Goal: Transaction & Acquisition: Book appointment/travel/reservation

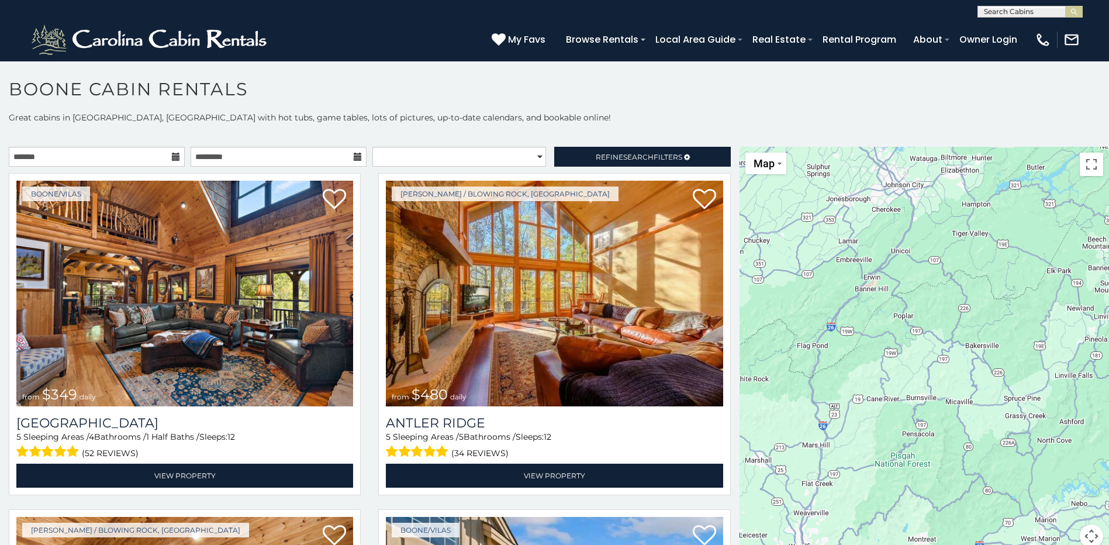
drag, startPoint x: 885, startPoint y: 397, endPoint x: 1037, endPoint y: 303, distance: 178.7
click at [1037, 303] on div "$349 $480 $315 $425 $565 $355 $635 $675 $930 $400 $451 $330 $400 $485 $460 $395…" at bounding box center [923, 354] width 369 height 415
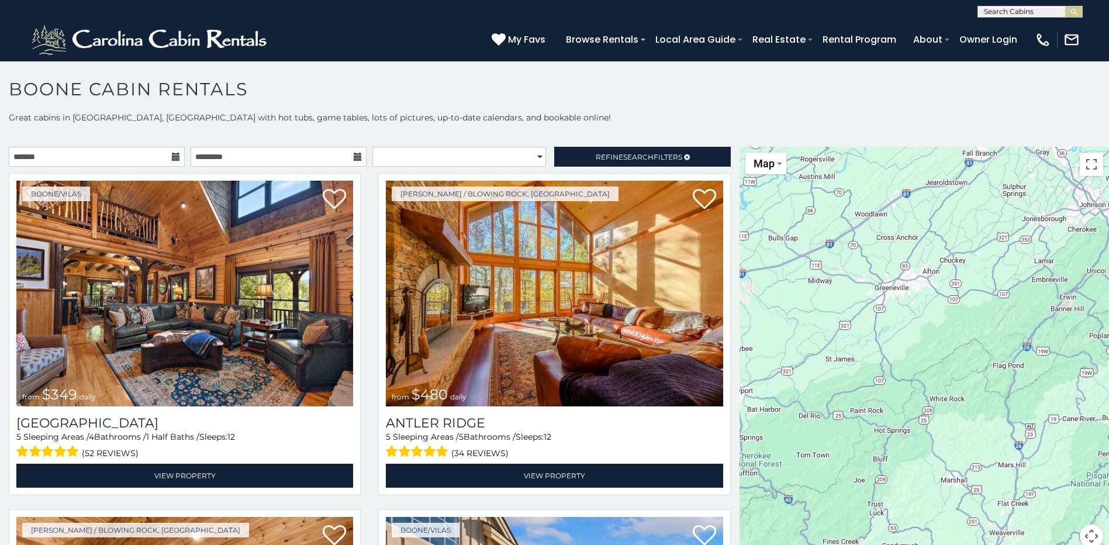
drag, startPoint x: 810, startPoint y: 324, endPoint x: 1008, endPoint y: 344, distance: 198.5
click at [1008, 344] on div "$349 $480 $315 $425 $565 $355 $635 $675 $930 $400 $451 $330 $400 $485 $460 $395…" at bounding box center [923, 354] width 369 height 415
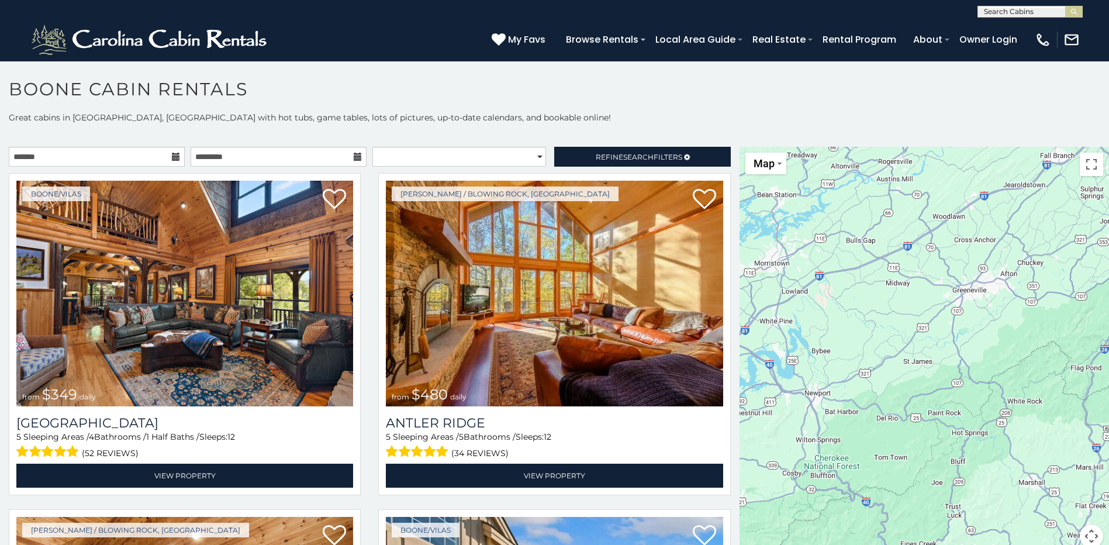
drag, startPoint x: 829, startPoint y: 335, endPoint x: 907, endPoint y: 338, distance: 78.9
click at [907, 338] on div "$349 $480 $315 $425 $565 $355 $635 $675 $930 $400 $451 $330 $400 $485 $460 $395…" at bounding box center [923, 354] width 369 height 415
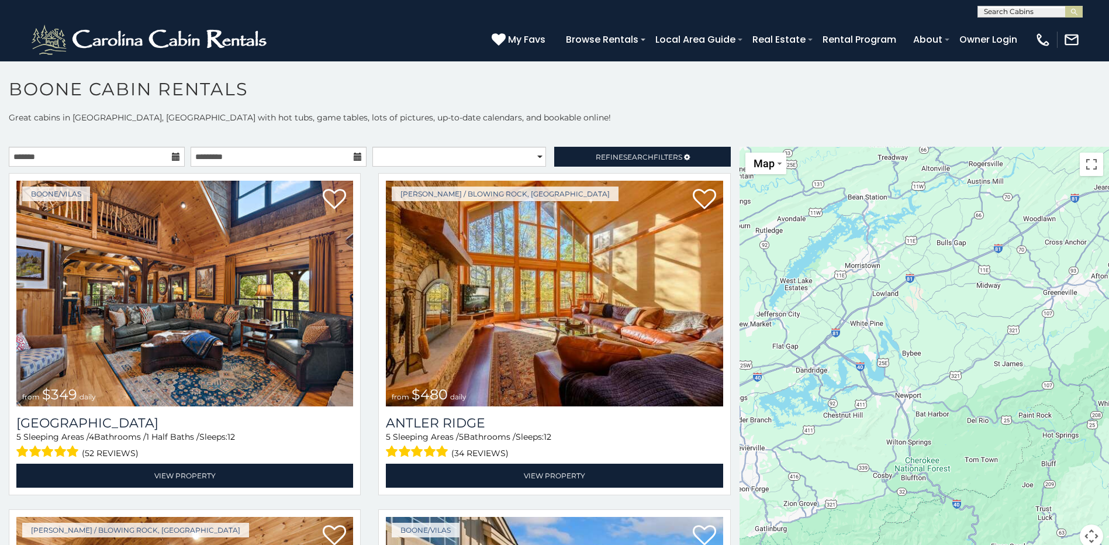
drag, startPoint x: 806, startPoint y: 330, endPoint x: 910, endPoint y: 333, distance: 104.7
click at [910, 333] on div "$349 $480 $315 $425 $565 $355 $635 $675 $930 $400 $451 $330 $400 $485 $460 $395…" at bounding box center [923, 354] width 369 height 415
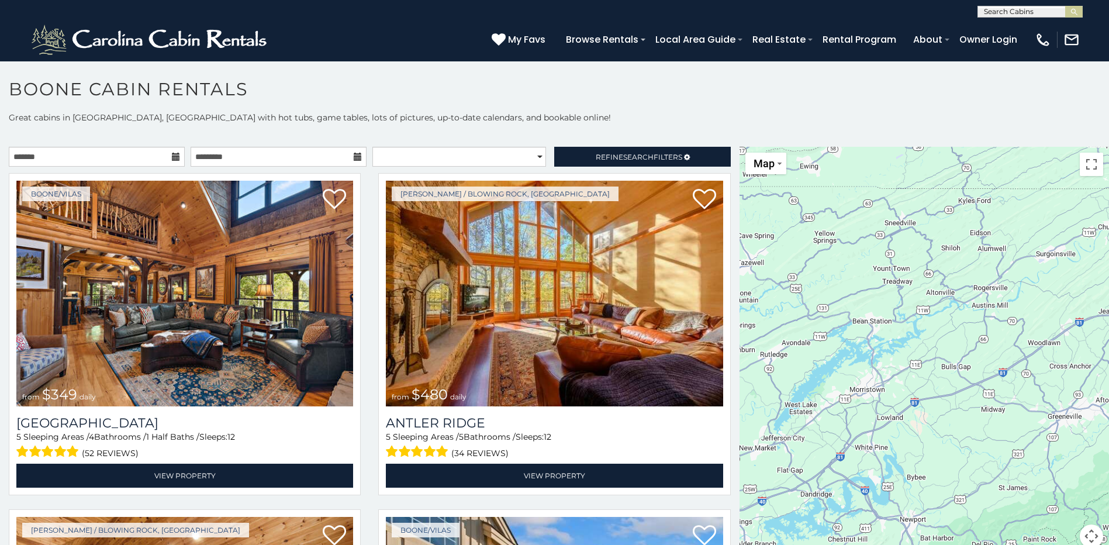
drag, startPoint x: 819, startPoint y: 327, endPoint x: 809, endPoint y: 451, distance: 124.2
click at [809, 451] on div "$349 $480 $315 $425 $565 $355 $635 $675 $930 $400 $451 $330 $400 $485 $460 $395…" at bounding box center [923, 354] width 369 height 415
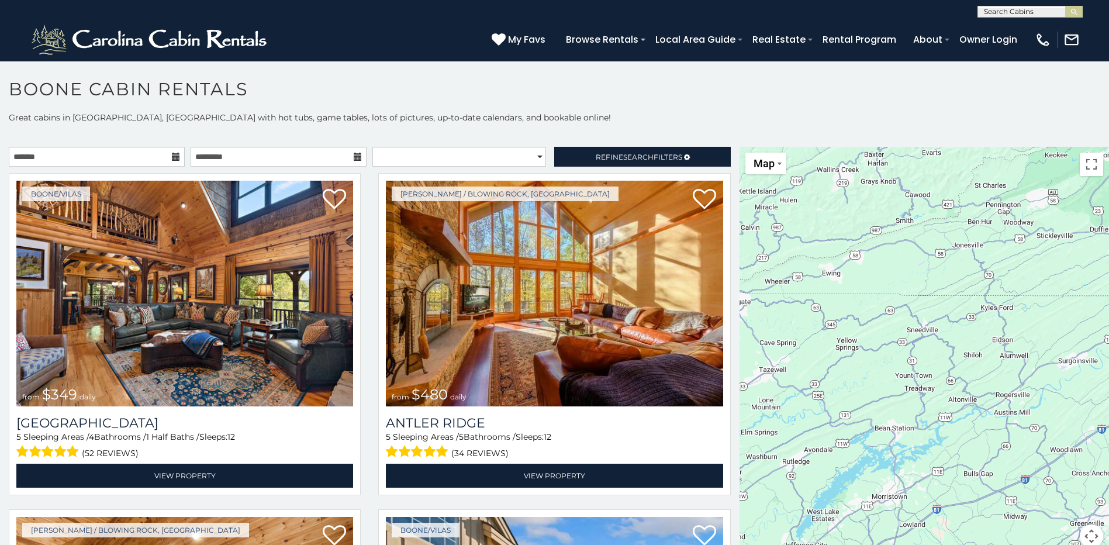
drag, startPoint x: 829, startPoint y: 351, endPoint x: 858, endPoint y: 488, distance: 140.4
click at [858, 488] on div "$349 $480 $315 $425 $565 $355 $635 $675 $930 $400 $451 $330 $400 $485 $460 $395…" at bounding box center [923, 354] width 369 height 415
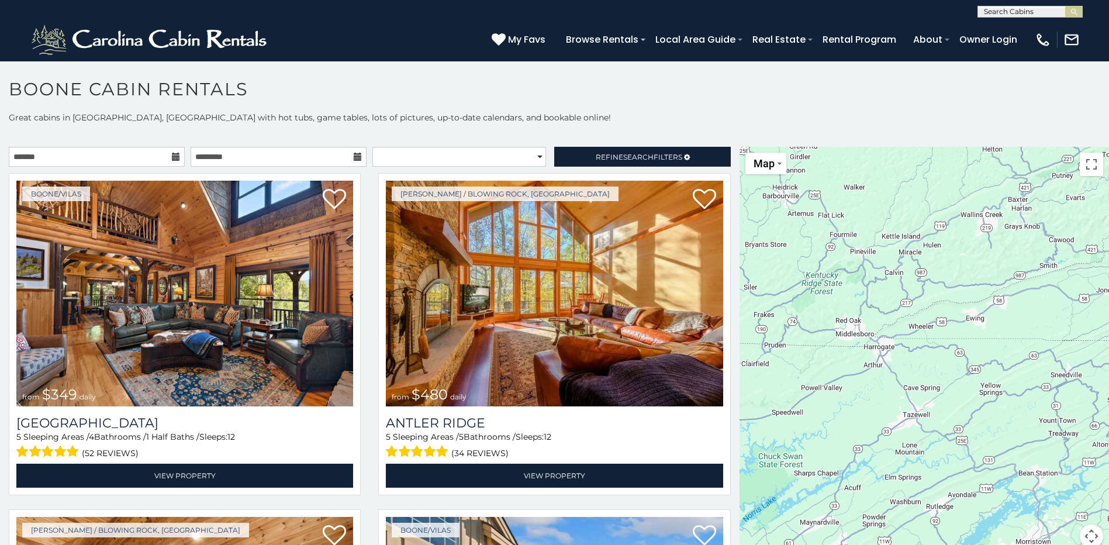
drag, startPoint x: 853, startPoint y: 385, endPoint x: 996, endPoint y: 389, distance: 142.6
click at [996, 389] on div "$349 $480 $315 $425 $565 $355 $635 $675 $930 $400 $451 $330 $400 $485 $460 $395…" at bounding box center [923, 354] width 369 height 415
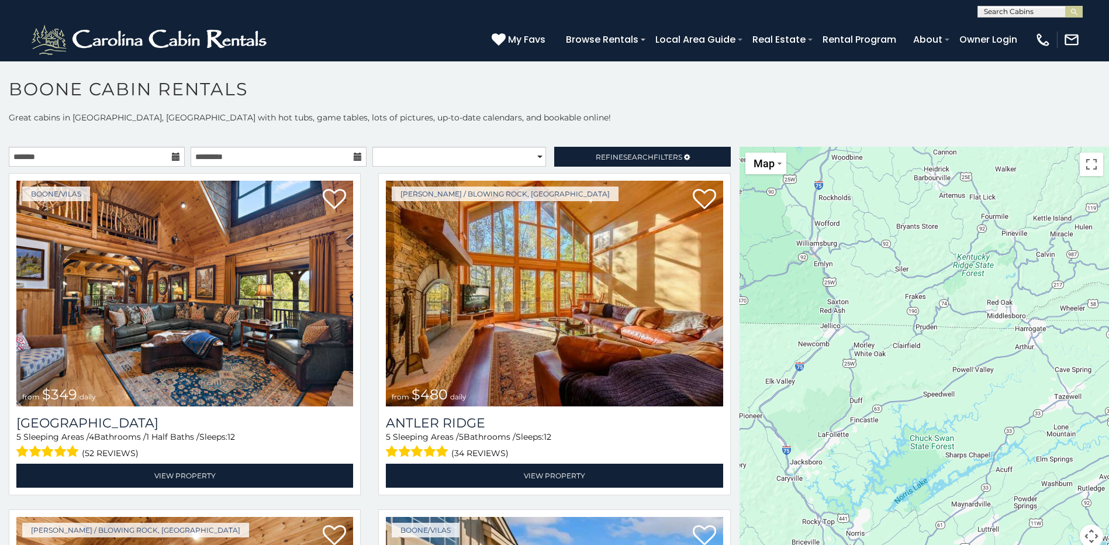
drag, startPoint x: 888, startPoint y: 399, endPoint x: 1039, endPoint y: 379, distance: 152.6
click at [1039, 379] on div "$349 $480 $315 $425 $565 $355 $635 $675 $930 $400 $451 $330 $400 $485 $460 $395…" at bounding box center [923, 354] width 369 height 415
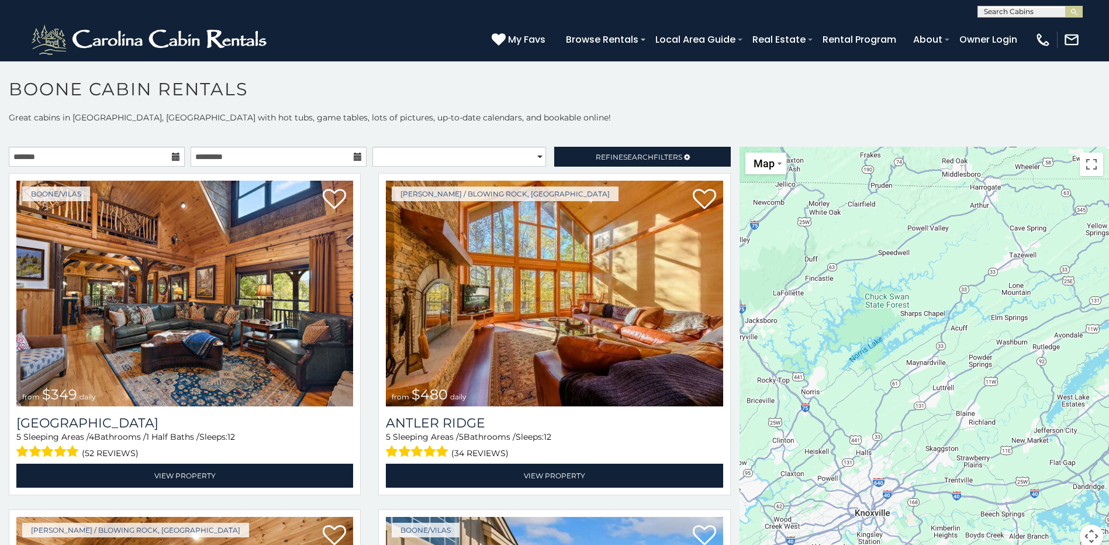
drag, startPoint x: 907, startPoint y: 392, endPoint x: 848, endPoint y: 249, distance: 155.1
click at [848, 249] on div "$349 $480 $315 $425 $565 $355 $635 $675 $930 $400 $451 $330 $400 $485 $460 $395…" at bounding box center [923, 354] width 369 height 415
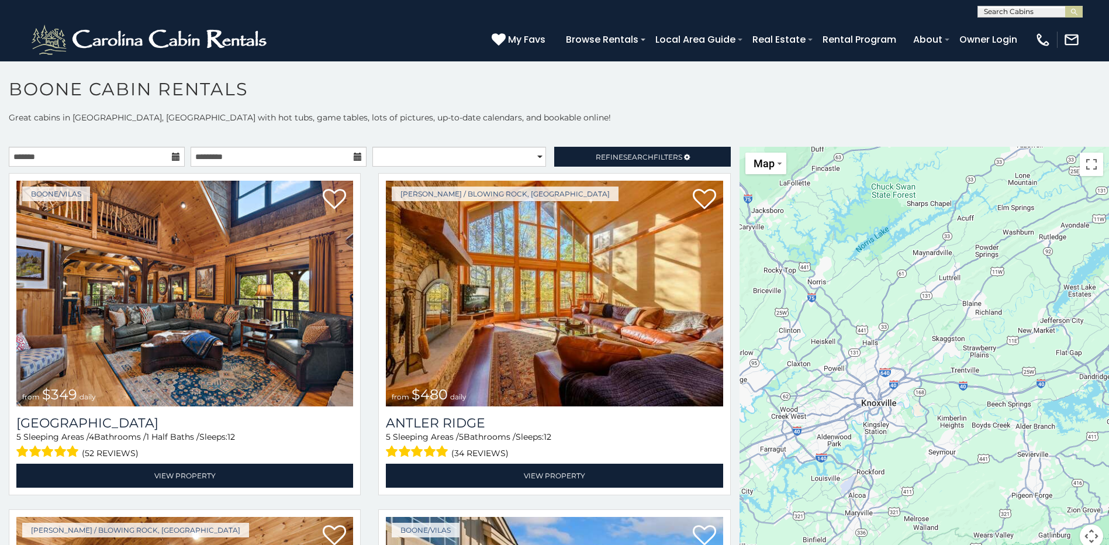
drag, startPoint x: 857, startPoint y: 340, endPoint x: 865, endPoint y: 230, distance: 110.7
click at [865, 229] on div "$349 $480 $315 $425 $565 $355 $635 $675 $930 $400 $451 $330 $400 $485 $460 $395…" at bounding box center [923, 354] width 369 height 415
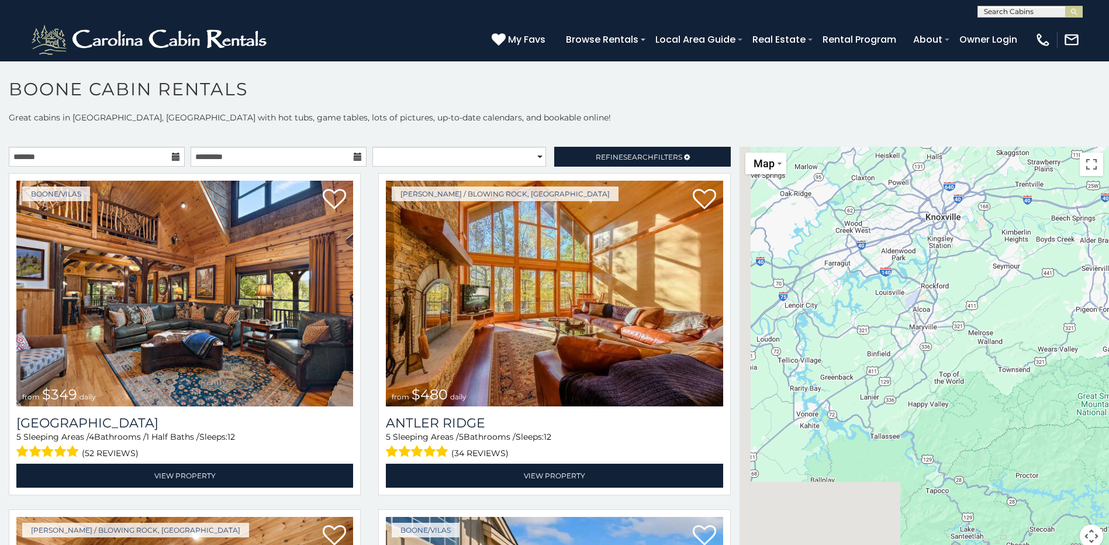
drag, startPoint x: 858, startPoint y: 400, endPoint x: 922, endPoint y: 214, distance: 196.6
click at [923, 209] on div "$349 $480 $315 $425 $565 $355 $635 $675 $930 $400 $451 $330 $400 $485 $460 $395…" at bounding box center [923, 354] width 369 height 415
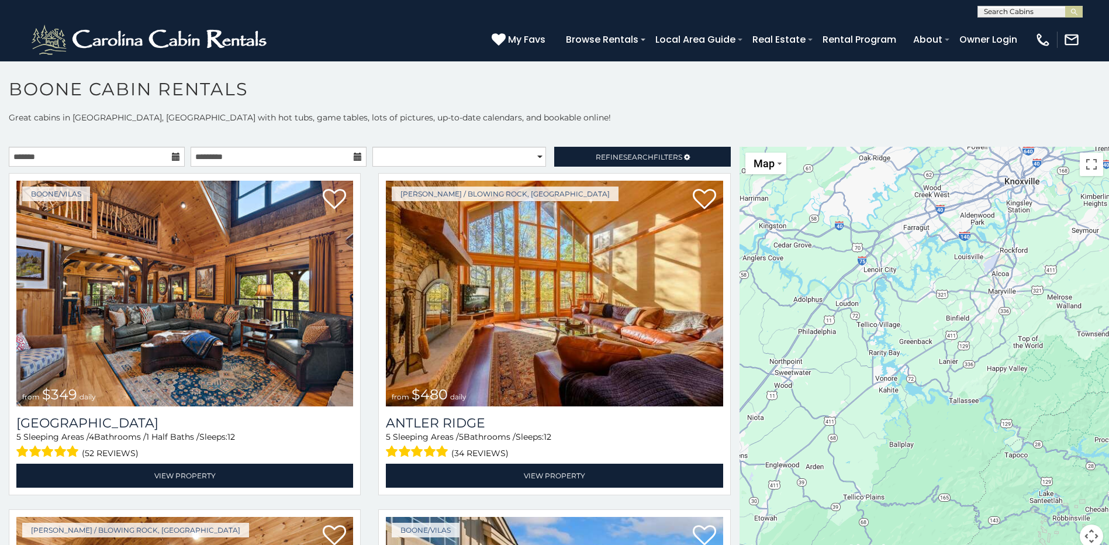
drag, startPoint x: 876, startPoint y: 368, endPoint x: 955, endPoint y: 361, distance: 79.1
click at [955, 361] on div "$349 $480 $315 $425 $565 $355 $635 $675 $930 $400 $451 $330 $400 $485 $460 $395…" at bounding box center [923, 354] width 369 height 415
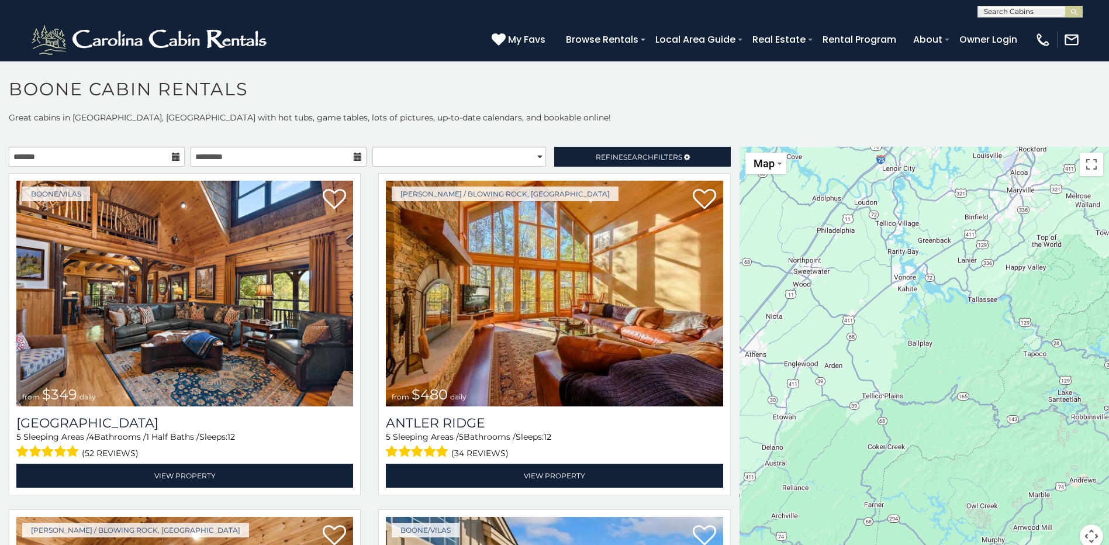
drag, startPoint x: 926, startPoint y: 393, endPoint x: 945, endPoint y: 284, distance: 110.4
click at [947, 277] on div "$349 $480 $315 $425 $565 $355 $635 $675 $930 $400 $451 $330 $400 $485 $460 $395…" at bounding box center [923, 354] width 369 height 415
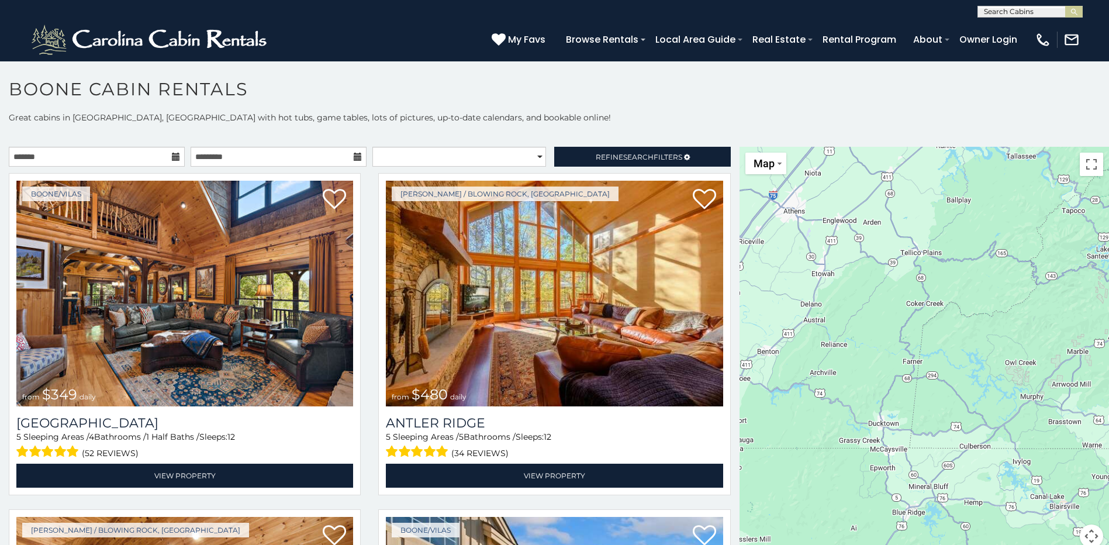
drag, startPoint x: 892, startPoint y: 375, endPoint x: 939, endPoint y: 213, distance: 169.0
click at [939, 213] on div "$349 $480 $315 $425 $565 $355 $635 $675 $930 $400 $451 $330 $400 $485 $460 $395…" at bounding box center [923, 354] width 369 height 415
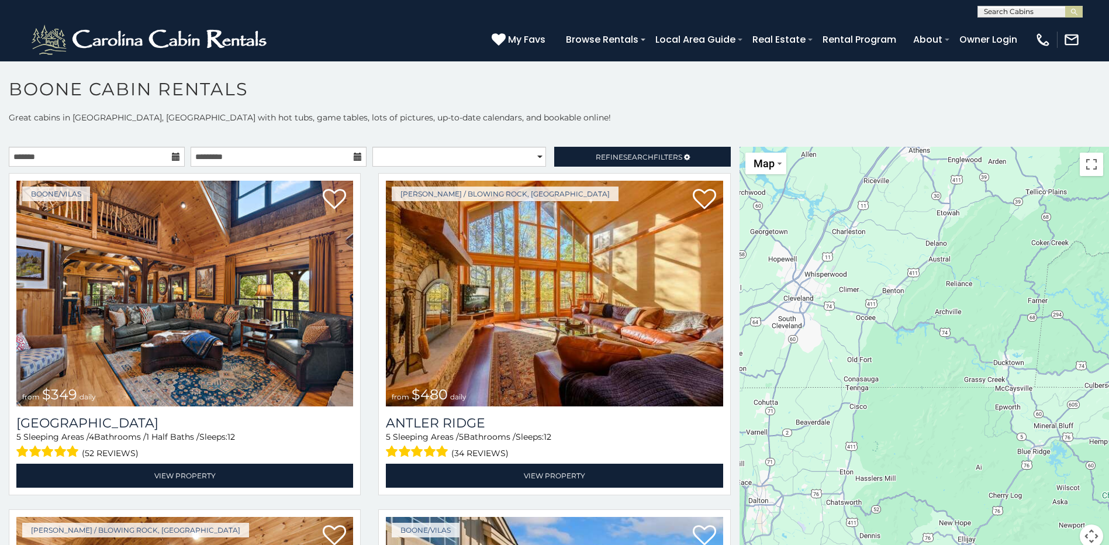
drag, startPoint x: 869, startPoint y: 342, endPoint x: 977, endPoint y: 329, distance: 108.9
click at [977, 329] on div "$349 $480 $315 $425 $565 $355 $635 $675 $930 $400 $451 $330 $400 $485 $460 $395…" at bounding box center [923, 354] width 369 height 415
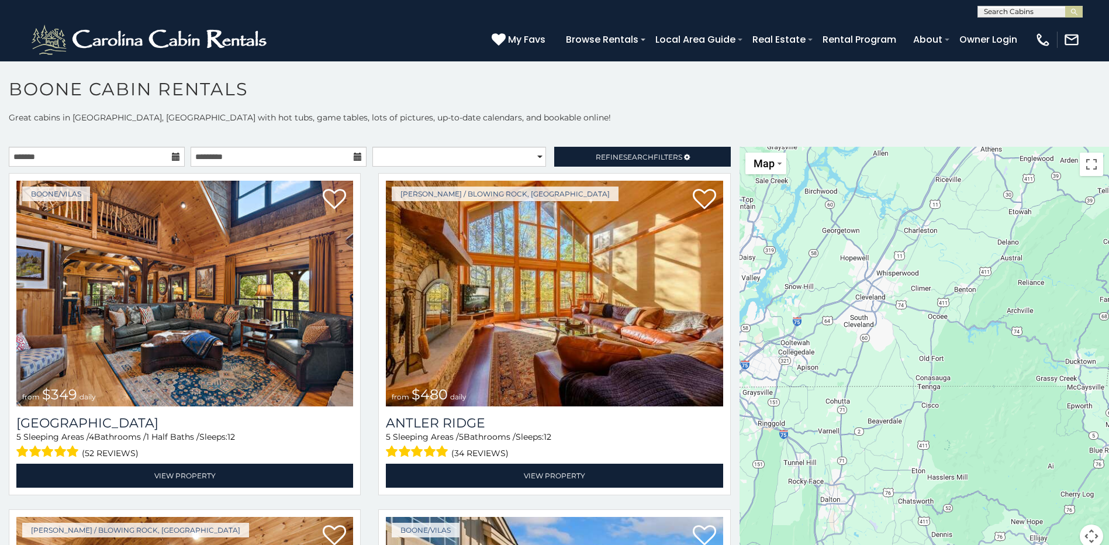
drag, startPoint x: 921, startPoint y: 347, endPoint x: 994, endPoint y: 345, distance: 73.1
click at [994, 345] on div "$349 $480 $315 $425 $565 $355 $635 $675 $930 $400 $451 $330 $400 $485 $460 $395…" at bounding box center [923, 354] width 369 height 415
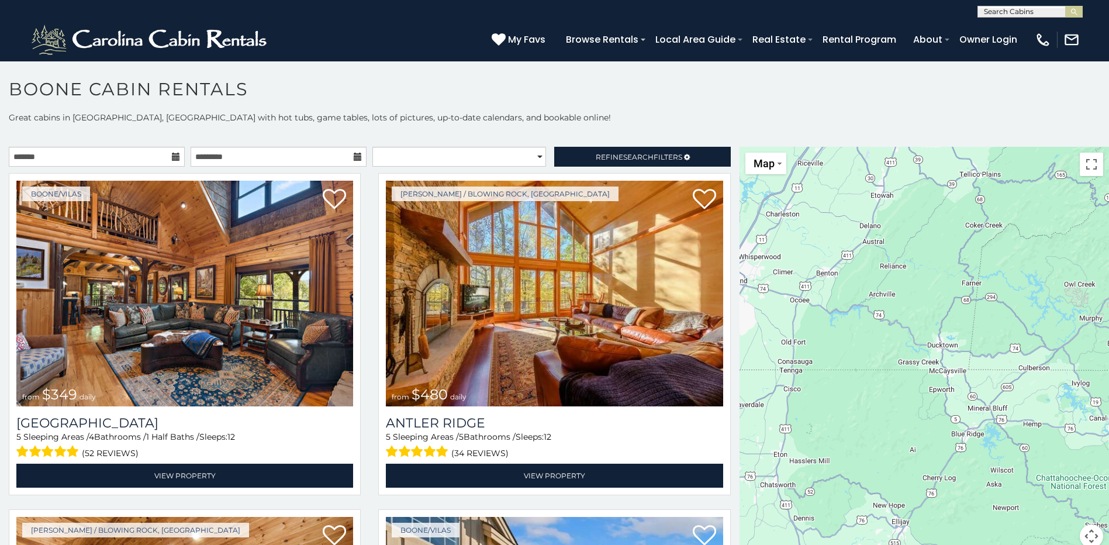
drag, startPoint x: 940, startPoint y: 348, endPoint x: 770, endPoint y: 330, distance: 171.1
click at [770, 330] on div "$349 $480 $315 $425 $565 $355 $635 $675 $930 $400 $451 $330 $400 $485 $460 $395…" at bounding box center [923, 354] width 369 height 415
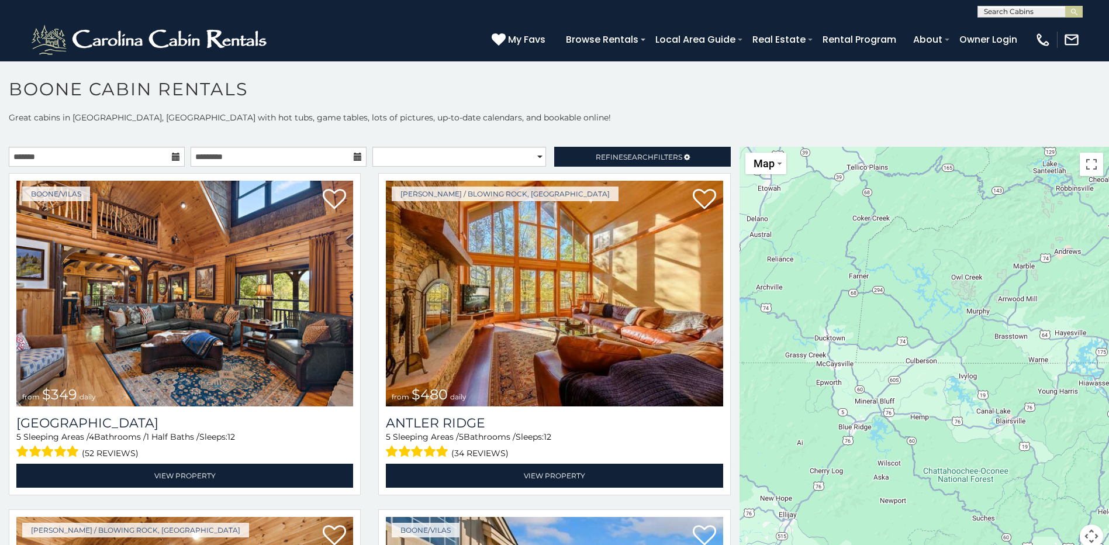
drag, startPoint x: 874, startPoint y: 326, endPoint x: 801, endPoint y: 323, distance: 73.7
click at [801, 323] on div "$349 $480 $315 $425 $565 $355 $635 $675 $930 $400 $451 $330 $400 $485 $460 $395…" at bounding box center [923, 354] width 369 height 415
click at [854, 395] on div "$349 $480 $315 $425 $565 $355 $635 $675 $930 $400 $451 $330 $400 $485 $460 $395…" at bounding box center [923, 354] width 369 height 415
click at [847, 428] on div "$349 $480 $315 $425 $565 $355 $635 $675 $930 $400 $451 $330 $400 $485 $460 $395…" at bounding box center [923, 354] width 369 height 415
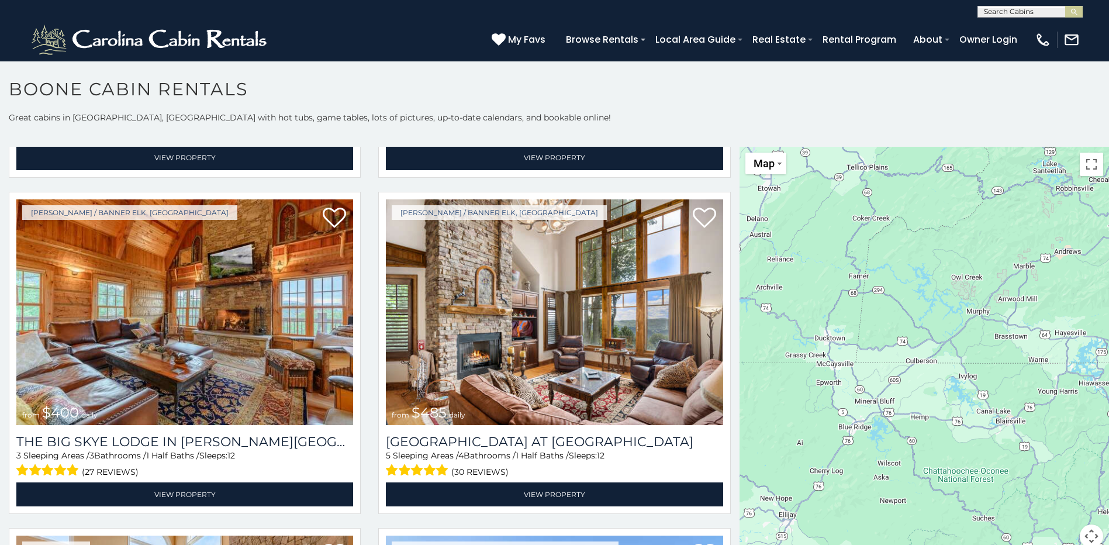
scroll to position [2045, 0]
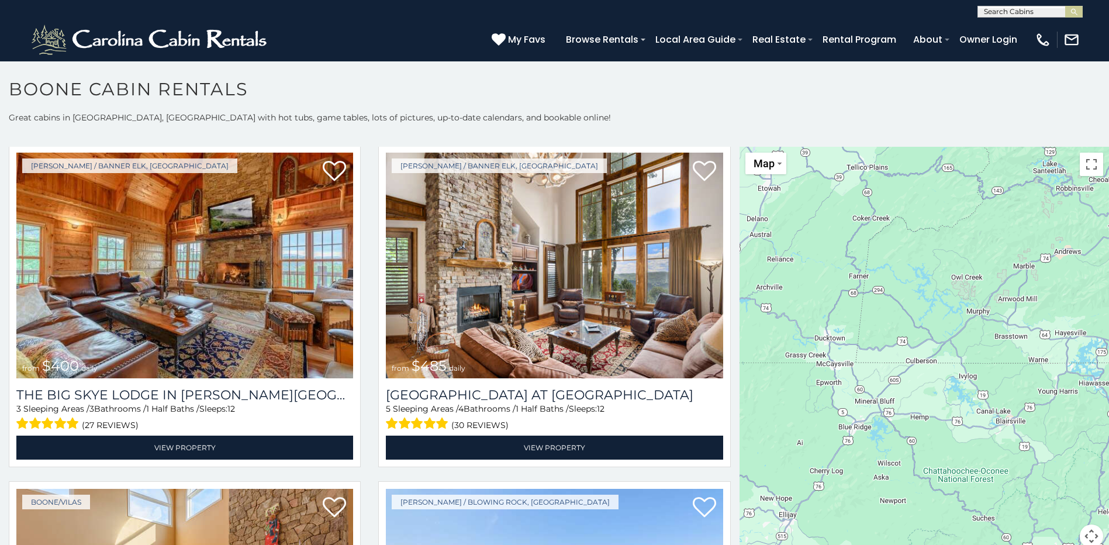
click at [850, 420] on div "$349 $480 $315 $425 $565 $355 $635 $675 $930 $400 $451 $330 $400 $485 $460 $395…" at bounding box center [923, 354] width 369 height 415
click at [880, 415] on div "$349 $480 $315 $425 $565 $355 $635 $675 $930 $400 $451 $330 $400 $485 $460 $395…" at bounding box center [923, 354] width 369 height 415
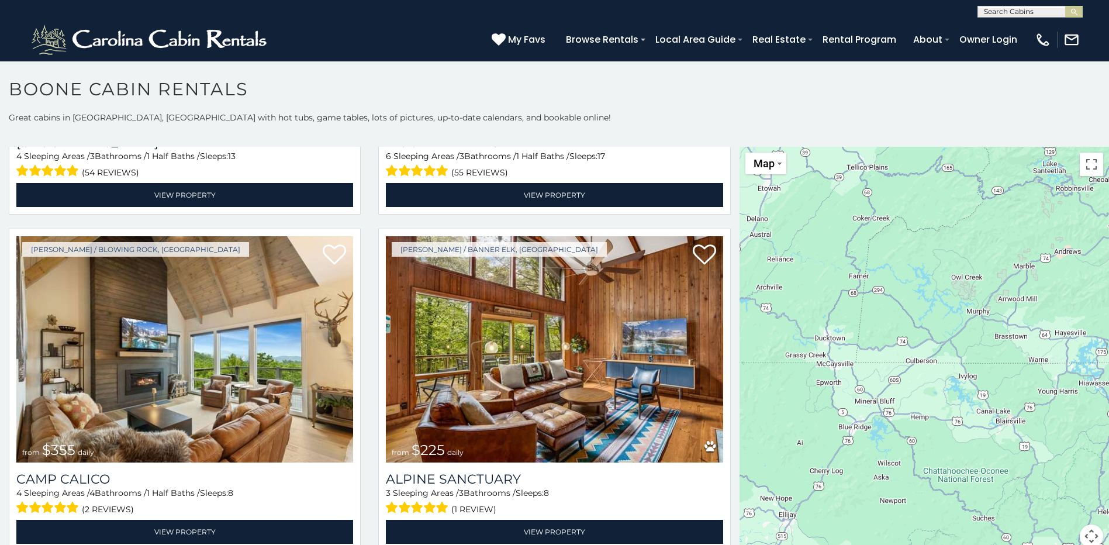
scroll to position [4383, 0]
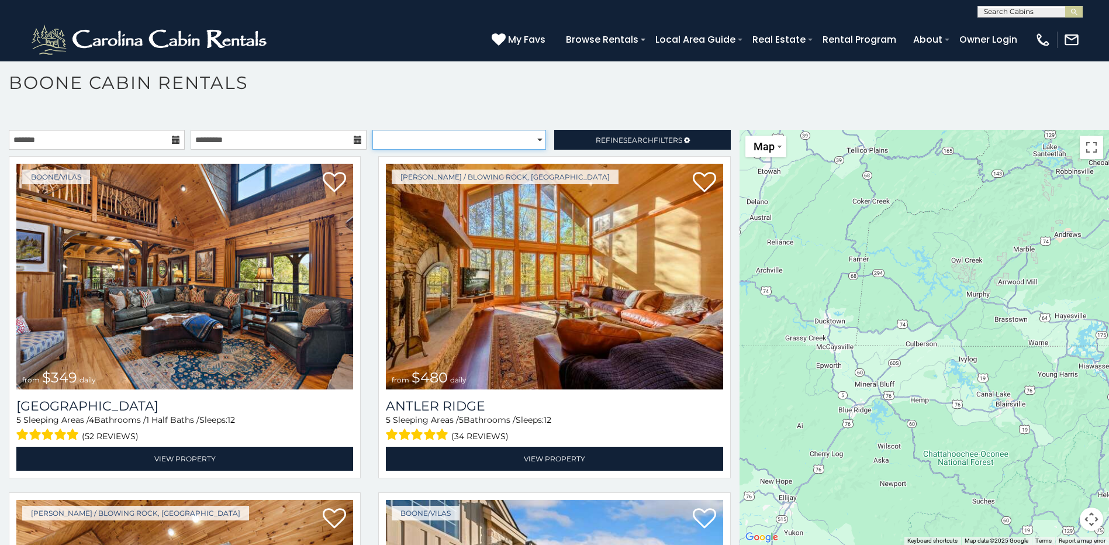
click at [533, 138] on select "**********" at bounding box center [459, 140] width 174 height 20
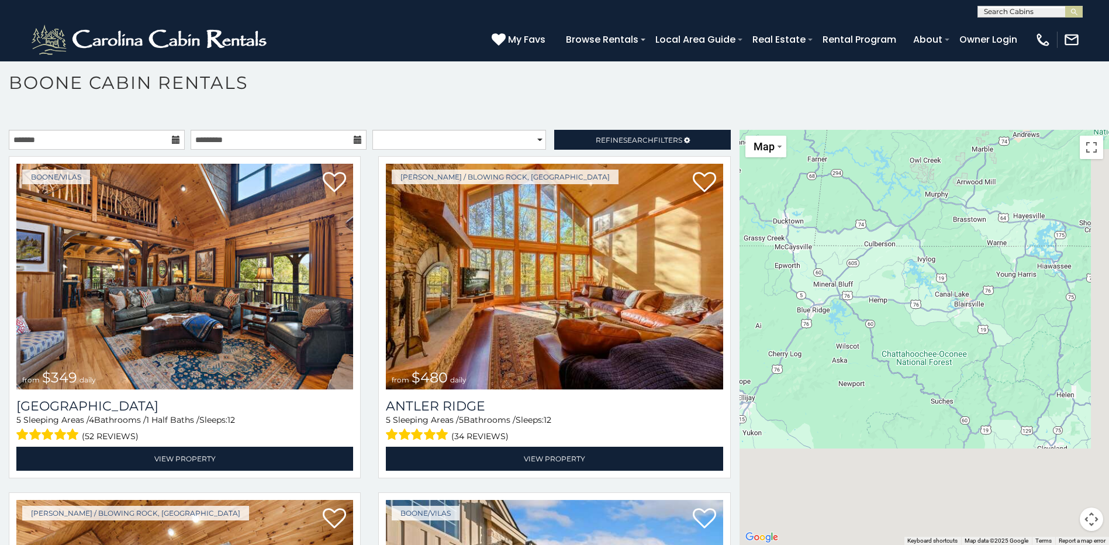
drag, startPoint x: 924, startPoint y: 377, endPoint x: 881, endPoint y: 275, distance: 110.5
click at [881, 275] on div "$349 $480 $315 $425 $565 $355 $635 $675 $930 $400 $451 $330 $400 $485 $460 $395…" at bounding box center [923, 337] width 369 height 415
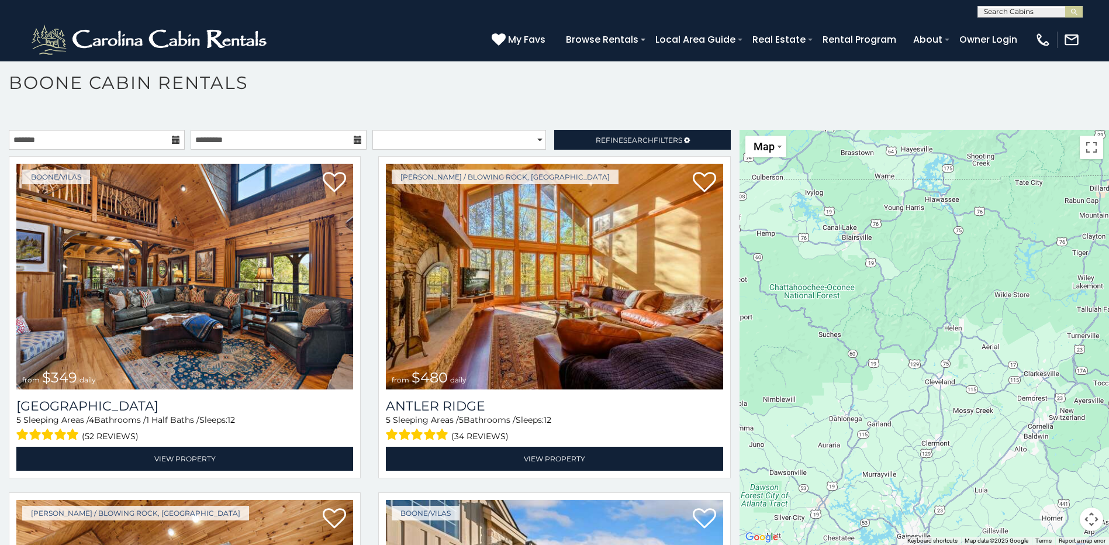
drag, startPoint x: 919, startPoint y: 381, endPoint x: 805, endPoint y: 316, distance: 130.9
click at [805, 316] on div "$349 $480 $315 $425 $565 $355 $635 $675 $930 $400 $451 $330 $400 $485 $460 $395…" at bounding box center [923, 337] width 369 height 415
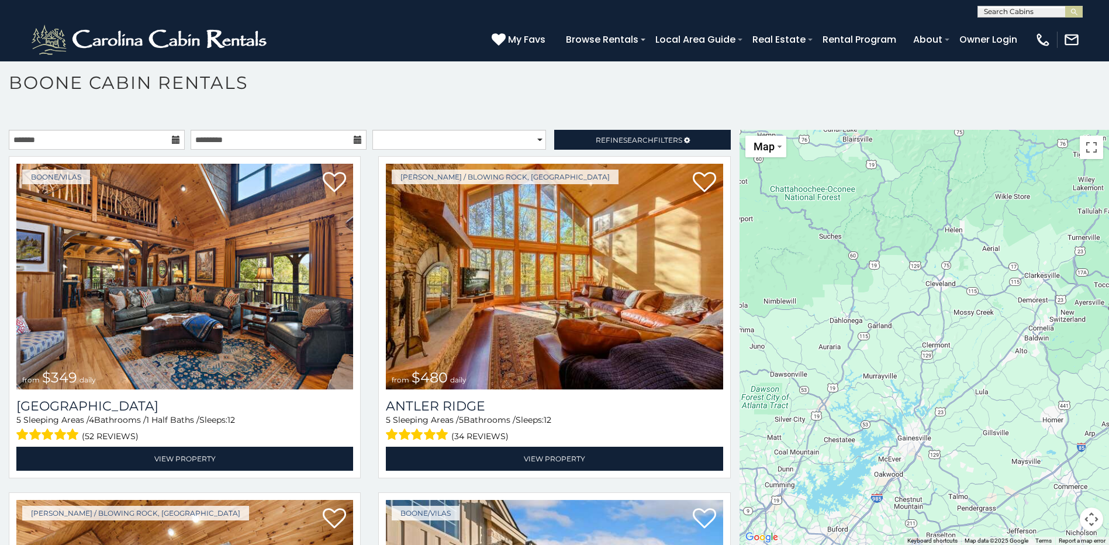
drag, startPoint x: 834, startPoint y: 377, endPoint x: 835, endPoint y: 275, distance: 101.7
click at [835, 275] on div "$349 $480 $315 $425 $565 $355 $635 $675 $930 $400 $451 $330 $400 $485 $460 $395…" at bounding box center [923, 337] width 369 height 415
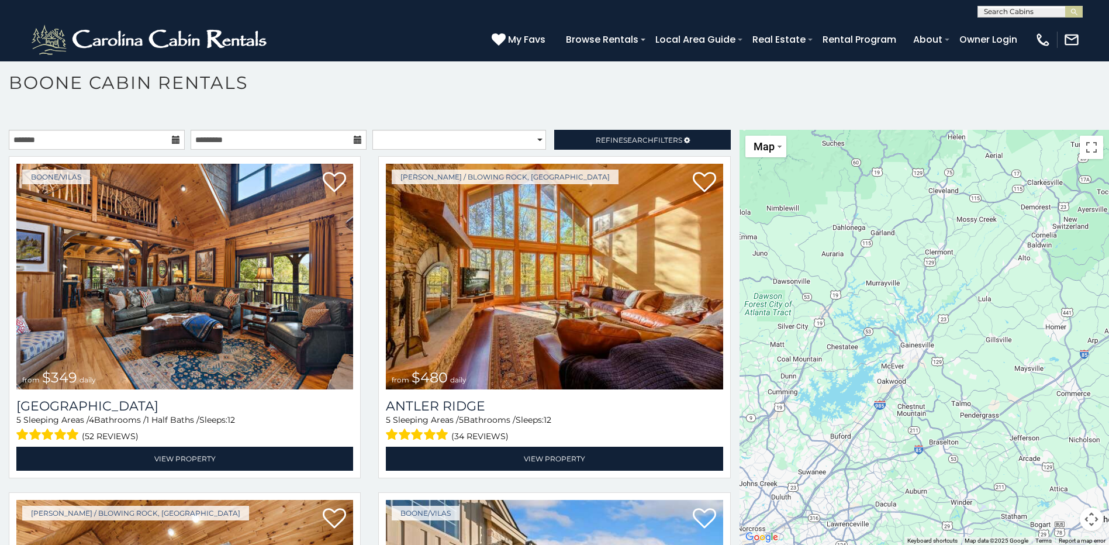
drag, startPoint x: 940, startPoint y: 399, endPoint x: 939, endPoint y: 280, distance: 118.0
click at [940, 280] on div "$349 $480 $315 $425 $565 $355 $635 $675 $930 $400 $451 $330 $400 $485 $460 $395…" at bounding box center [923, 337] width 369 height 415
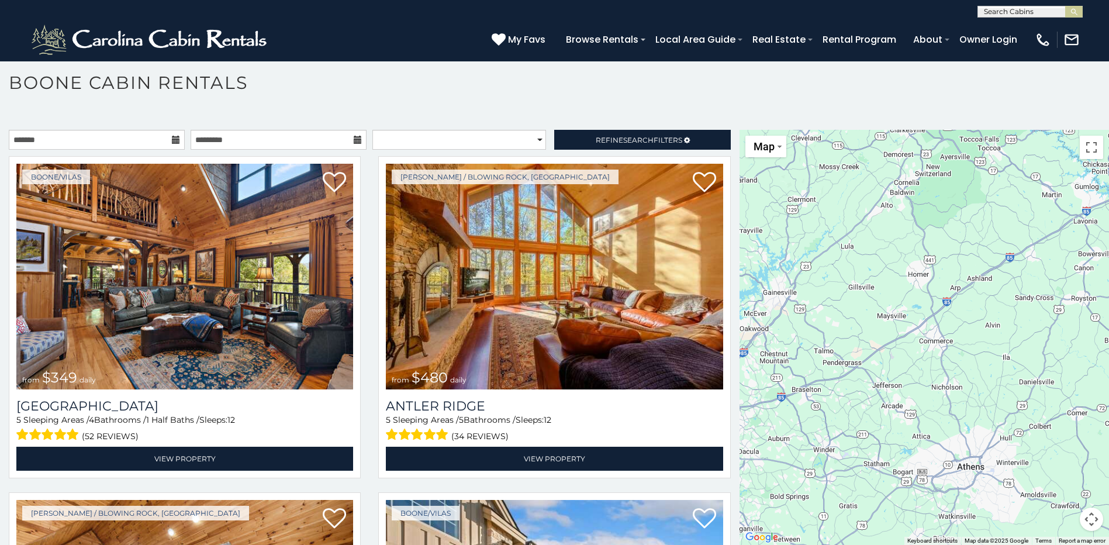
drag, startPoint x: 944, startPoint y: 347, endPoint x: 812, endPoint y: 334, distance: 132.7
click at [812, 334] on div "$349 $480 $315 $425 $565 $355 $635 $675 $930 $400 $451 $330 $400 $485 $460 $395…" at bounding box center [923, 337] width 369 height 415
click at [1082, 146] on button "Toggle fullscreen view" at bounding box center [1090, 147] width 23 height 23
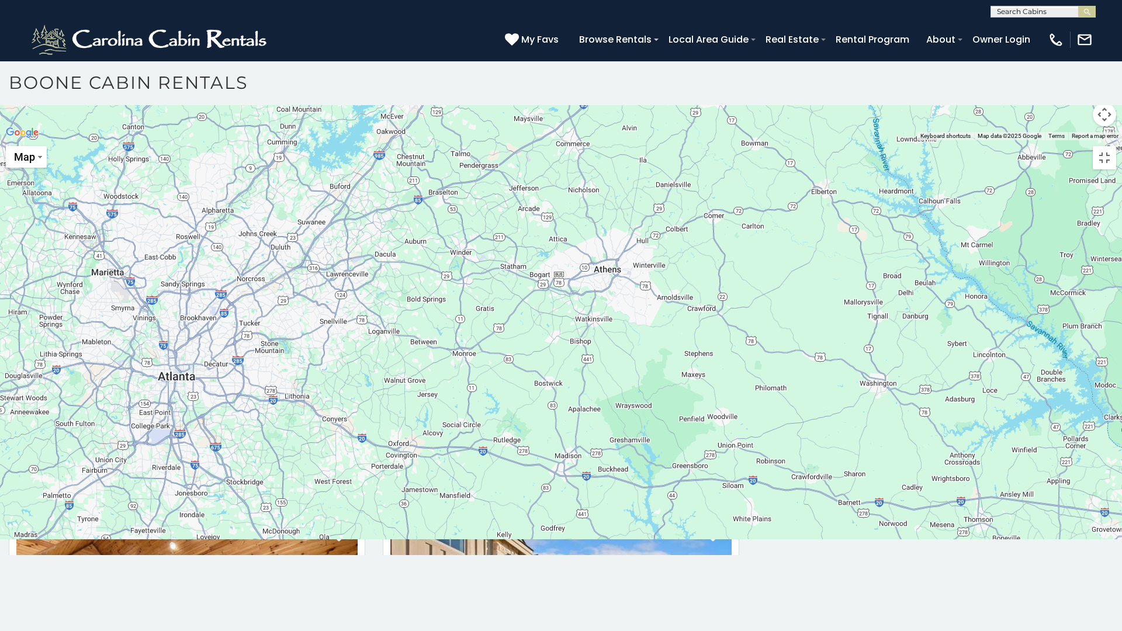
click at [1105, 126] on button "Map camera controls" at bounding box center [1104, 114] width 23 height 23
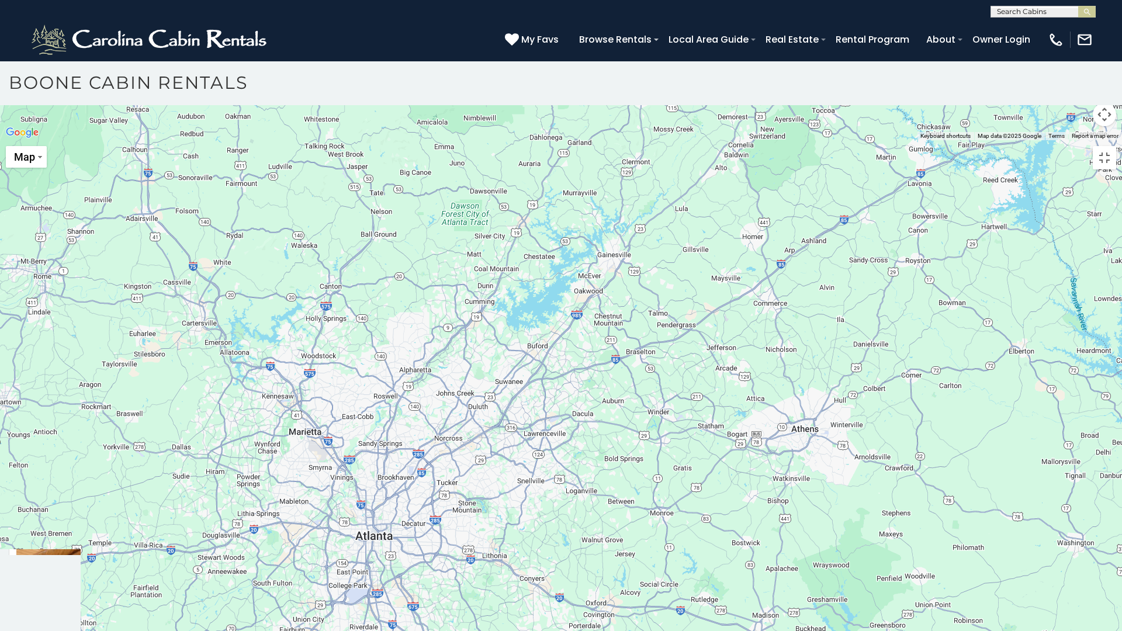
drag, startPoint x: 508, startPoint y: 298, endPoint x: 709, endPoint y: 458, distance: 256.6
click at [709, 140] on div "$349 $480 $315 $425 $565 $355 $635 $675 $930 $400 $451 $330 $400 $485 $460 $395…" at bounding box center [561, 140] width 1122 height 0
click at [1102, 146] on button "Toggle fullscreen view" at bounding box center [1104, 157] width 23 height 23
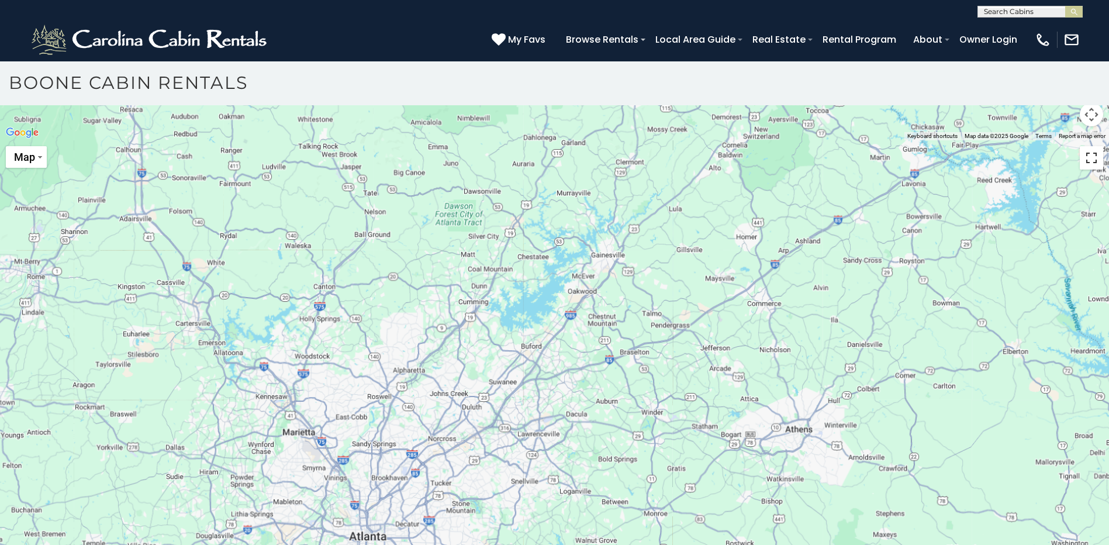
scroll to position [351, 0]
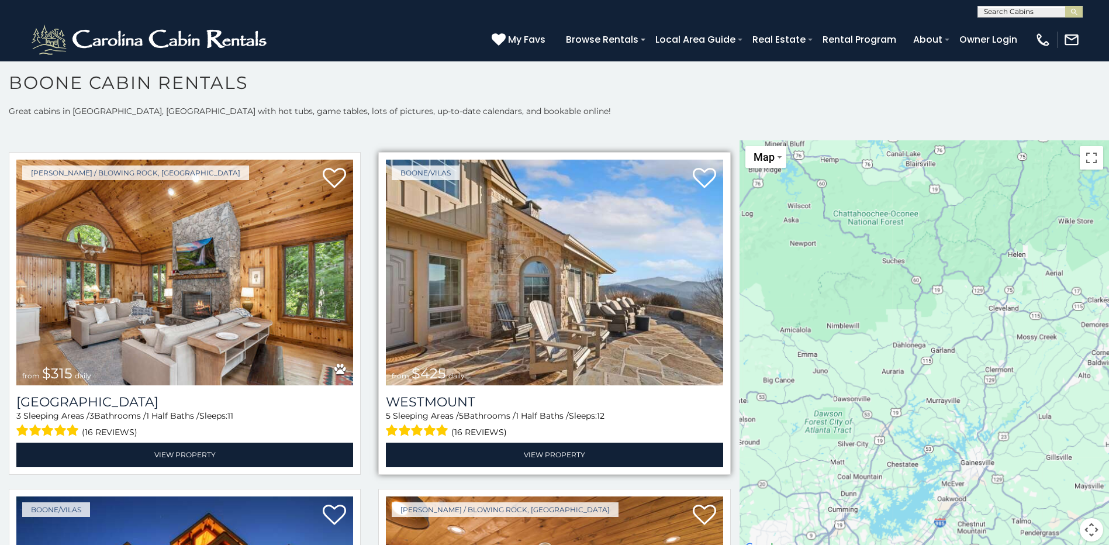
click at [481, 331] on img at bounding box center [554, 273] width 337 height 226
click at [438, 394] on h3 "Westmount" at bounding box center [554, 402] width 337 height 16
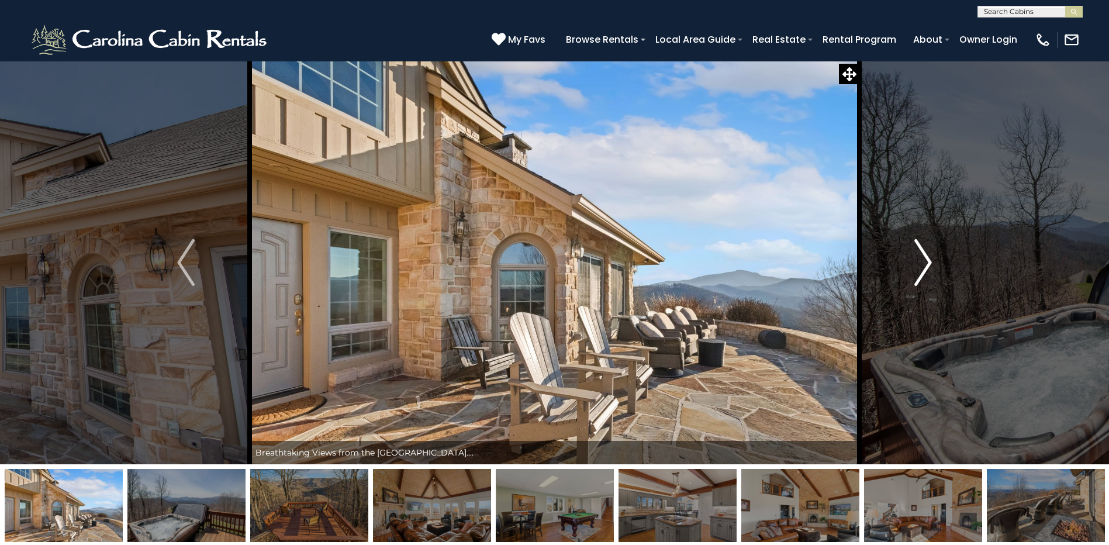
click at [924, 261] on img "Next" at bounding box center [923, 262] width 18 height 47
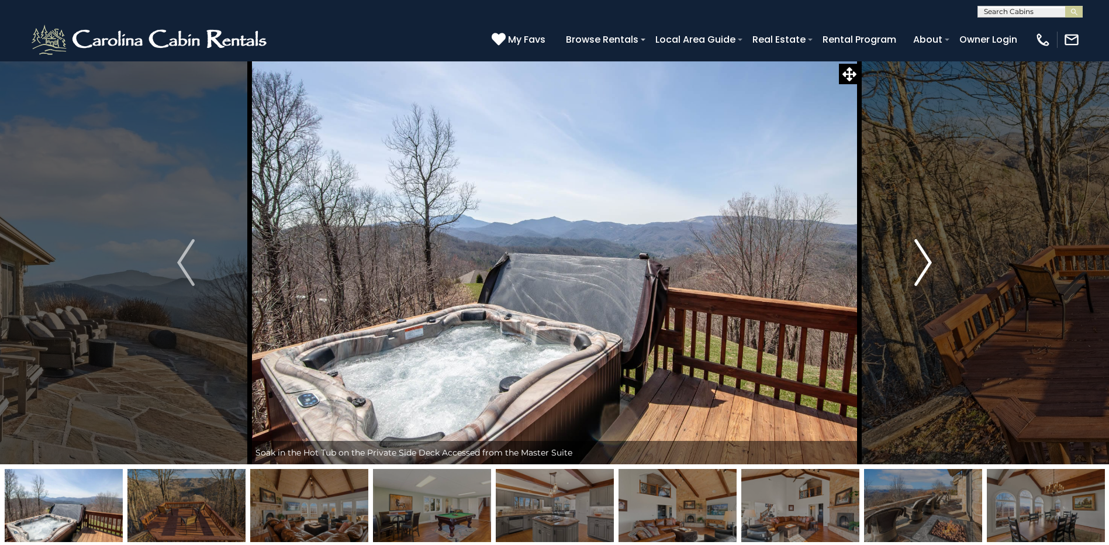
click at [924, 261] on img "Next" at bounding box center [923, 262] width 18 height 47
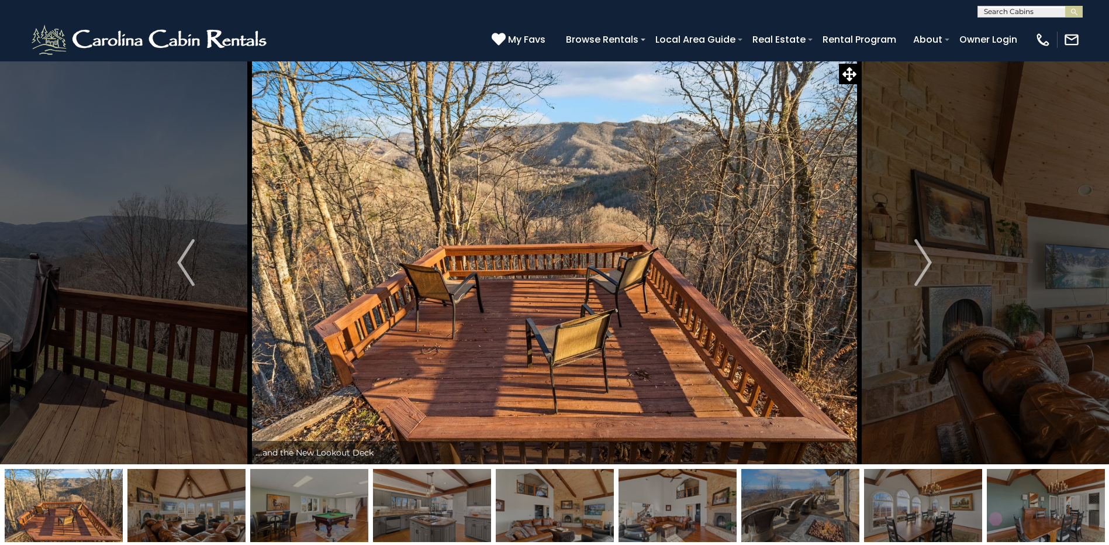
click at [710, 319] on img at bounding box center [554, 262] width 609 height 403
click at [926, 258] on img "Next" at bounding box center [923, 262] width 18 height 47
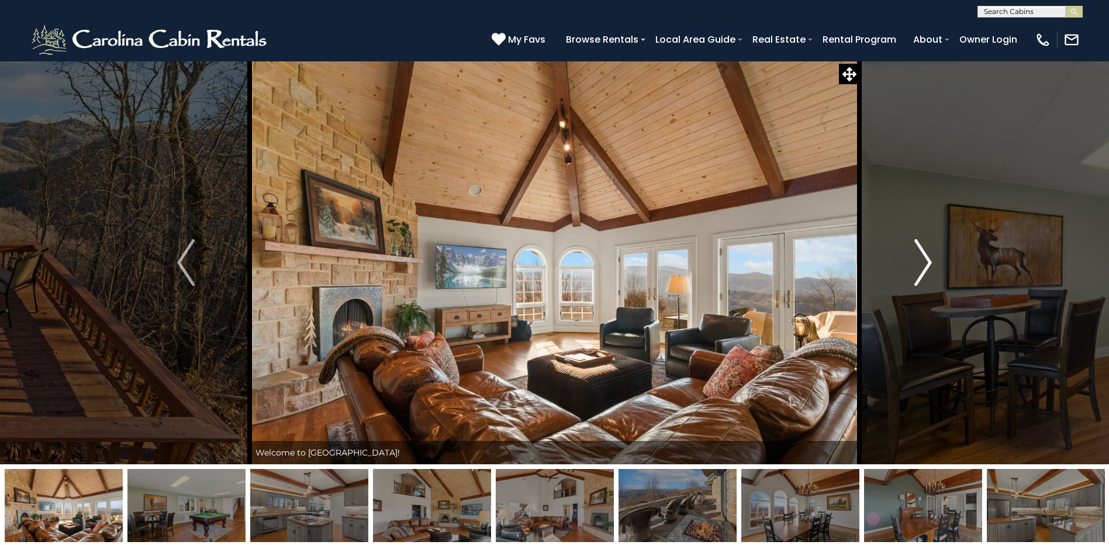
click at [926, 258] on img "Next" at bounding box center [923, 262] width 18 height 47
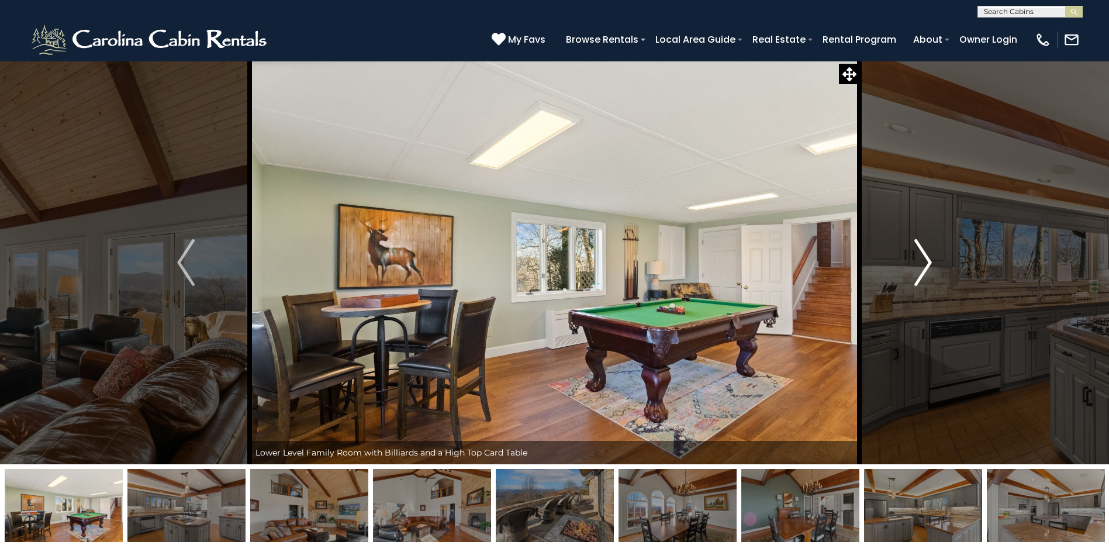
click at [926, 258] on img "Next" at bounding box center [923, 262] width 18 height 47
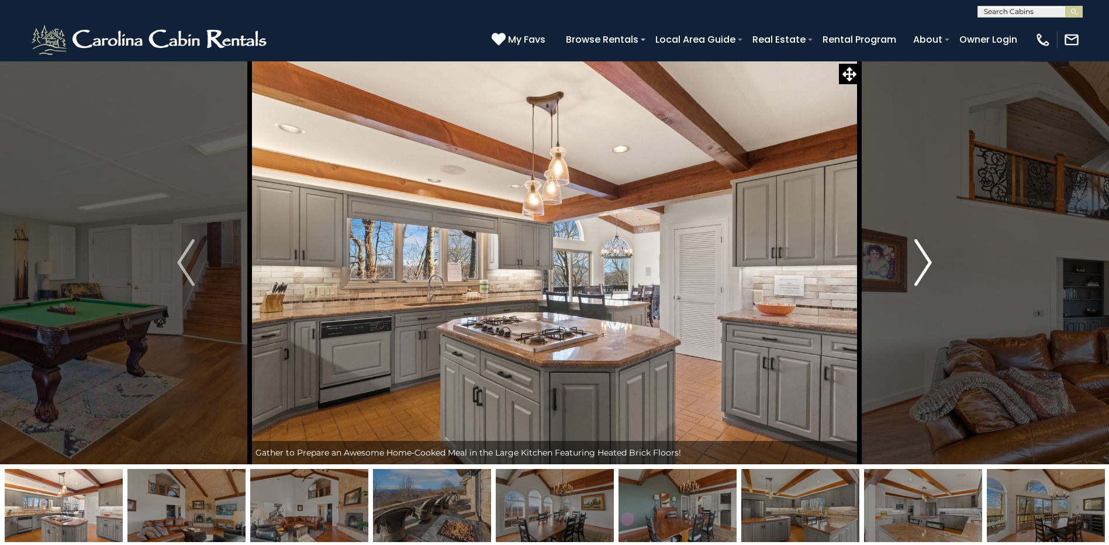
click at [926, 258] on img "Next" at bounding box center [923, 262] width 18 height 47
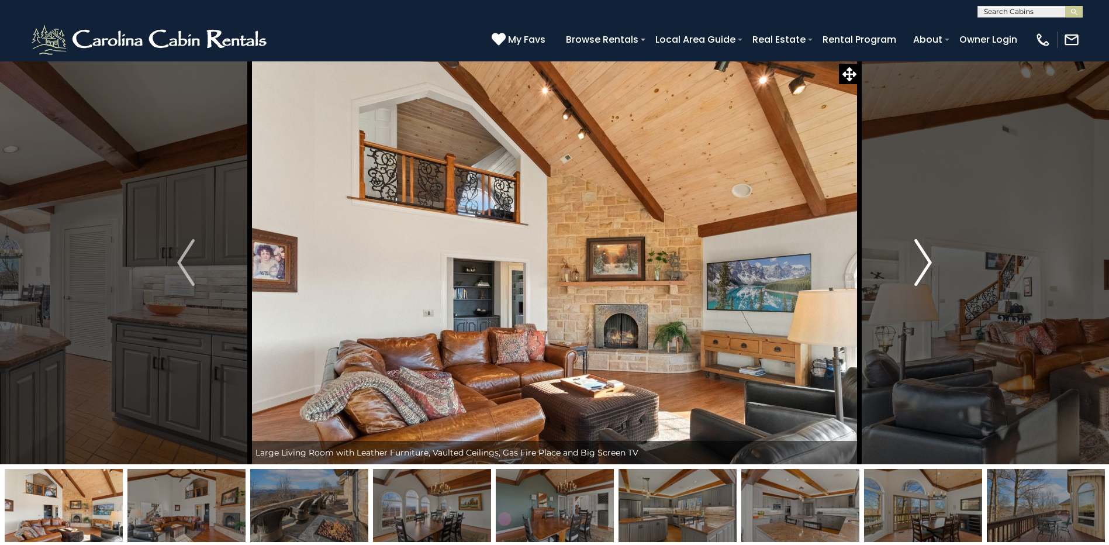
click at [926, 258] on img "Next" at bounding box center [923, 262] width 18 height 47
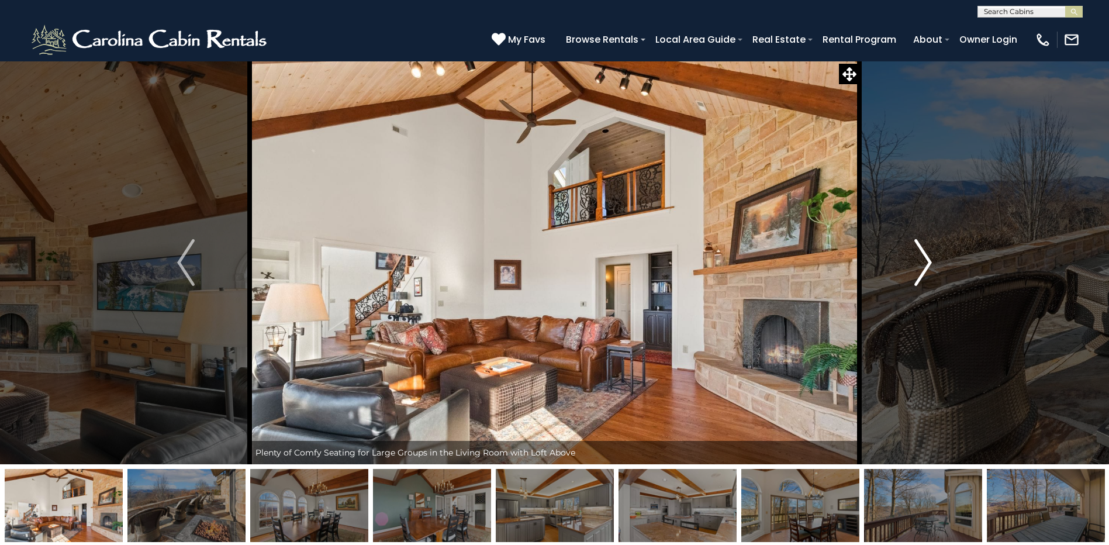
click at [924, 257] on img "Next" at bounding box center [923, 262] width 18 height 47
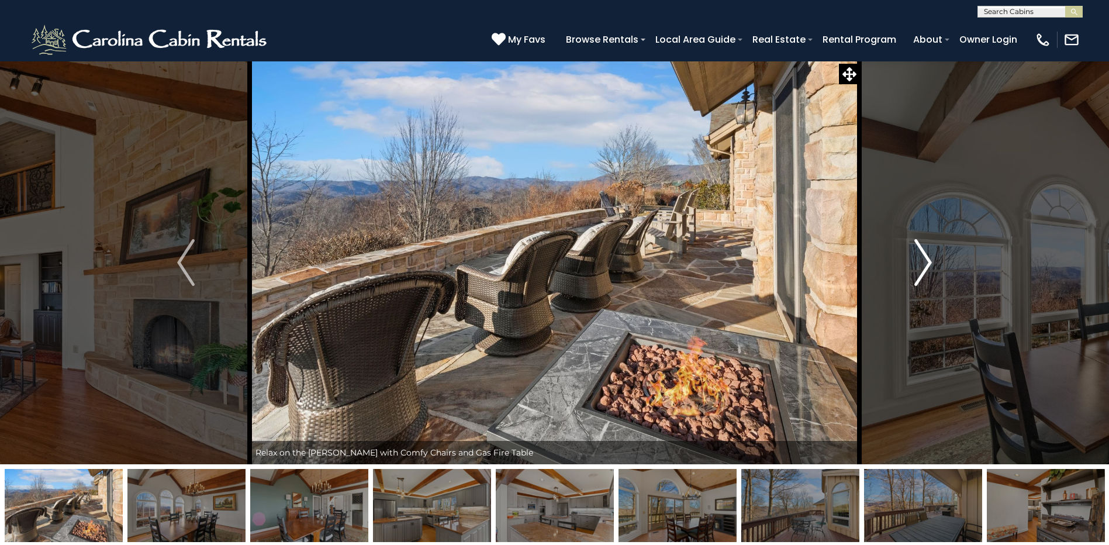
click at [924, 257] on img "Next" at bounding box center [923, 262] width 18 height 47
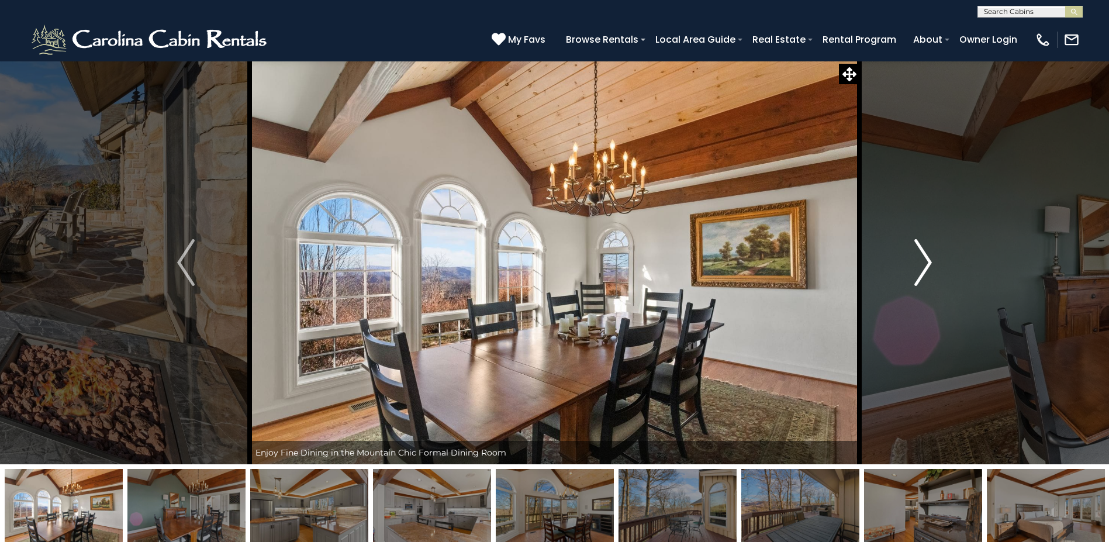
click at [924, 257] on img "Next" at bounding box center [923, 262] width 18 height 47
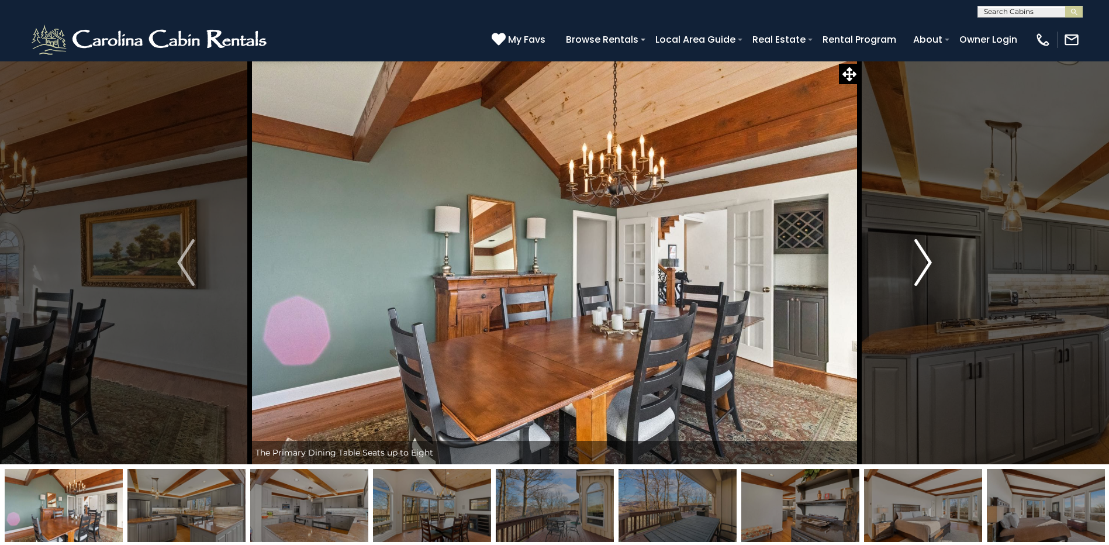
click at [924, 257] on img "Next" at bounding box center [923, 262] width 18 height 47
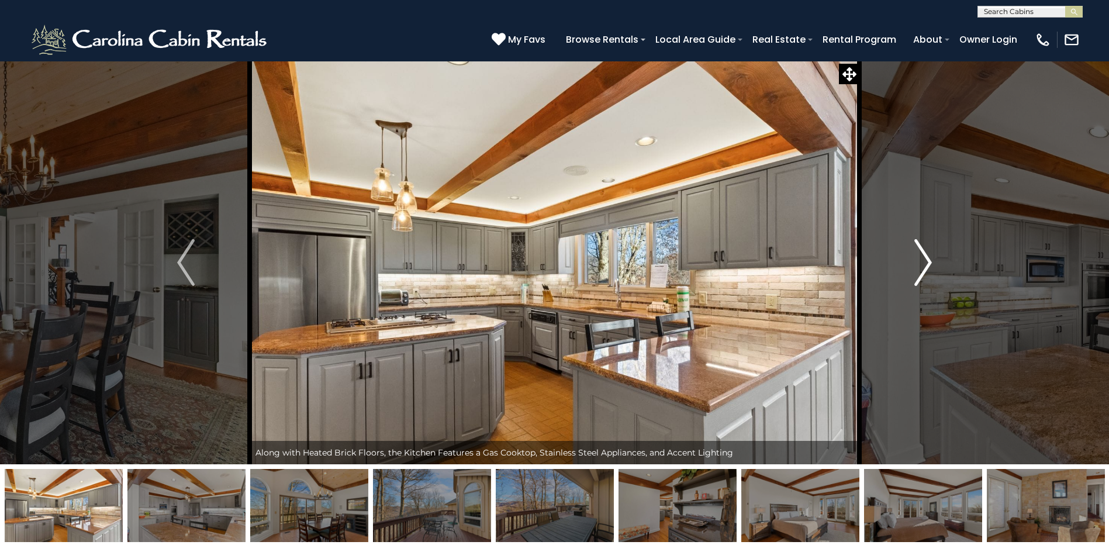
click at [924, 257] on img "Next" at bounding box center [923, 262] width 18 height 47
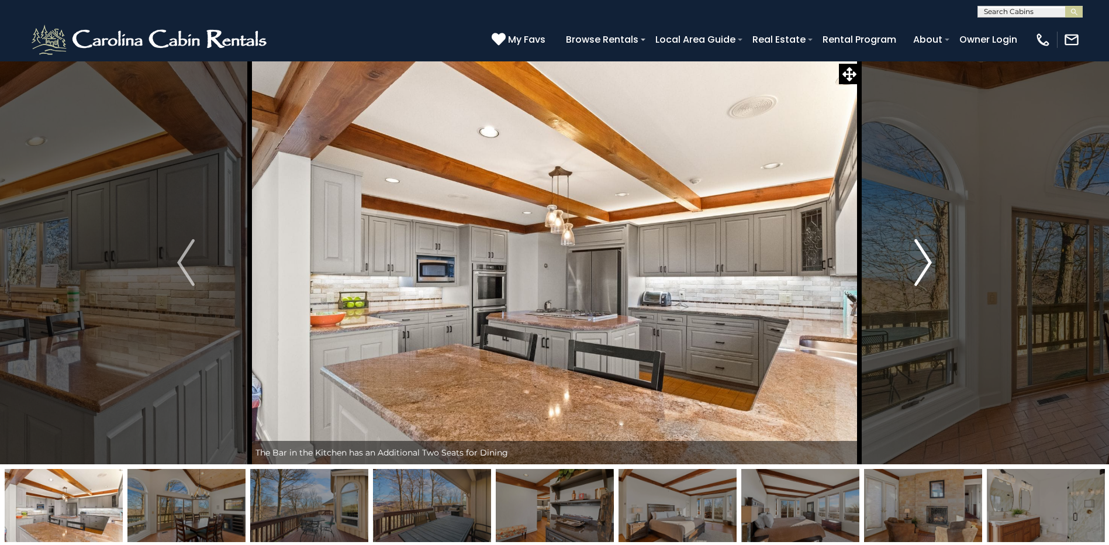
click at [924, 257] on img "Next" at bounding box center [923, 262] width 18 height 47
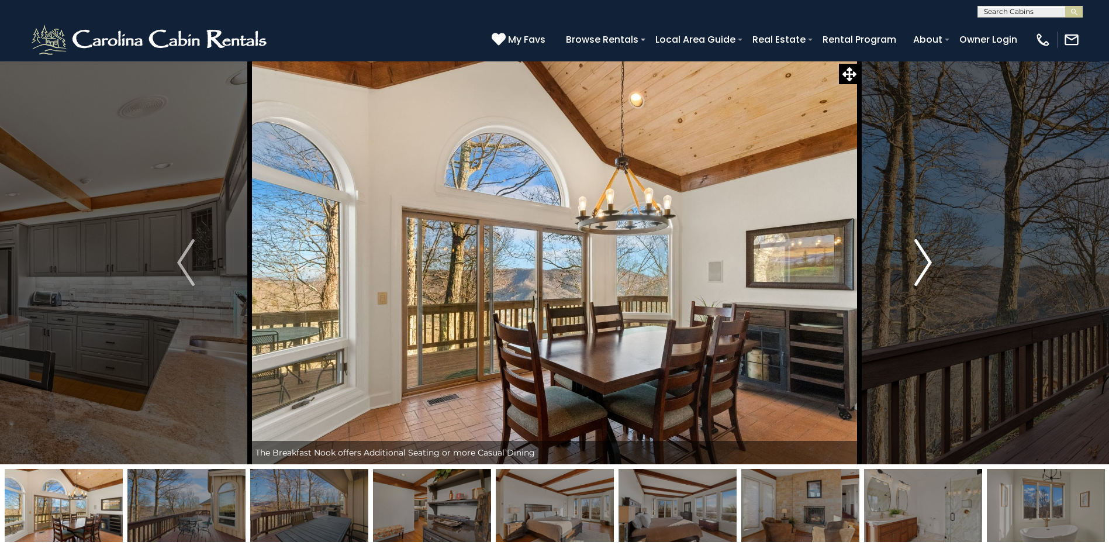
click at [924, 257] on img "Next" at bounding box center [923, 262] width 18 height 47
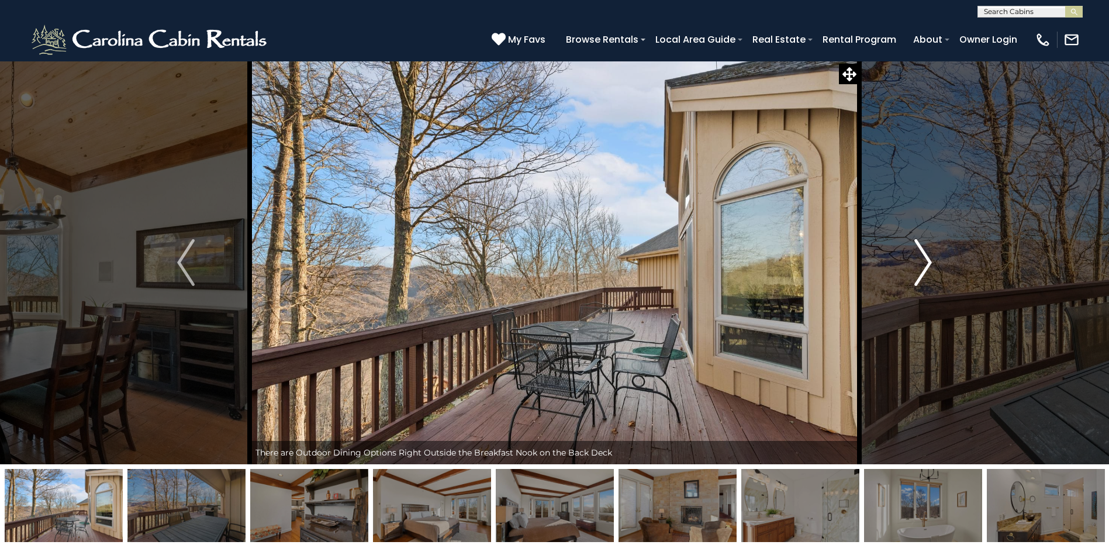
click at [924, 257] on img "Next" at bounding box center [923, 262] width 18 height 47
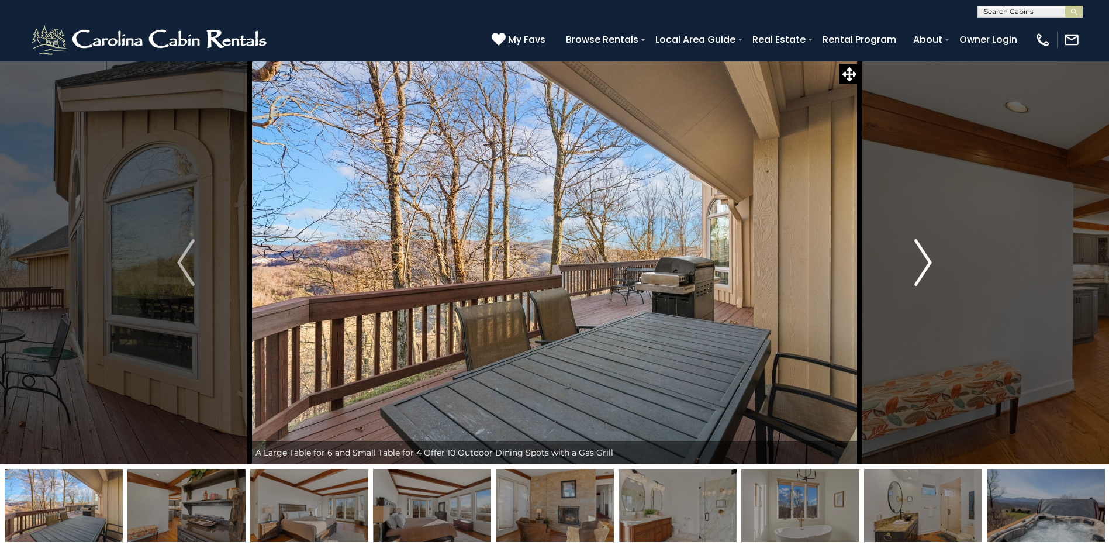
click at [924, 257] on img "Next" at bounding box center [923, 262] width 18 height 47
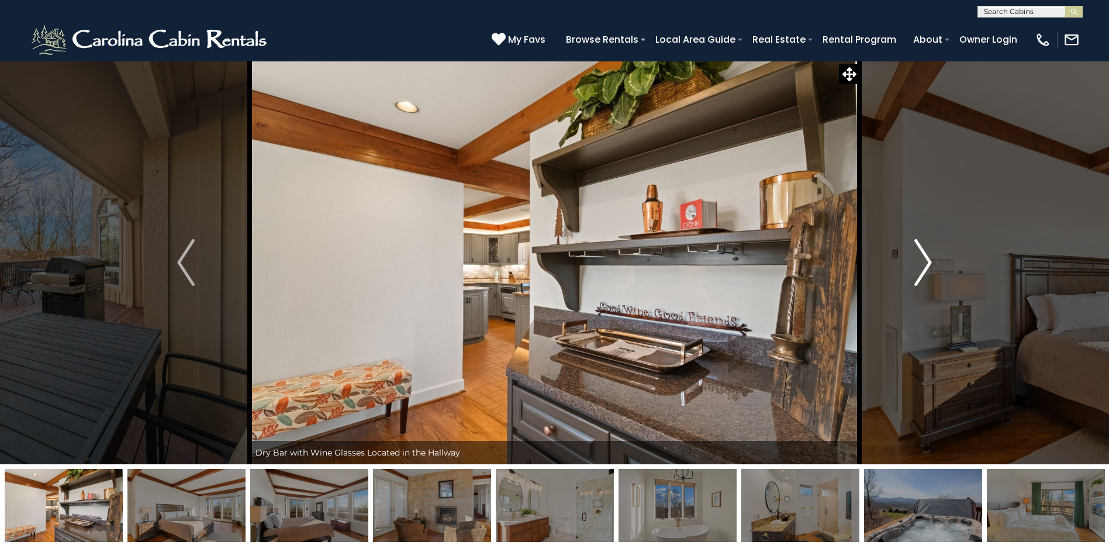
click at [924, 257] on img "Next" at bounding box center [923, 262] width 18 height 47
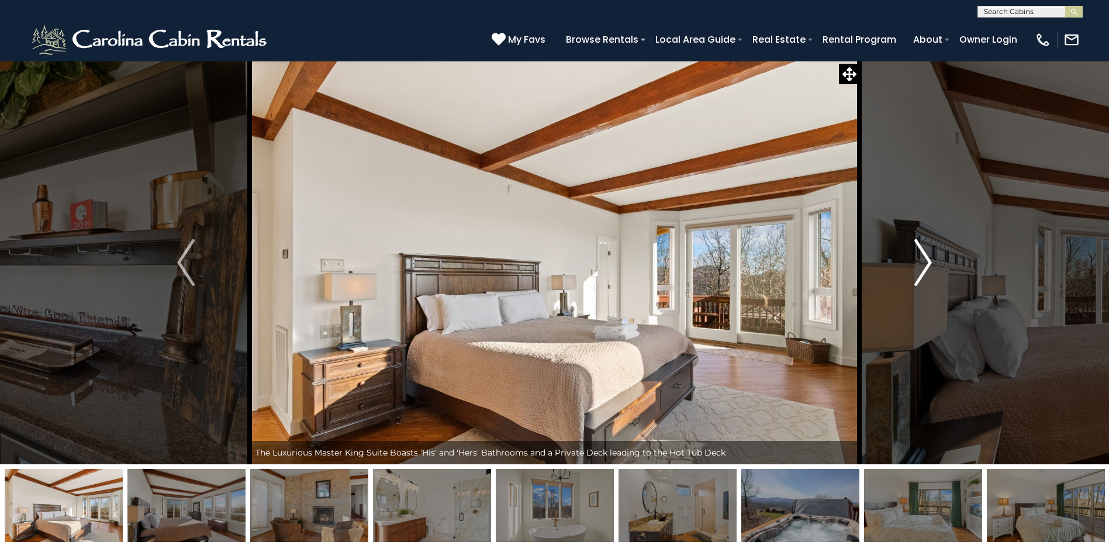
click at [924, 257] on img "Next" at bounding box center [923, 262] width 18 height 47
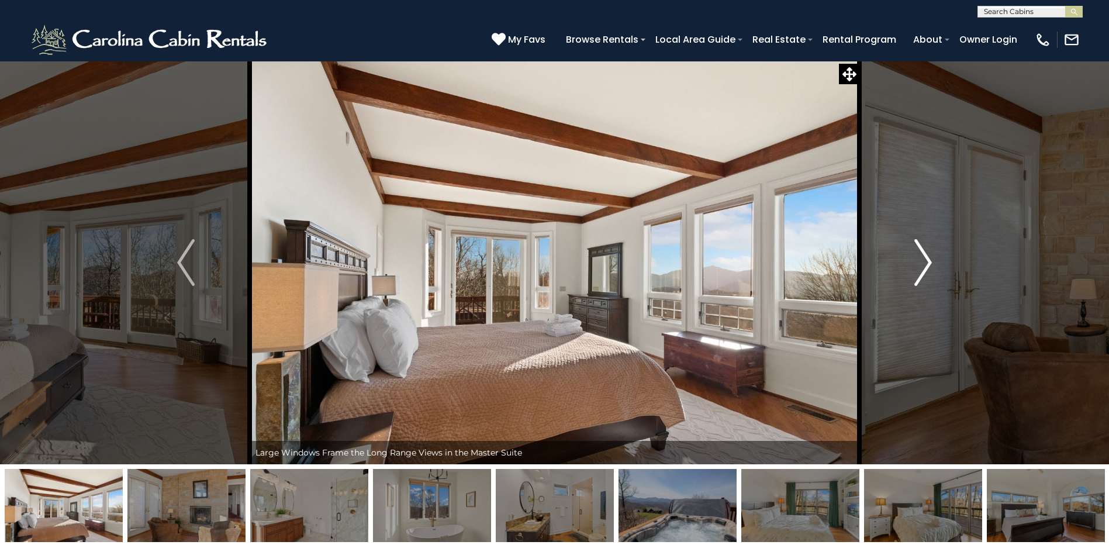
click at [924, 257] on img "Next" at bounding box center [923, 262] width 18 height 47
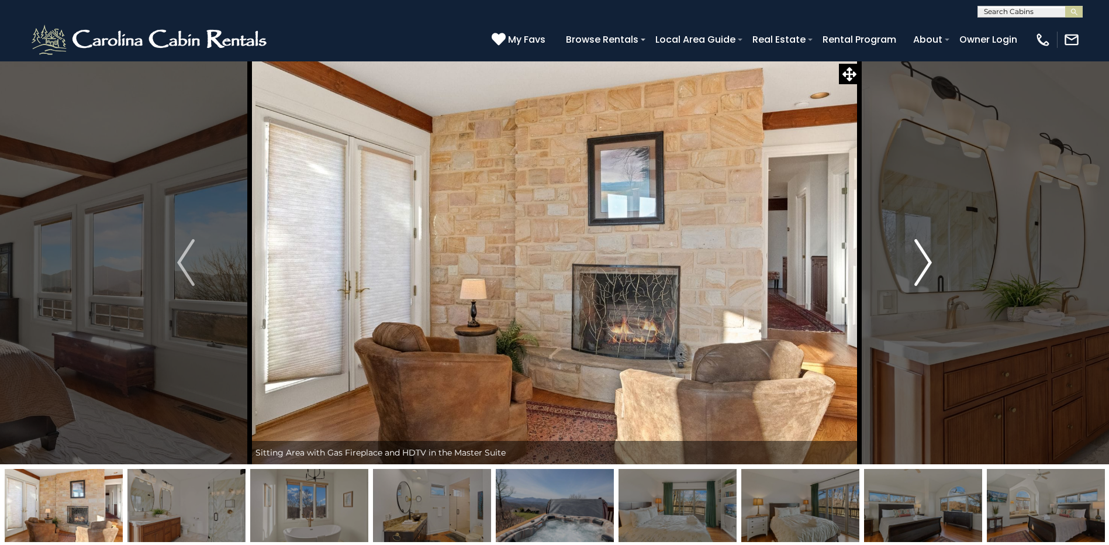
click at [924, 257] on img "Next" at bounding box center [923, 262] width 18 height 47
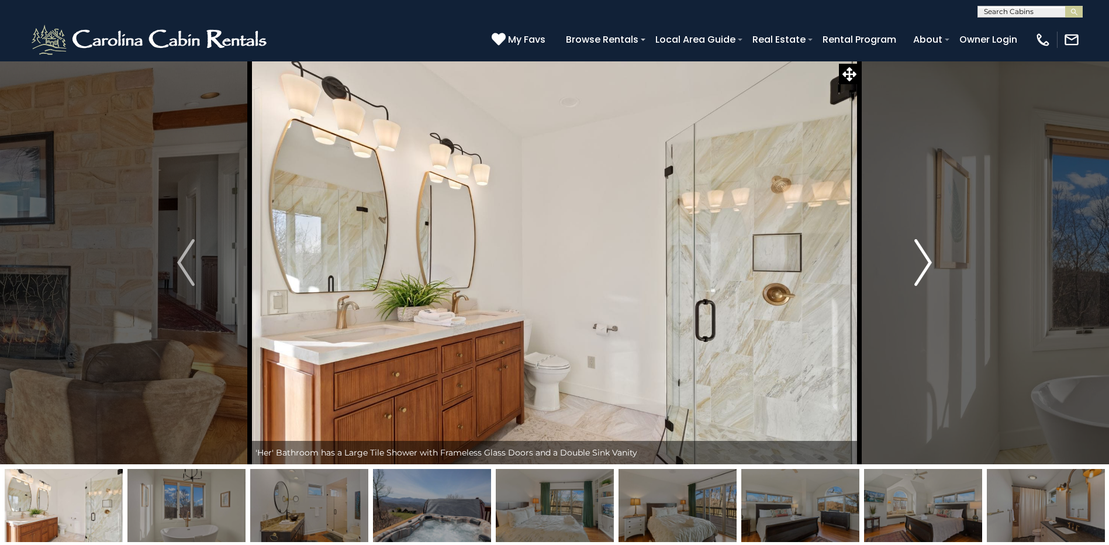
click at [924, 257] on img "Next" at bounding box center [923, 262] width 18 height 47
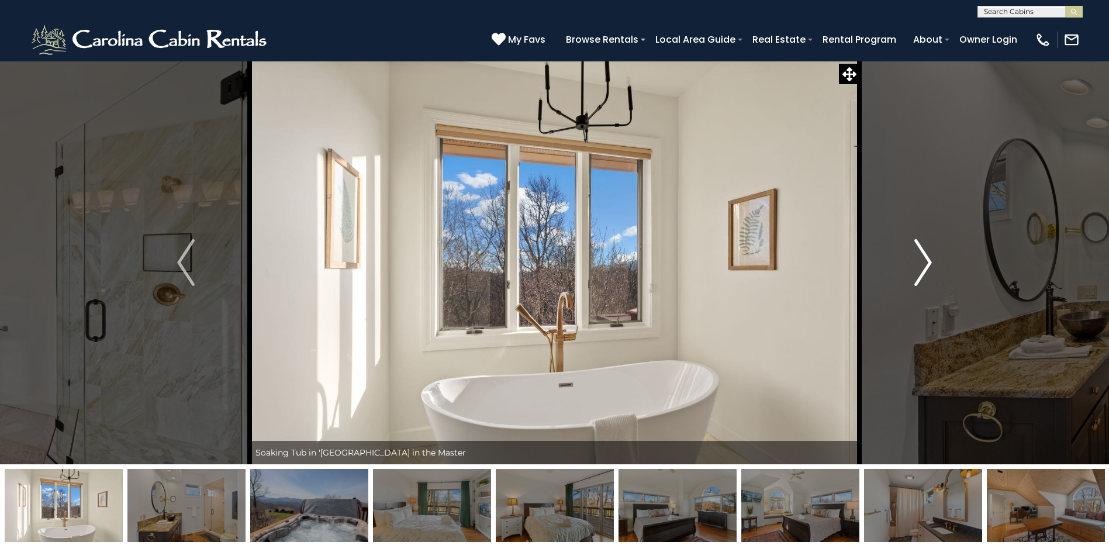
click at [924, 257] on img "Next" at bounding box center [923, 262] width 18 height 47
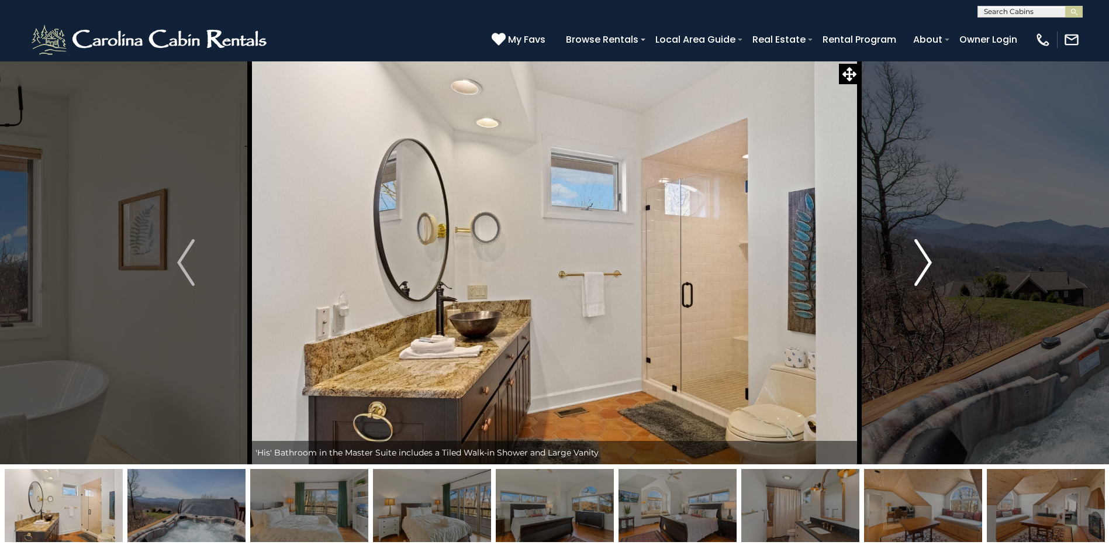
click at [924, 257] on img "Next" at bounding box center [923, 262] width 18 height 47
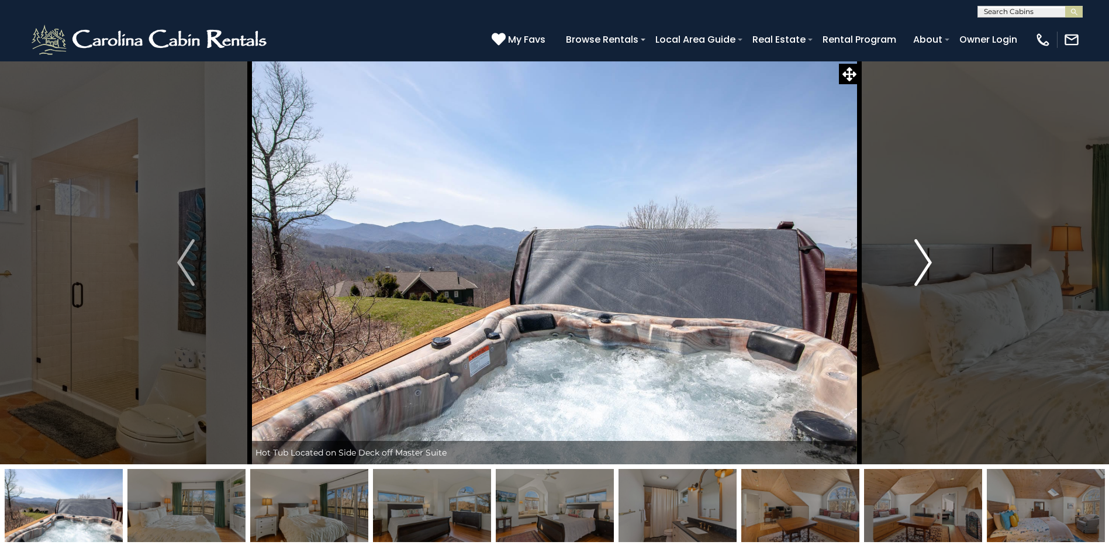
click at [924, 257] on img "Next" at bounding box center [923, 262] width 18 height 47
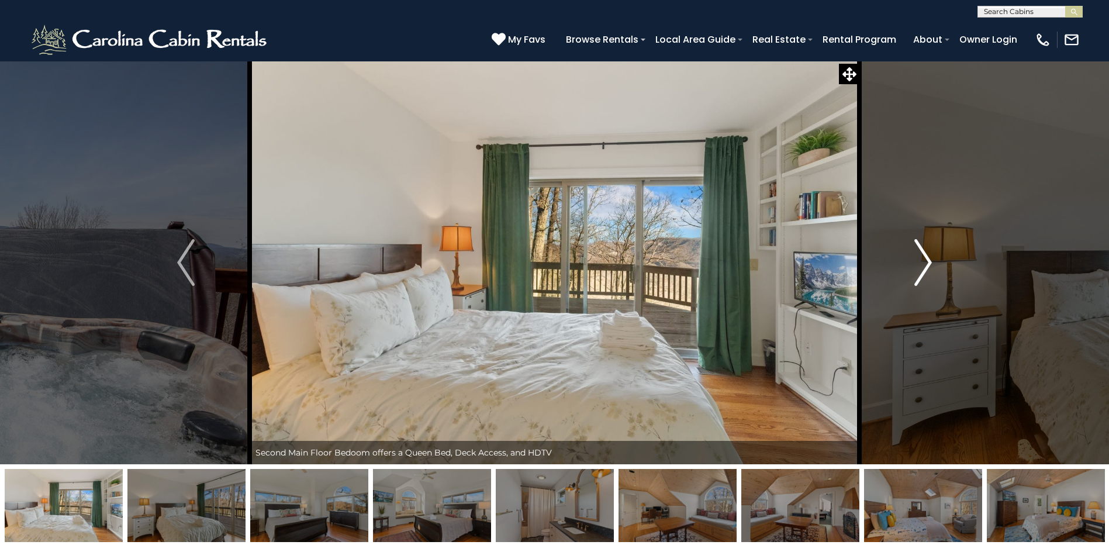
click at [924, 257] on img "Next" at bounding box center [923, 262] width 18 height 47
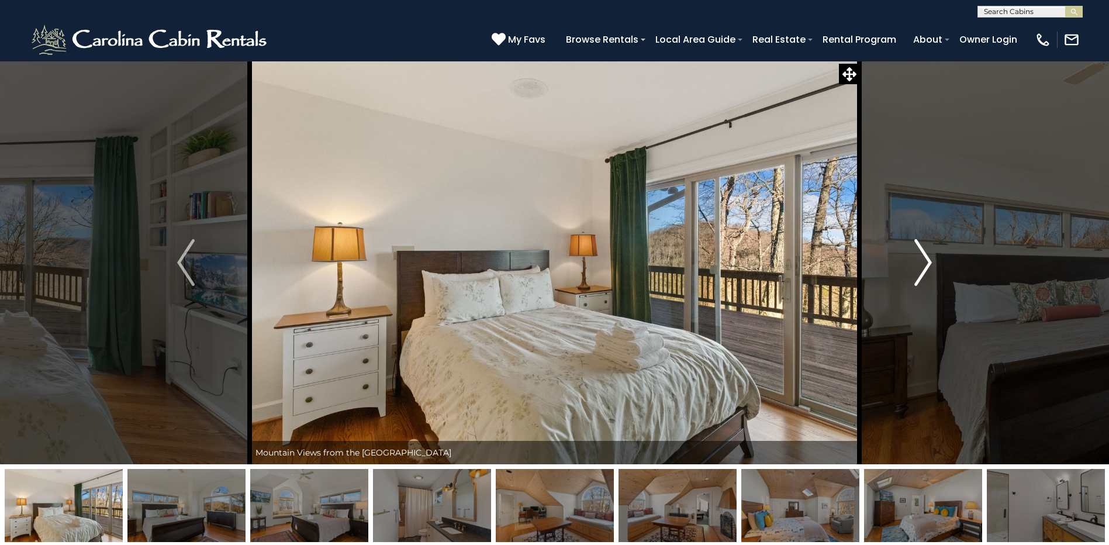
click at [924, 257] on img "Next" at bounding box center [923, 262] width 18 height 47
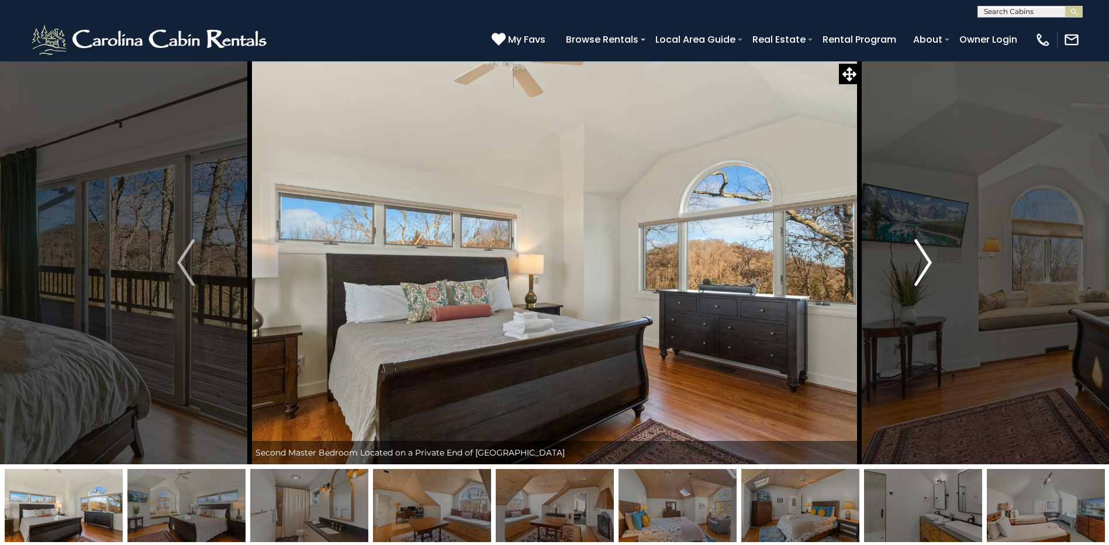
click at [924, 257] on img "Next" at bounding box center [923, 262] width 18 height 47
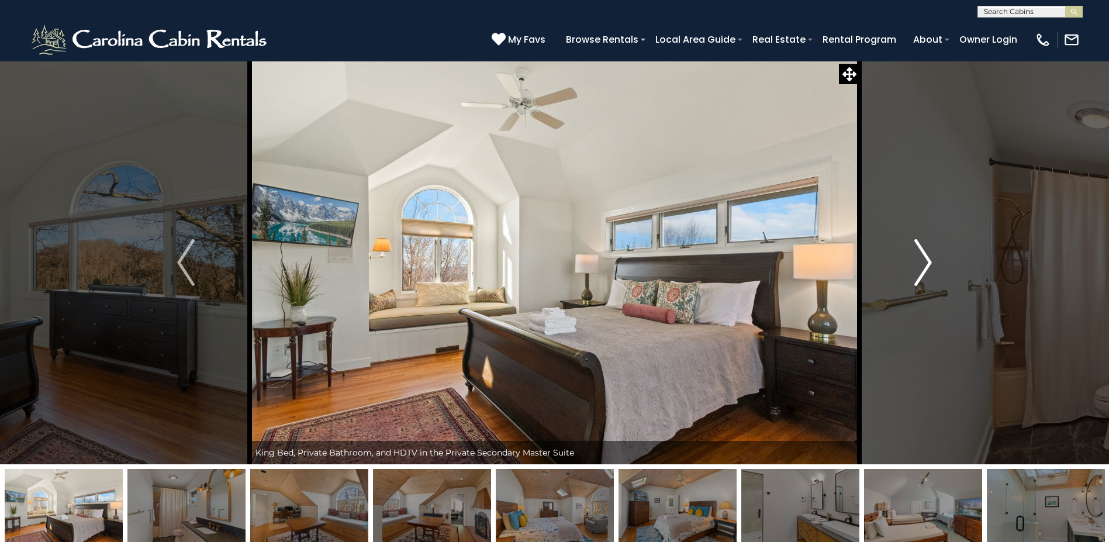
click at [924, 257] on img "Next" at bounding box center [923, 262] width 18 height 47
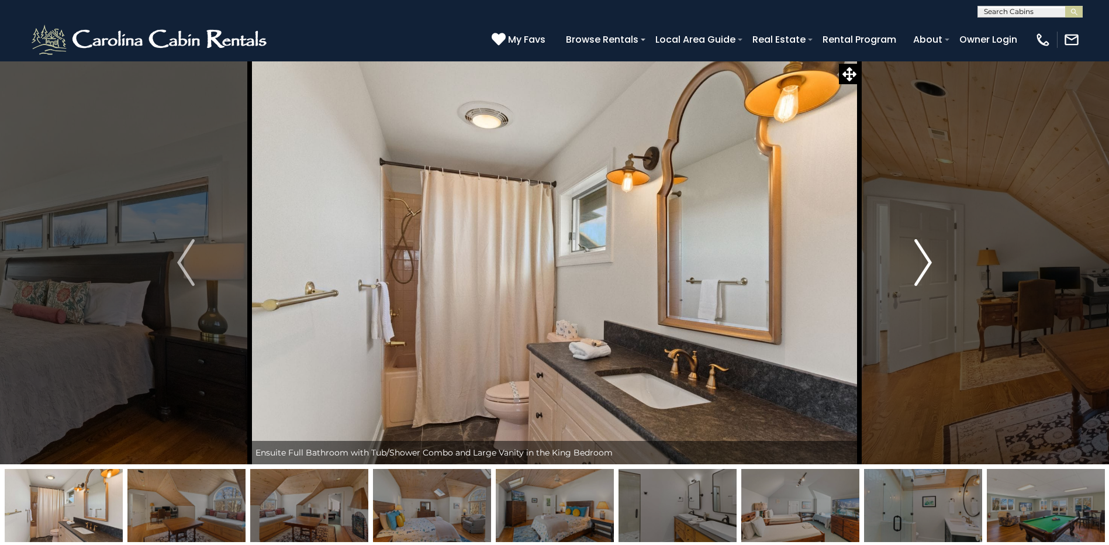
click at [924, 257] on img "Next" at bounding box center [923, 262] width 18 height 47
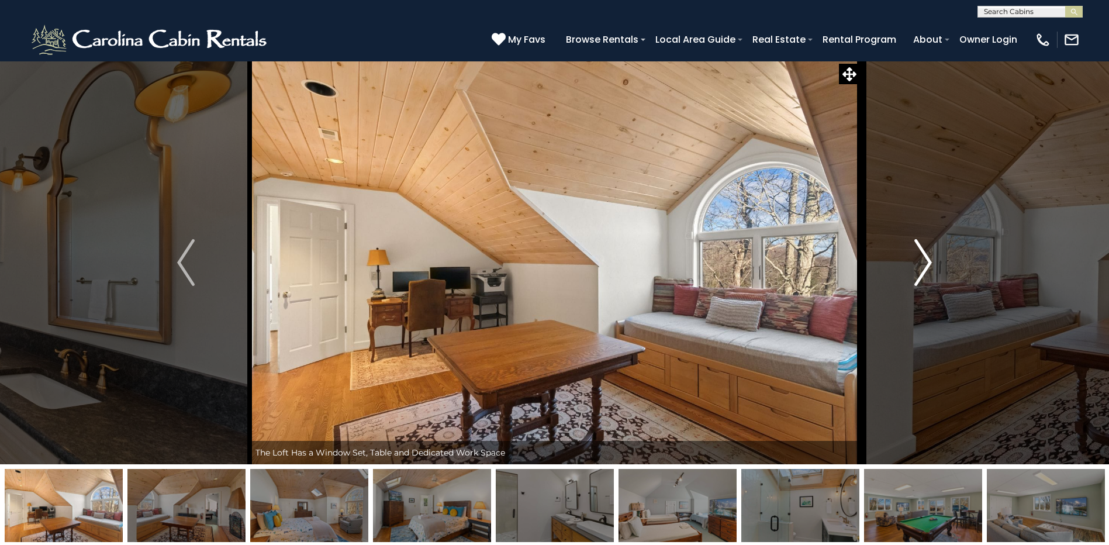
click at [924, 257] on img "Next" at bounding box center [923, 262] width 18 height 47
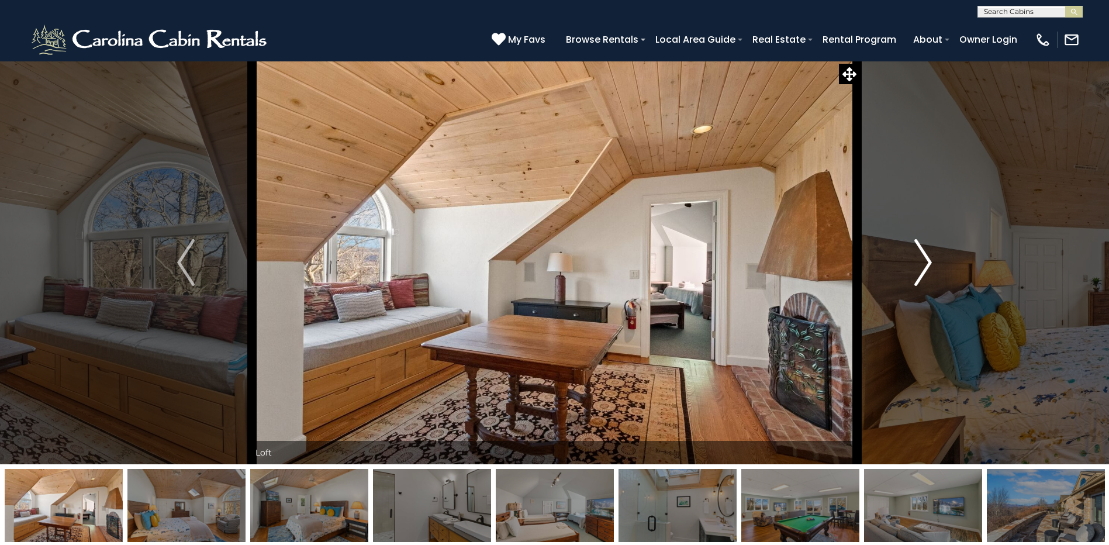
click at [924, 257] on img "Next" at bounding box center [923, 262] width 18 height 47
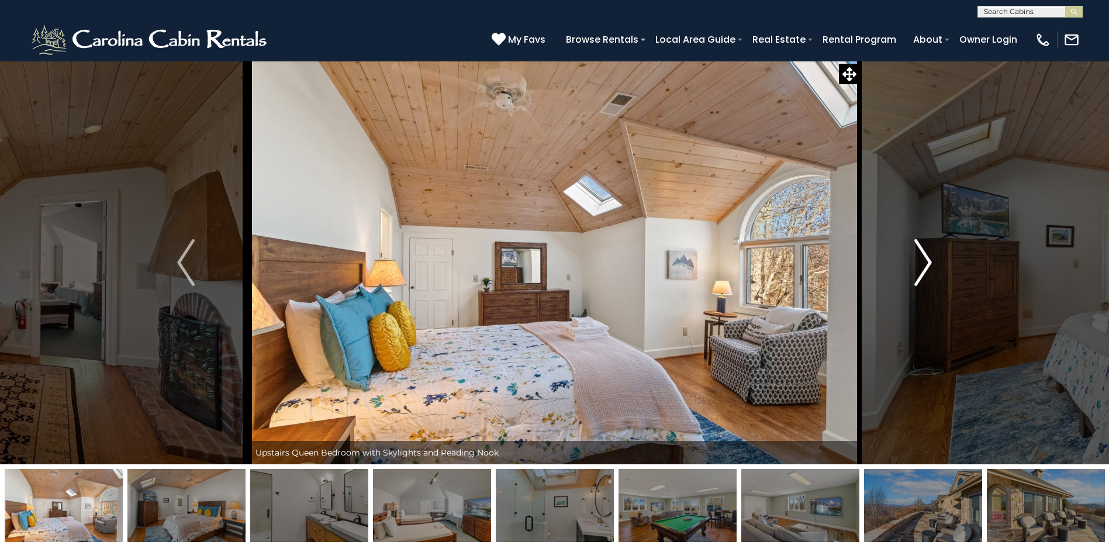
click at [924, 257] on img "Next" at bounding box center [923, 262] width 18 height 47
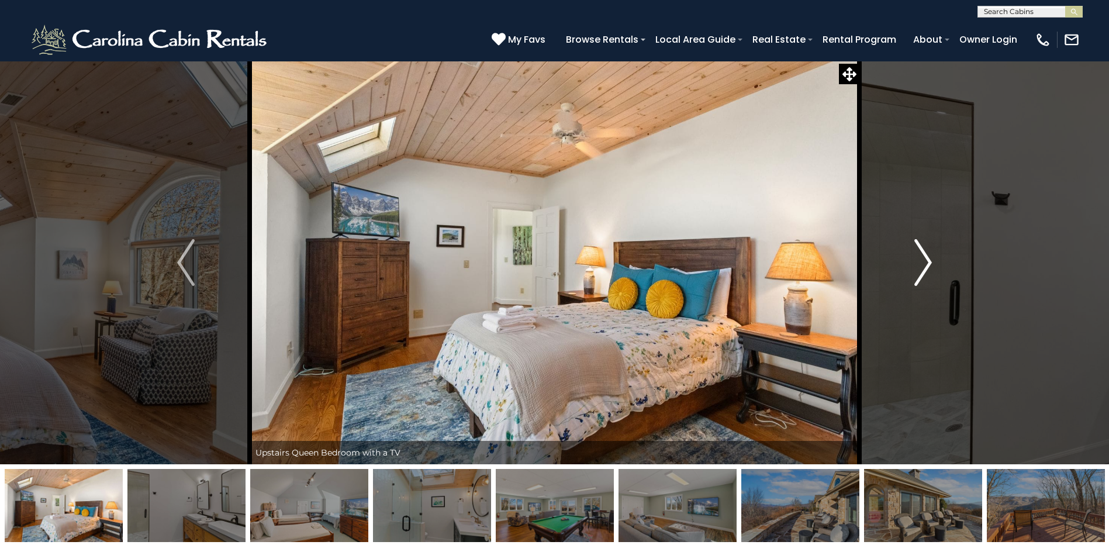
click at [924, 257] on img "Next" at bounding box center [923, 262] width 18 height 47
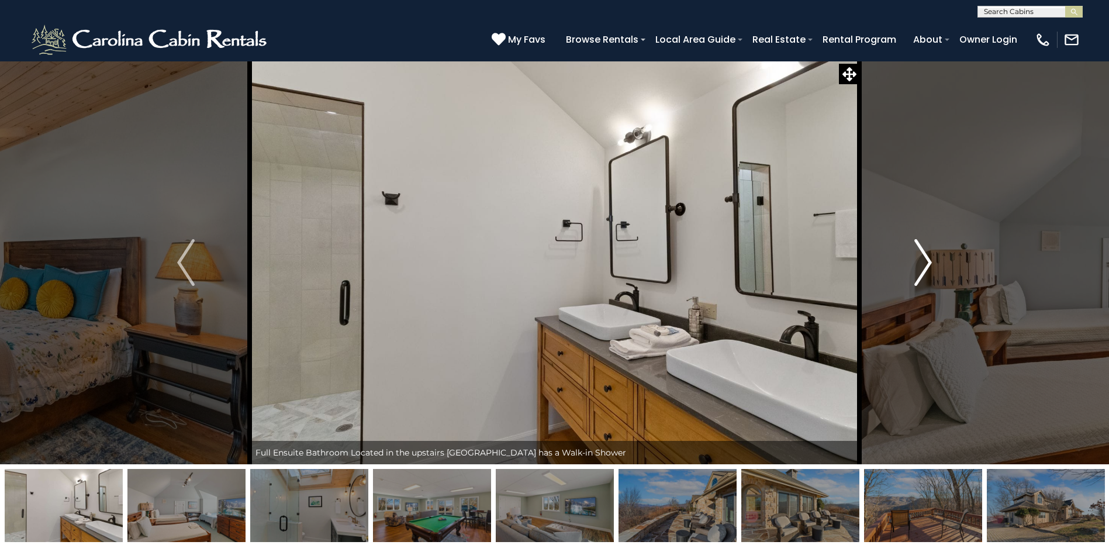
click at [924, 257] on img "Next" at bounding box center [923, 262] width 18 height 47
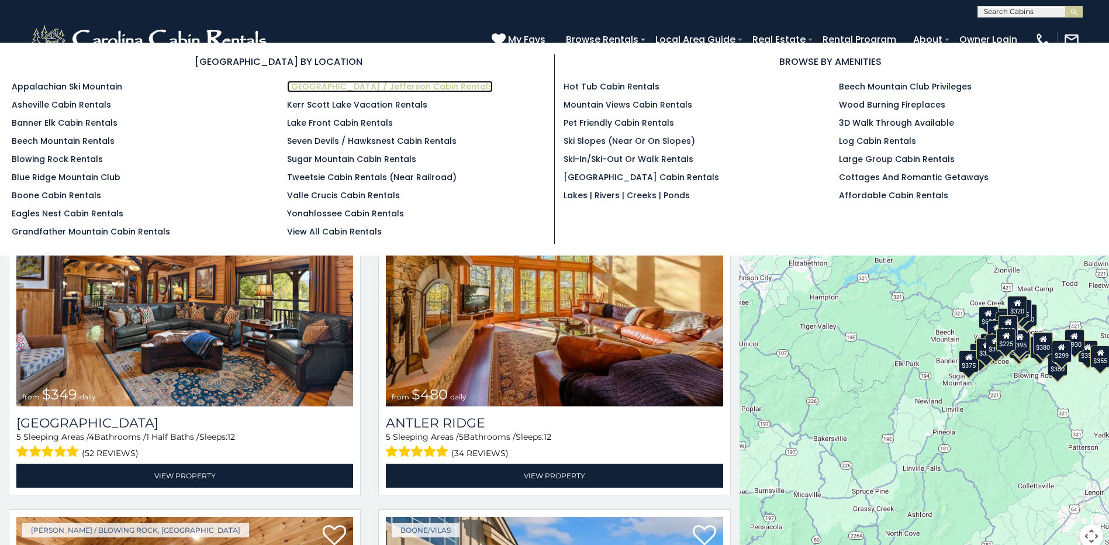
click at [383, 81] on link "[GEOGRAPHIC_DATA] / Jefferson Cabin Rentals" at bounding box center [390, 87] width 206 height 12
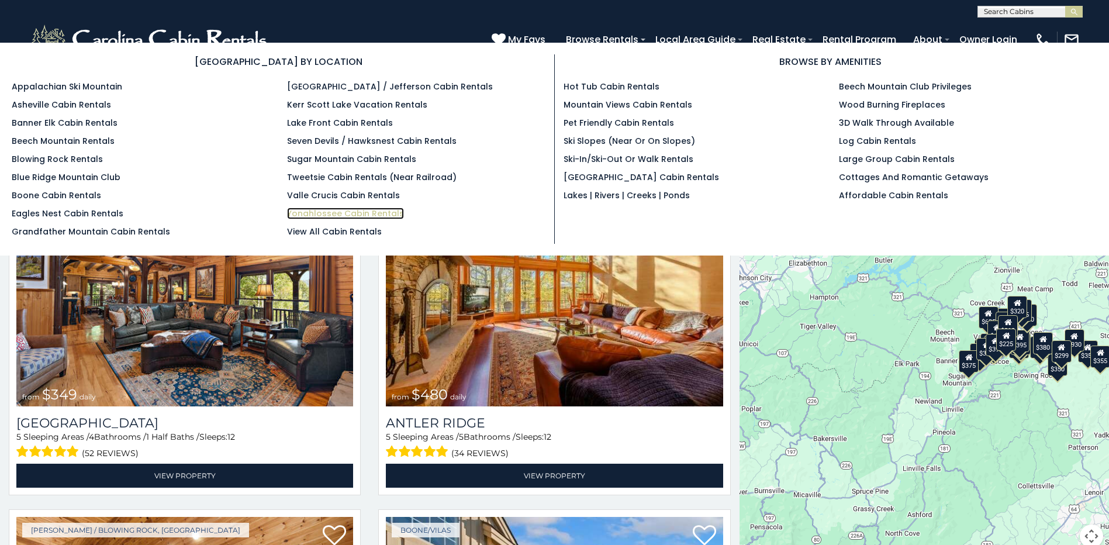
click at [381, 211] on link "Yonahlossee Cabin Rentals" at bounding box center [345, 213] width 117 height 12
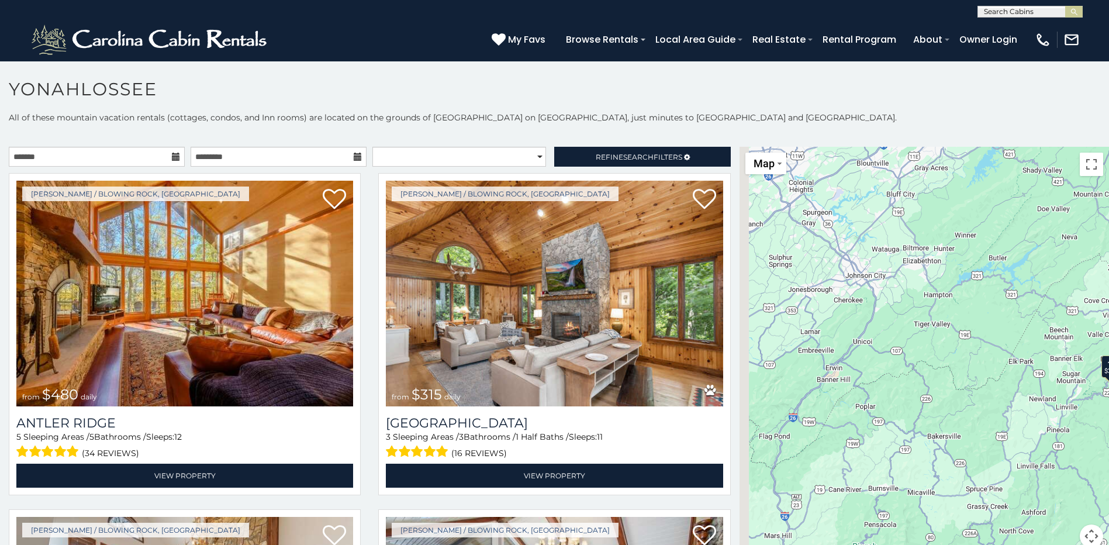
drag, startPoint x: 843, startPoint y: 423, endPoint x: 969, endPoint y: 421, distance: 125.7
click at [969, 421] on div "$480 $315 $195 $675 $165 $125 $155 $220 $205 $140 $120 $200 $135 $125 $125 $375…" at bounding box center [923, 354] width 369 height 415
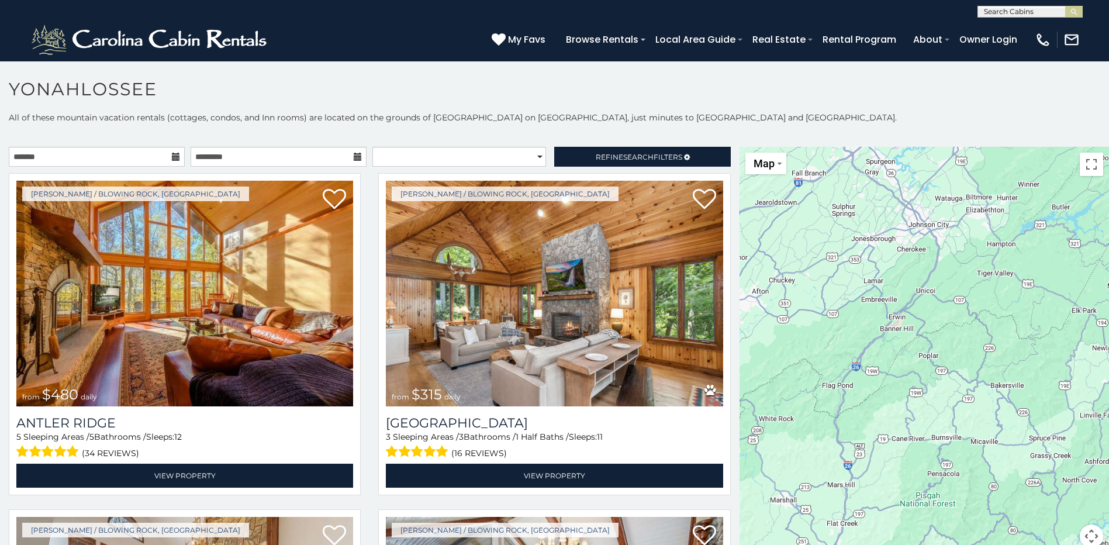
drag, startPoint x: 829, startPoint y: 445, endPoint x: 877, endPoint y: 393, distance: 70.3
click at [877, 393] on div "$480 $315 $195 $675 $165 $125 $155 $220 $205 $140 $120 $200 $135 $125 $125 $375…" at bounding box center [923, 354] width 369 height 415
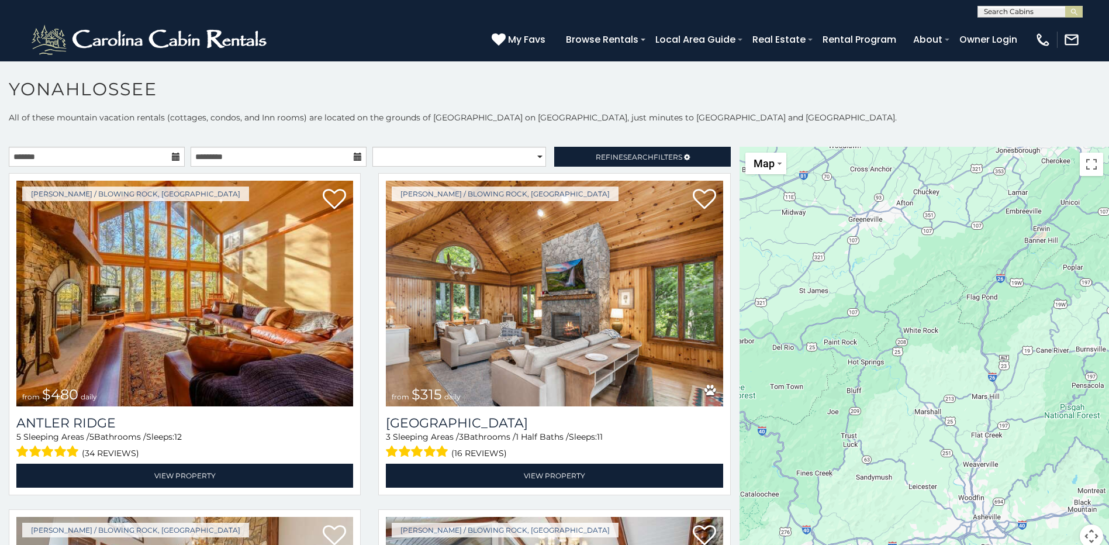
drag, startPoint x: 817, startPoint y: 429, endPoint x: 964, endPoint y: 339, distance: 172.6
click at [964, 339] on div "$480 $315 $195 $675 $165 $125 $155 $220 $205 $140 $120 $200 $135 $125 $125 $375…" at bounding box center [923, 354] width 369 height 415
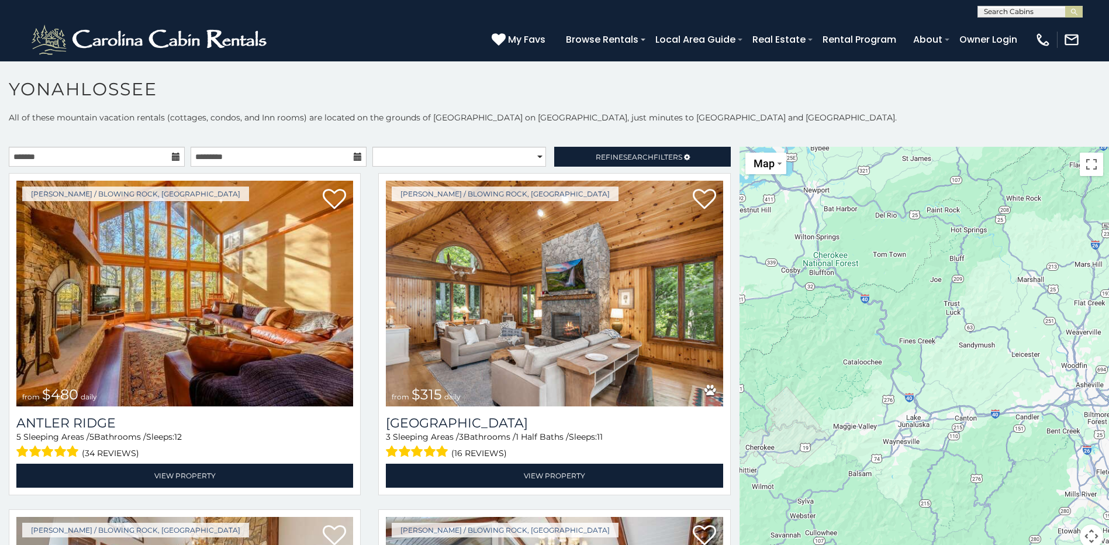
drag, startPoint x: 813, startPoint y: 418, endPoint x: 904, endPoint y: 286, distance: 161.0
click at [904, 286] on div "$480 $315 $195 $675 $165 $125 $155 $220 $205 $140 $120 $200 $135 $125 $125 $375…" at bounding box center [923, 354] width 369 height 415
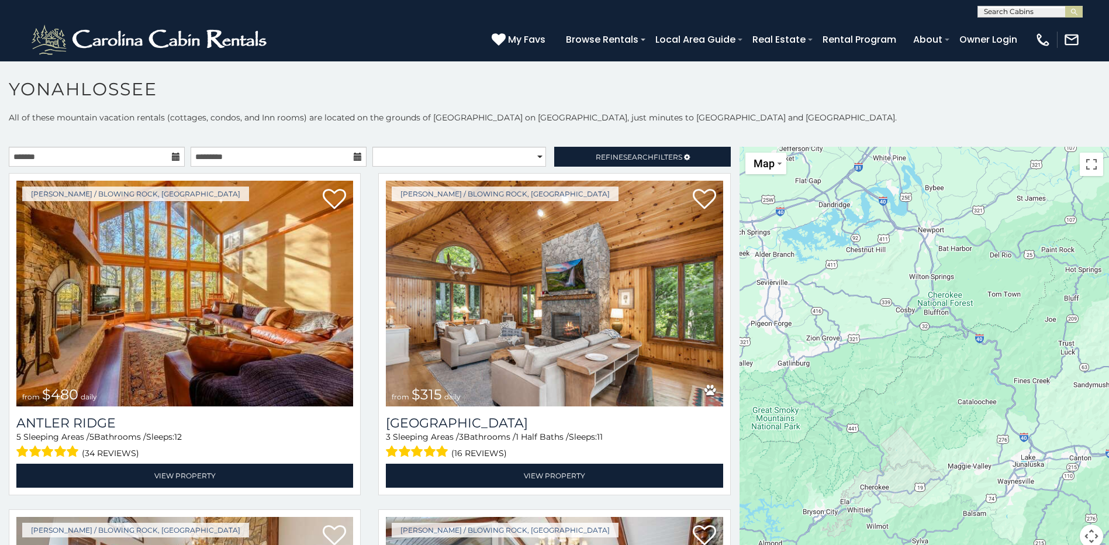
drag, startPoint x: 854, startPoint y: 379, endPoint x: 965, endPoint y: 431, distance: 122.4
click at [965, 431] on div "$480 $315 $195 $675 $165 $125 $155 $220 $205 $140 $120 $200 $135 $125 $125 $375…" at bounding box center [923, 354] width 369 height 415
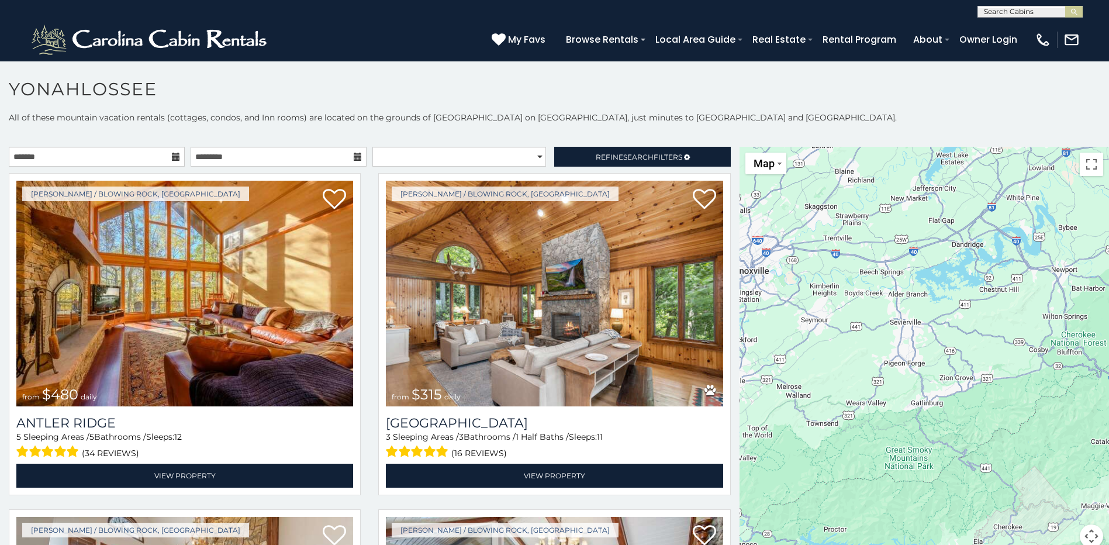
drag, startPoint x: 864, startPoint y: 383, endPoint x: 996, endPoint y: 422, distance: 137.0
click at [997, 422] on div "$480 $315 $195 $675 $165 $125 $155 $220 $205 $140 $120 $200 $135 $125 $125 $375…" at bounding box center [923, 354] width 369 height 415
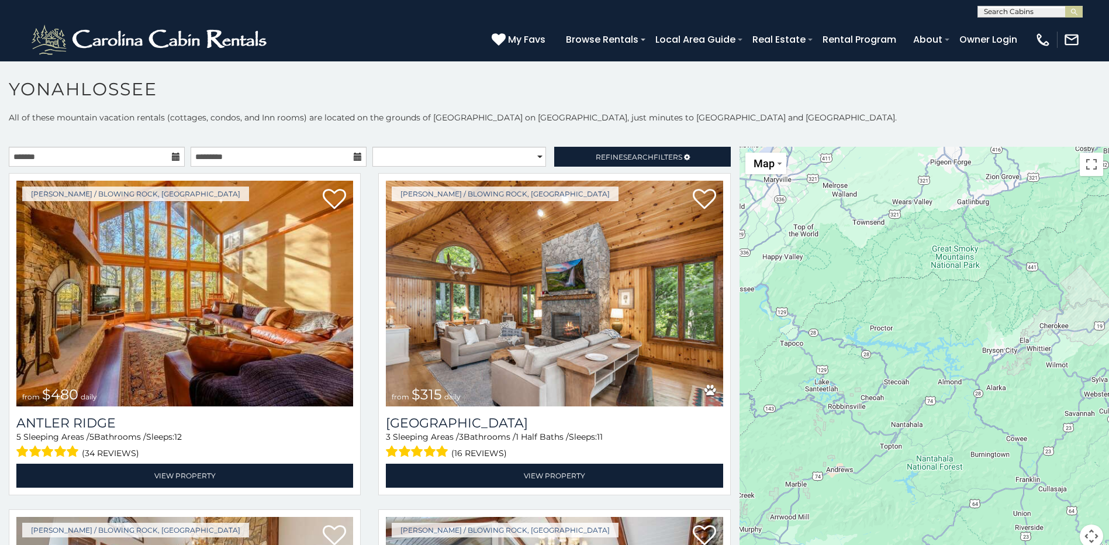
drag, startPoint x: 846, startPoint y: 390, endPoint x: 886, endPoint y: 186, distance: 207.3
click at [886, 186] on div "$480 $315 $195 $675 $165 $125 $155 $220 $205 $140 $120 $200 $135 $125 $125 $375…" at bounding box center [923, 354] width 369 height 415
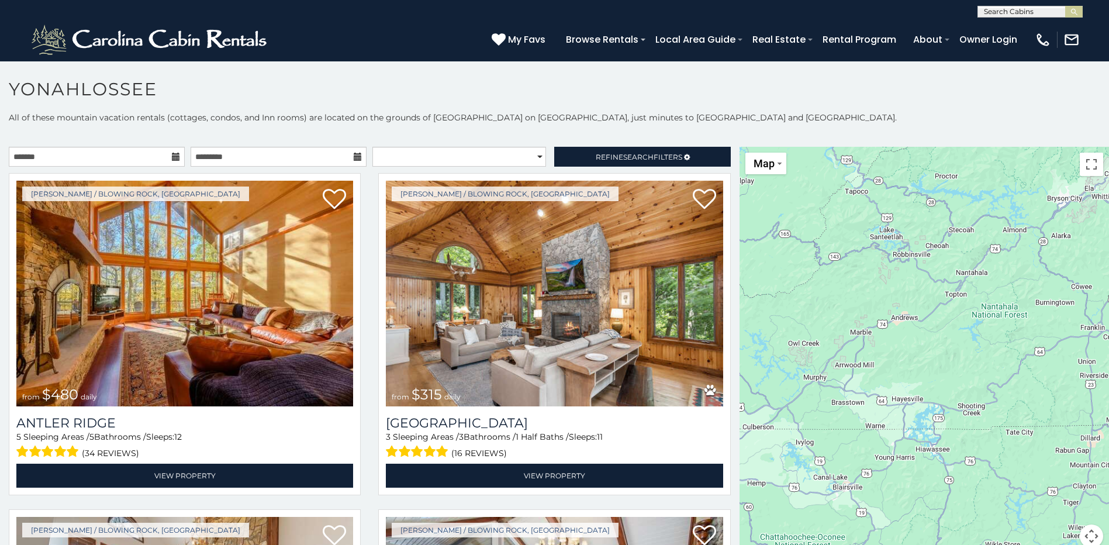
drag, startPoint x: 878, startPoint y: 442, endPoint x: 943, endPoint y: 289, distance: 166.5
click at [943, 289] on div "$480 $315 $195 $675 $165 $125 $155 $220 $205 $140 $120 $200 $135 $125 $125 $375…" at bounding box center [923, 354] width 369 height 415
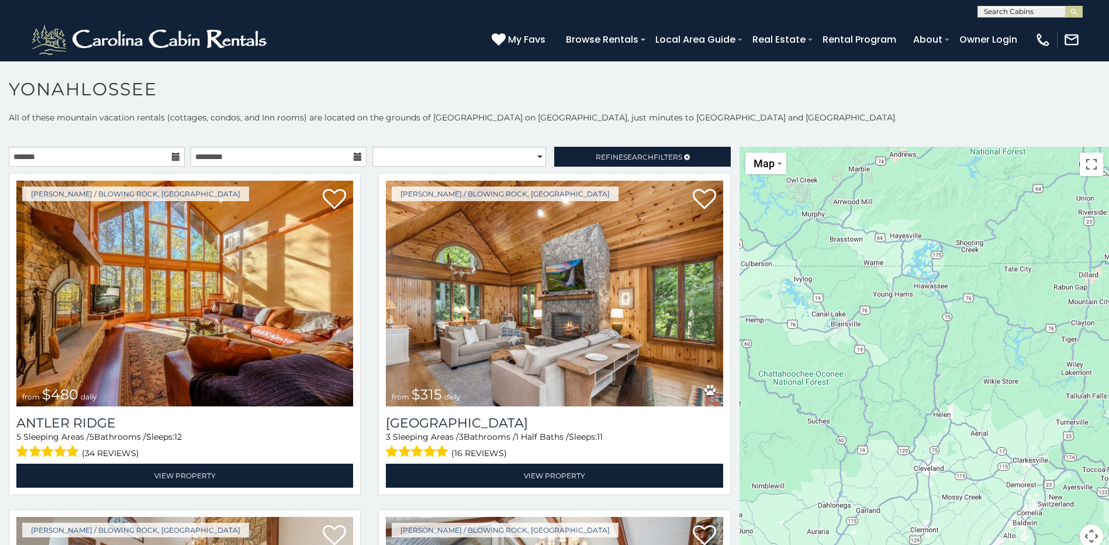
drag, startPoint x: 906, startPoint y: 412, endPoint x: 903, endPoint y: 249, distance: 163.1
click at [903, 249] on div "$480 $315 $195 $675 $165 $125 $155 $220 $205 $140 $120 $200 $135 $125 $125 $375…" at bounding box center [923, 354] width 369 height 415
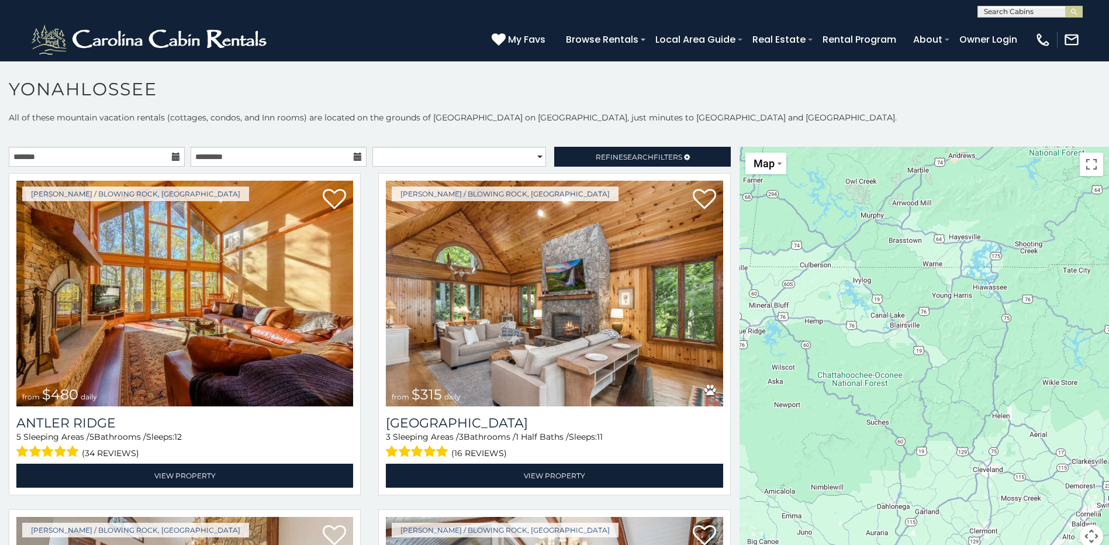
drag, startPoint x: 854, startPoint y: 403, endPoint x: 915, endPoint y: 403, distance: 60.2
click at [915, 403] on div "$480 $315 $195 $675 $165 $125 $155 $220 $205 $140 $120 $200 $135 $125 $125 $375…" at bounding box center [923, 354] width 369 height 415
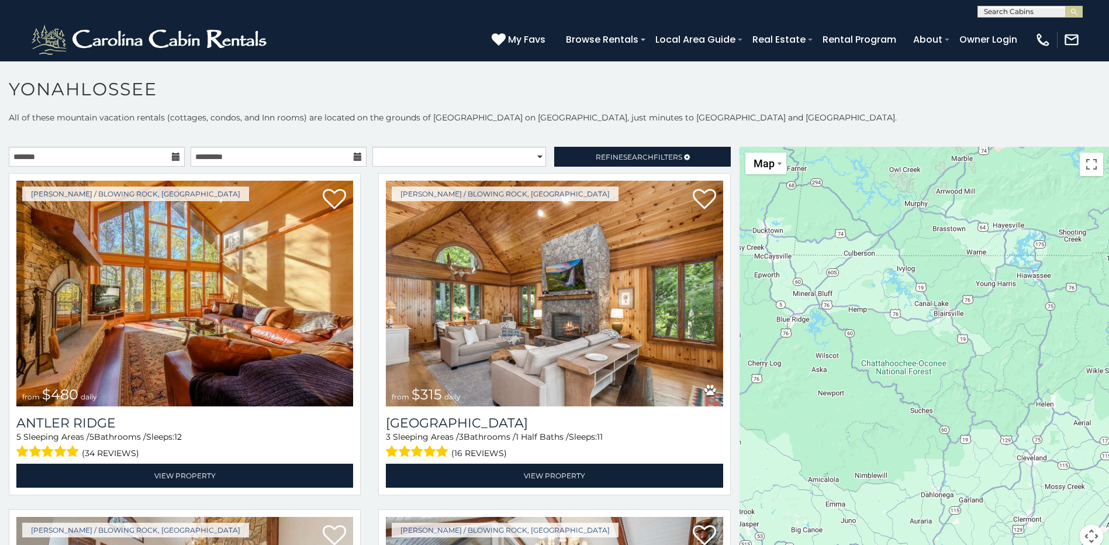
drag, startPoint x: 868, startPoint y: 347, endPoint x: 913, endPoint y: 335, distance: 47.1
click at [913, 335] on div "$480 $315 $195 $675 $165 $125 $155 $220 $205 $140 $120 $200 $135 $125 $125 $375…" at bounding box center [923, 354] width 369 height 415
click at [782, 327] on div "$480 $315 $195 $675 $165 $125 $155 $220 $205 $140 $120 $200 $135 $125 $125 $375…" at bounding box center [923, 354] width 369 height 415
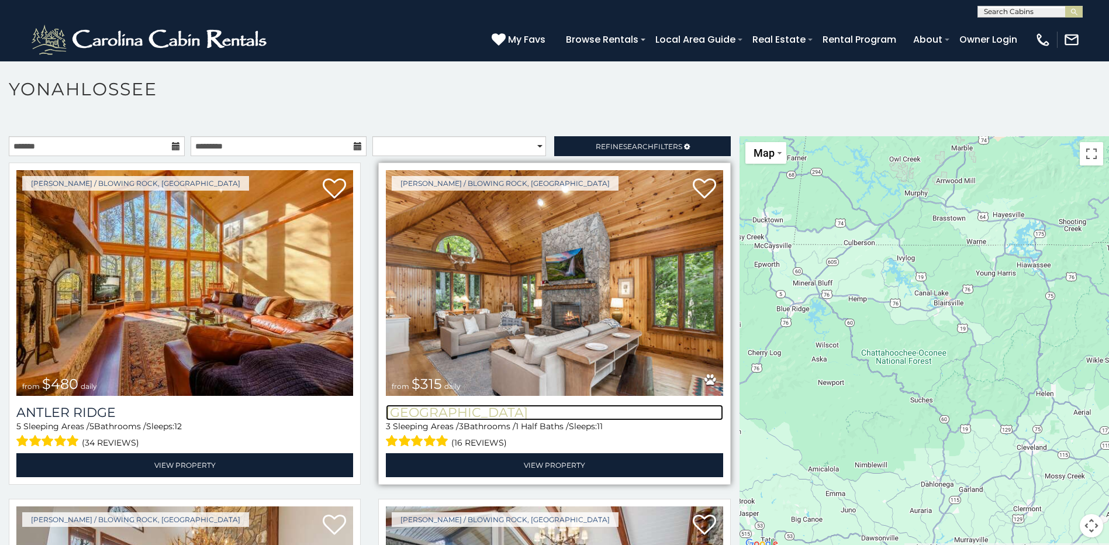
click at [459, 405] on h3 "Chimney Island" at bounding box center [554, 412] width 337 height 16
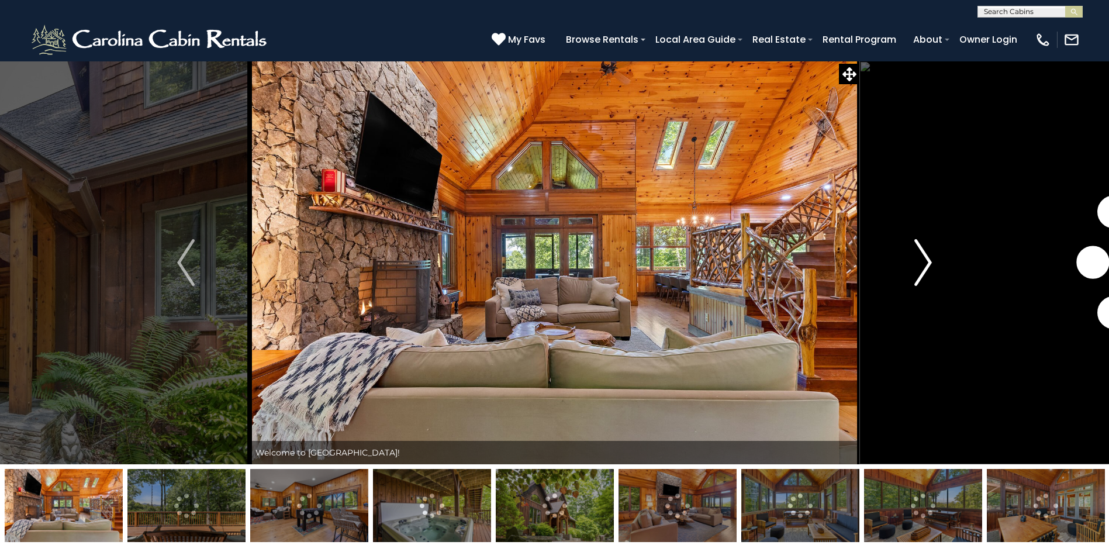
click at [923, 261] on img "Next" at bounding box center [923, 262] width 18 height 47
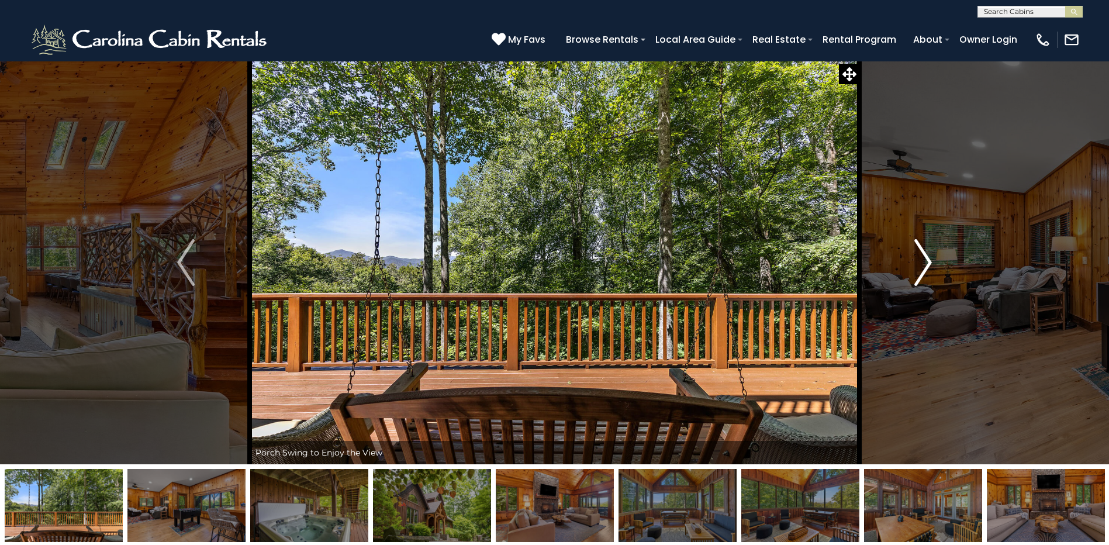
click at [923, 261] on img "Next" at bounding box center [923, 262] width 18 height 47
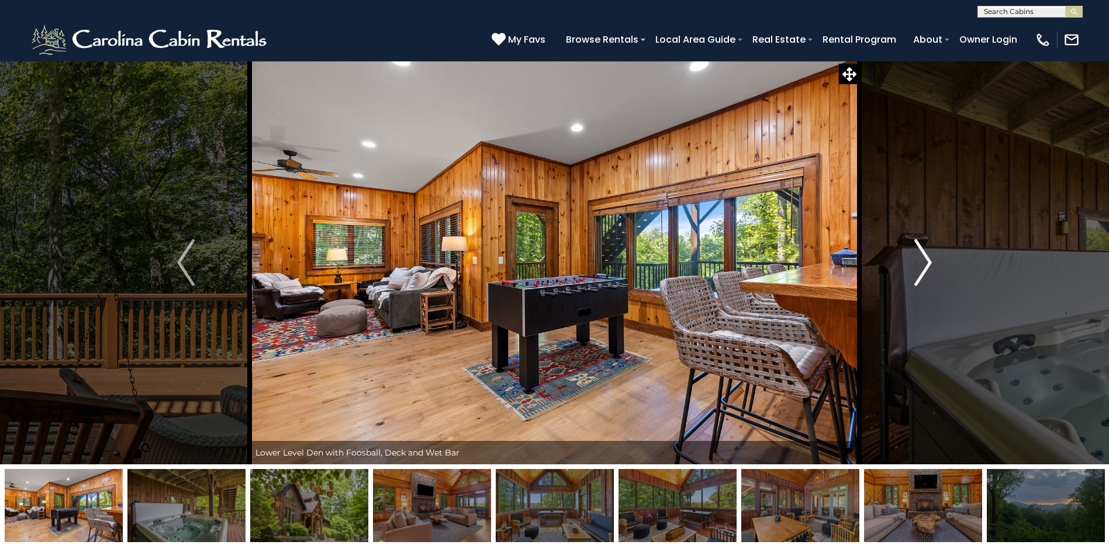
click at [923, 261] on img "Next" at bounding box center [923, 262] width 18 height 47
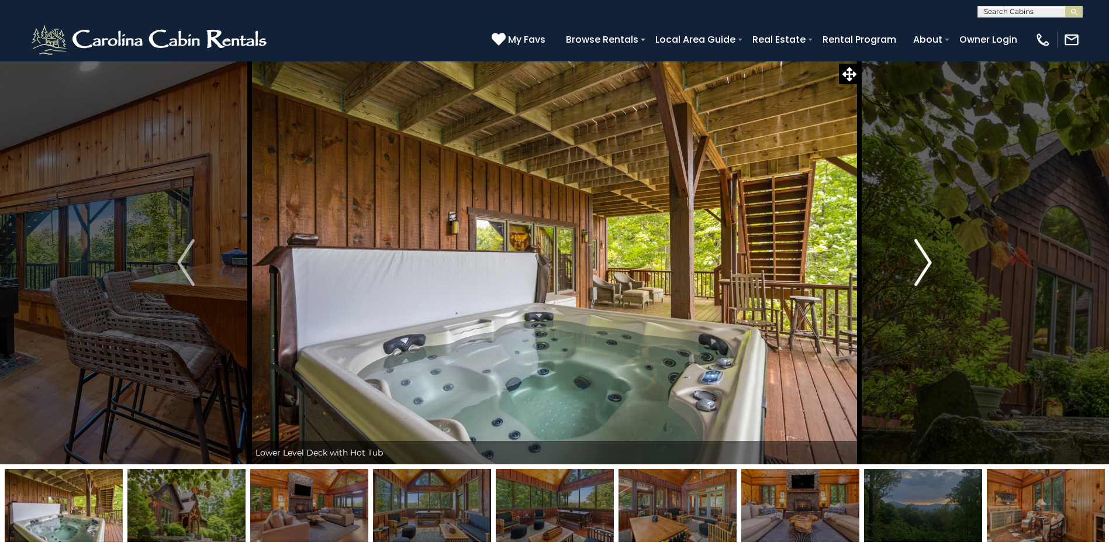
click at [923, 261] on img "Next" at bounding box center [923, 262] width 18 height 47
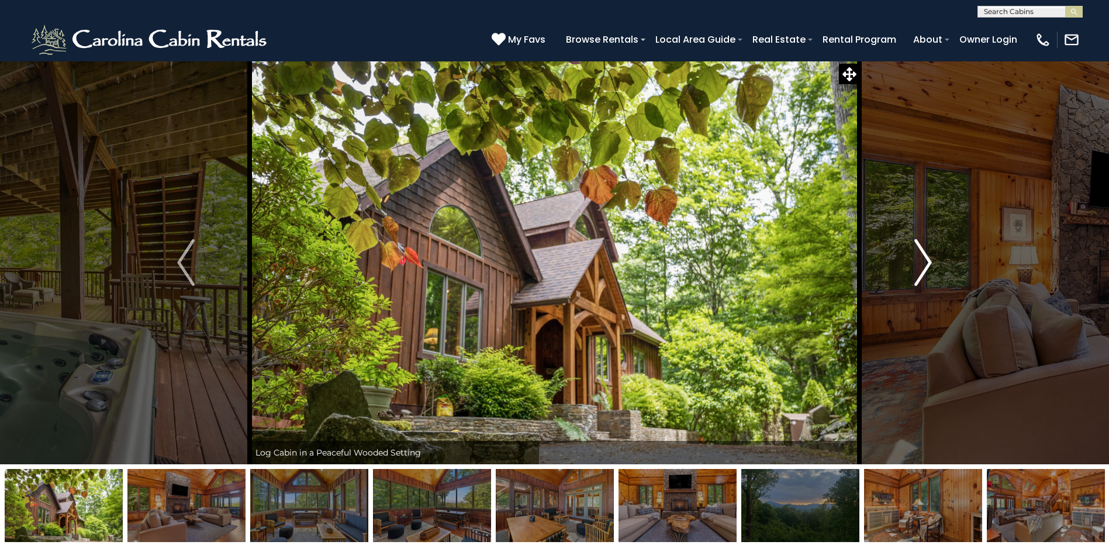
click at [923, 261] on img "Next" at bounding box center [923, 262] width 18 height 47
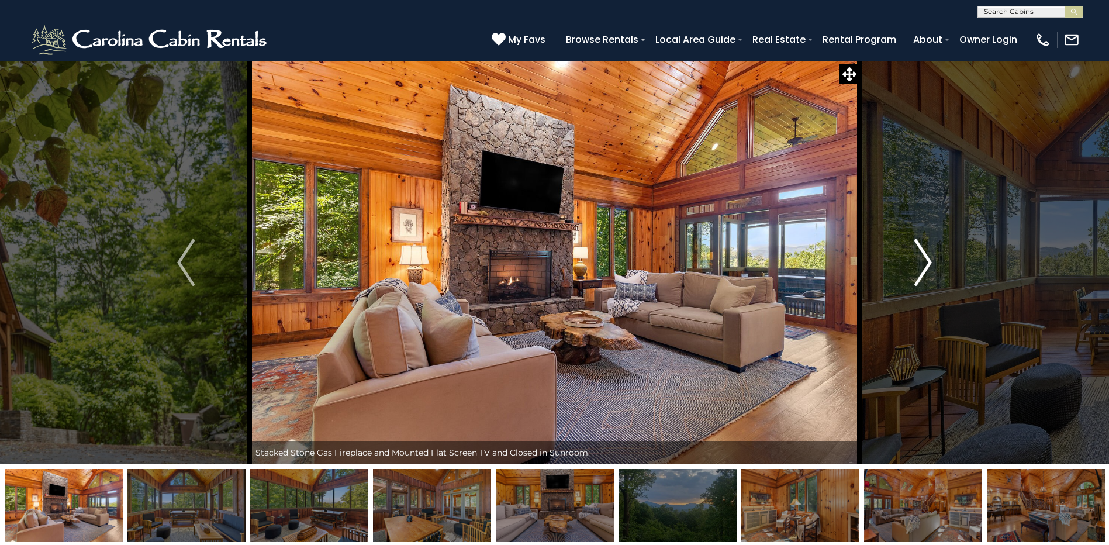
click at [923, 261] on img "Next" at bounding box center [923, 262] width 18 height 47
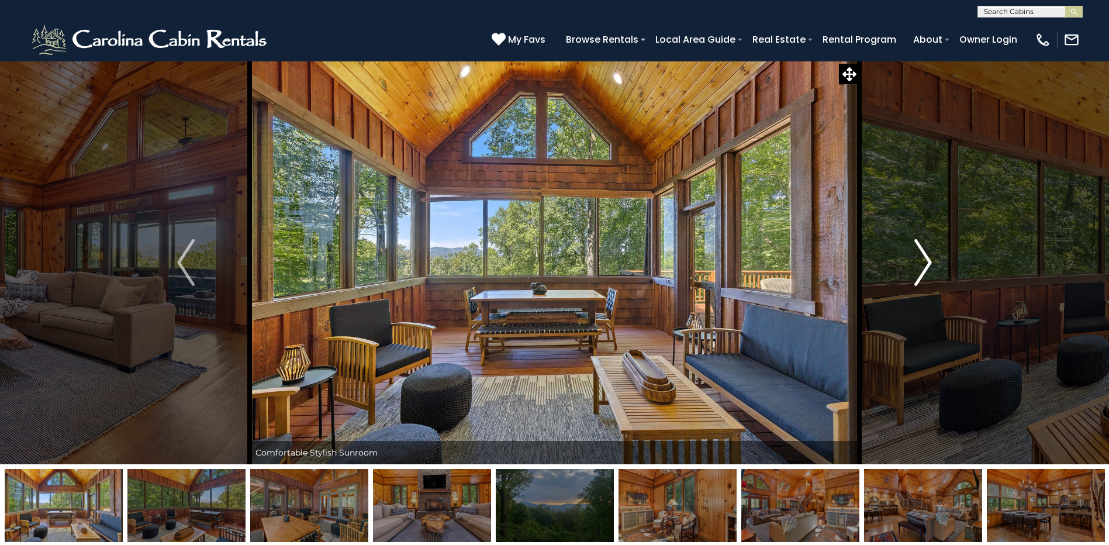
click at [923, 261] on img "Next" at bounding box center [923, 262] width 18 height 47
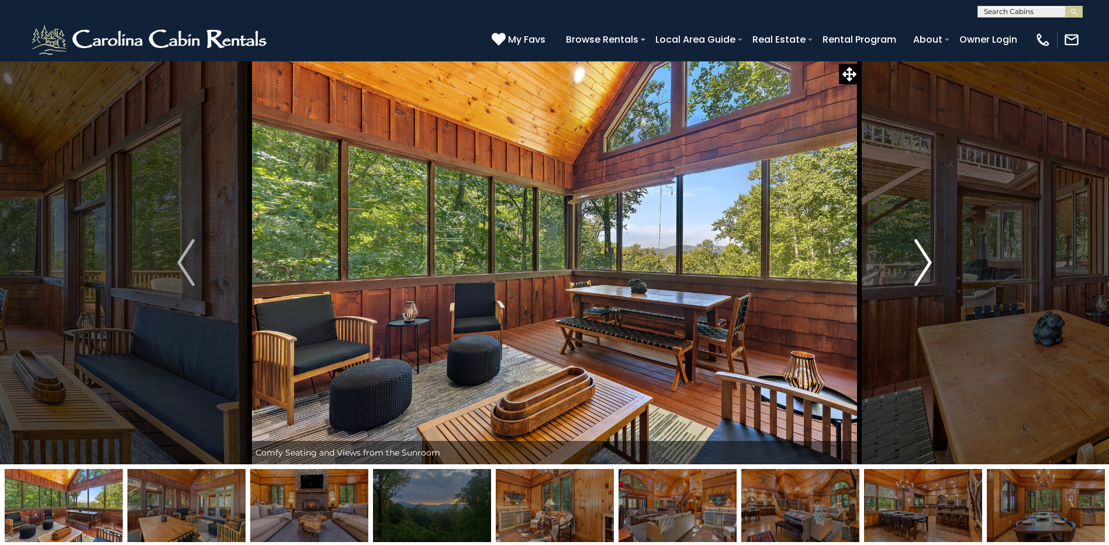
click at [923, 261] on img "Next" at bounding box center [923, 262] width 18 height 47
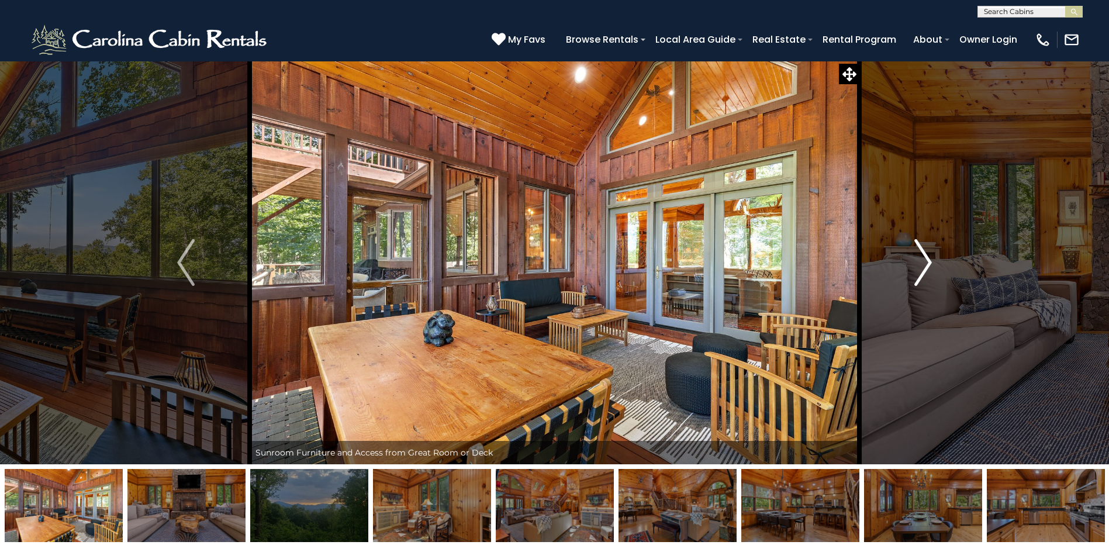
click at [923, 261] on img "Next" at bounding box center [923, 262] width 18 height 47
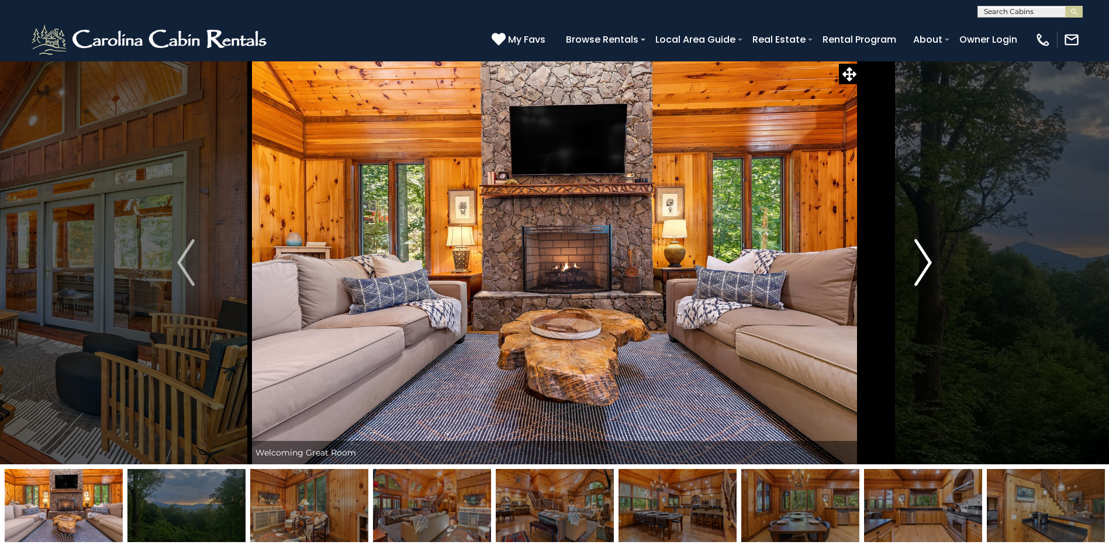
click at [923, 261] on img "Next" at bounding box center [923, 262] width 18 height 47
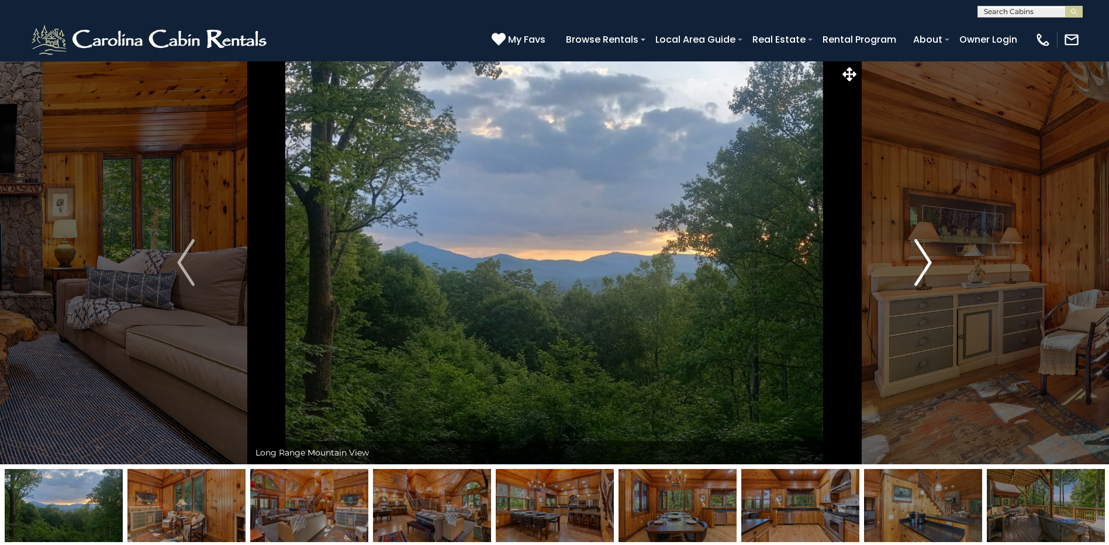
click at [923, 261] on img "Next" at bounding box center [923, 262] width 18 height 47
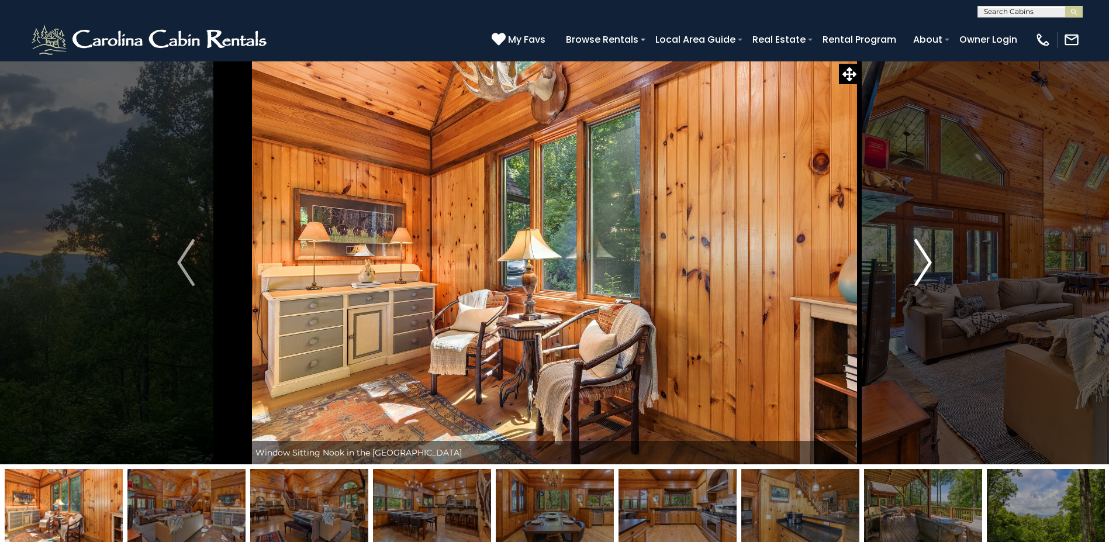
click at [923, 262] on img "Next" at bounding box center [923, 262] width 18 height 47
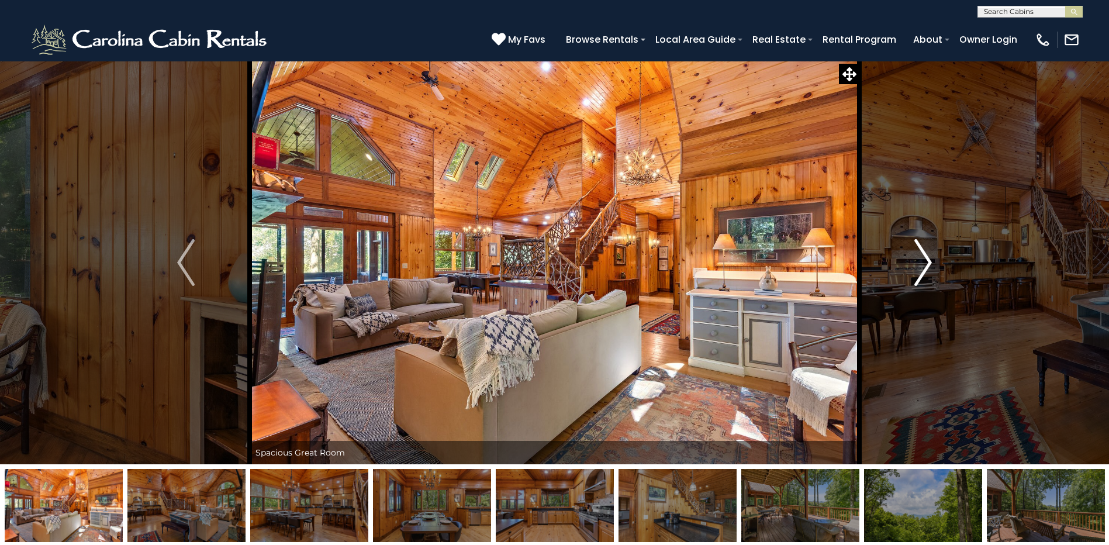
click at [923, 262] on img "Next" at bounding box center [923, 262] width 18 height 47
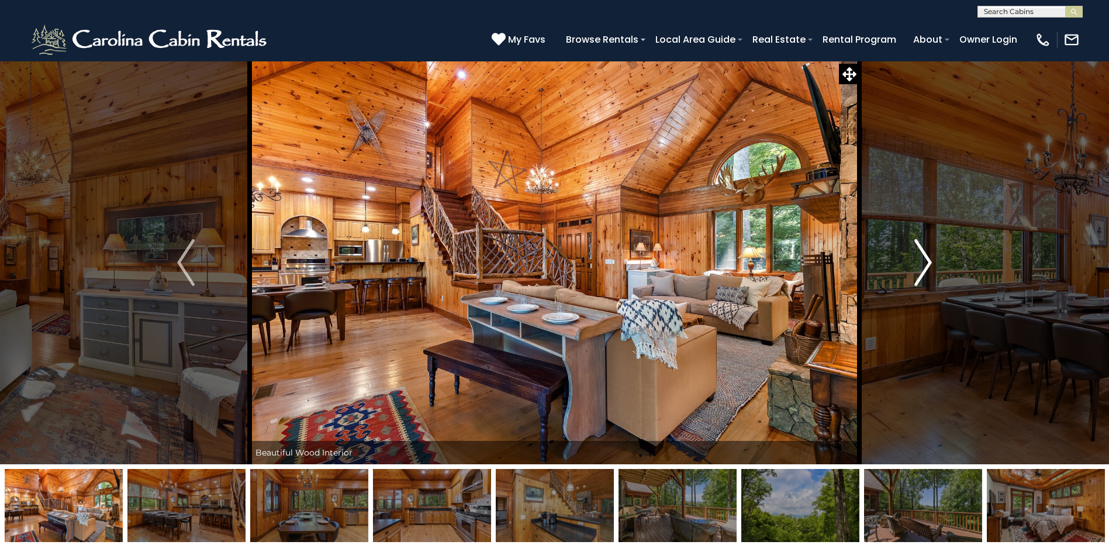
click at [923, 262] on img "Next" at bounding box center [923, 262] width 18 height 47
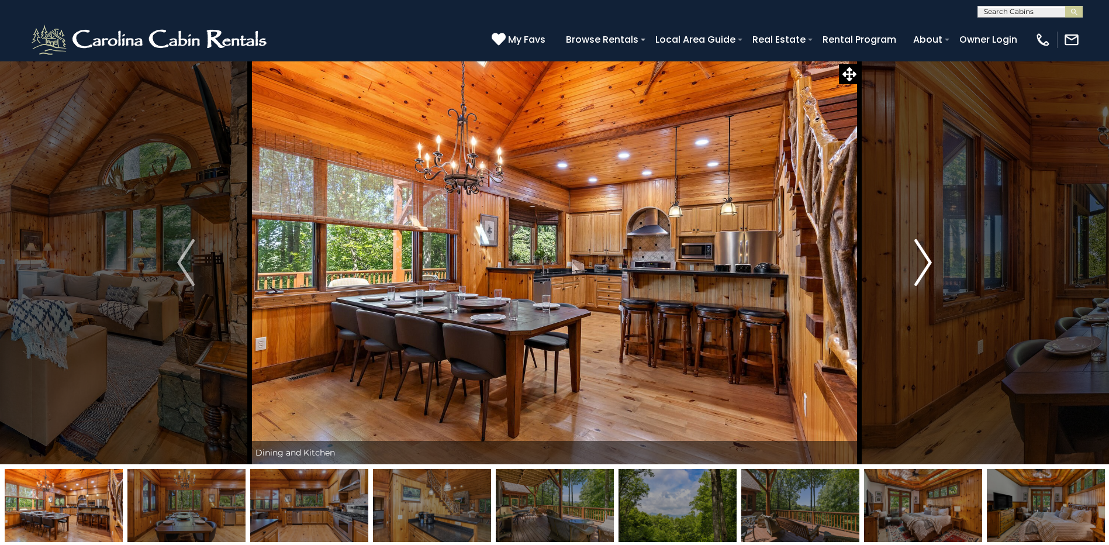
click at [923, 262] on img "Next" at bounding box center [923, 262] width 18 height 47
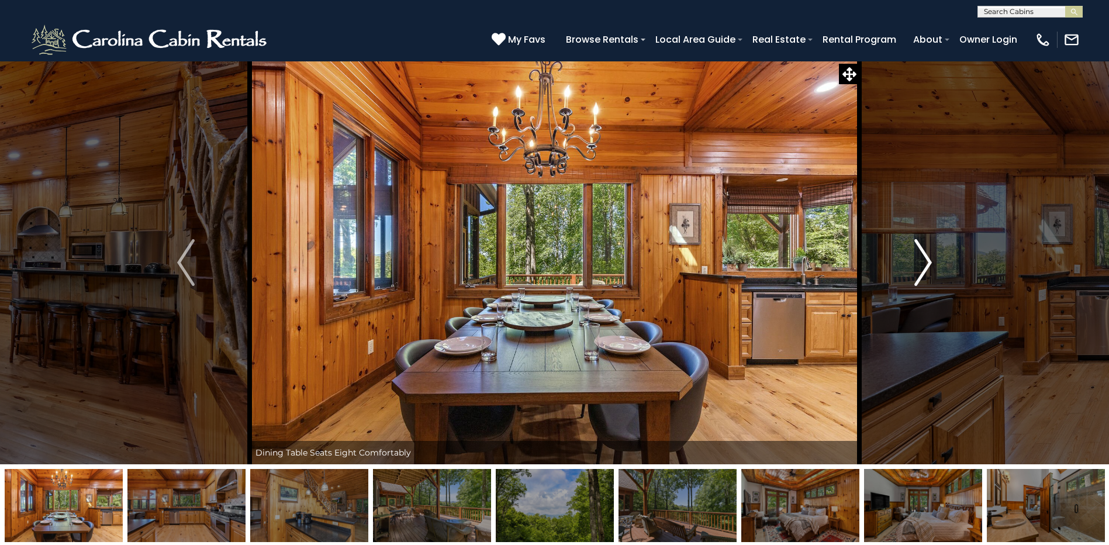
click at [923, 262] on img "Next" at bounding box center [923, 262] width 18 height 47
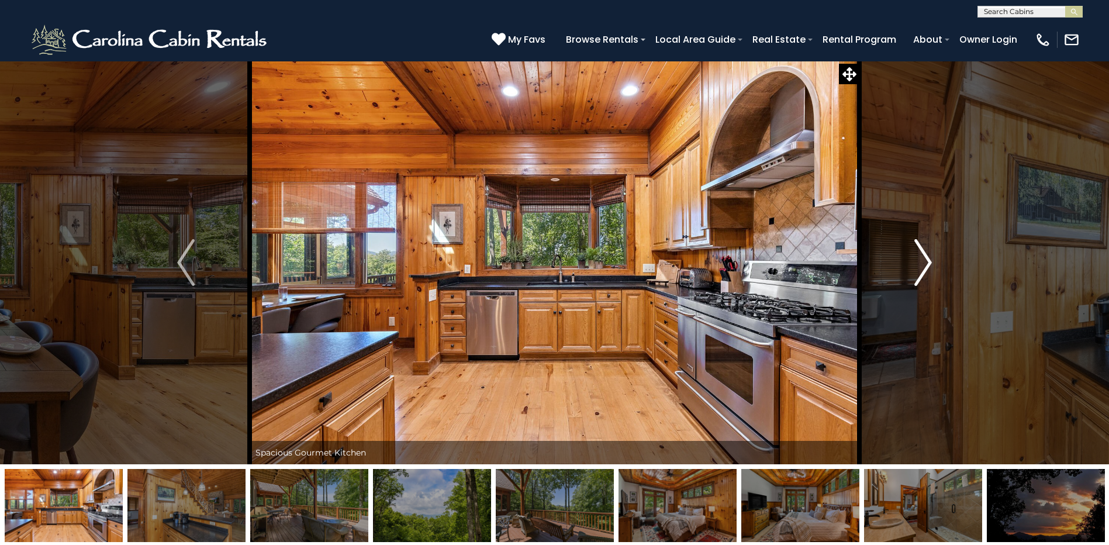
click at [923, 262] on img "Next" at bounding box center [923, 262] width 18 height 47
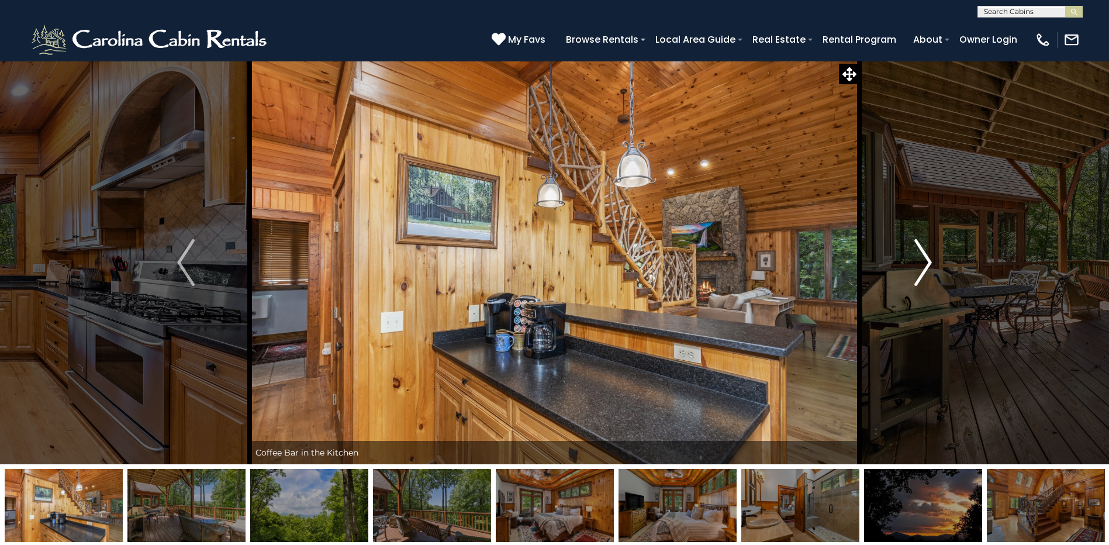
click at [923, 262] on img "Next" at bounding box center [923, 262] width 18 height 47
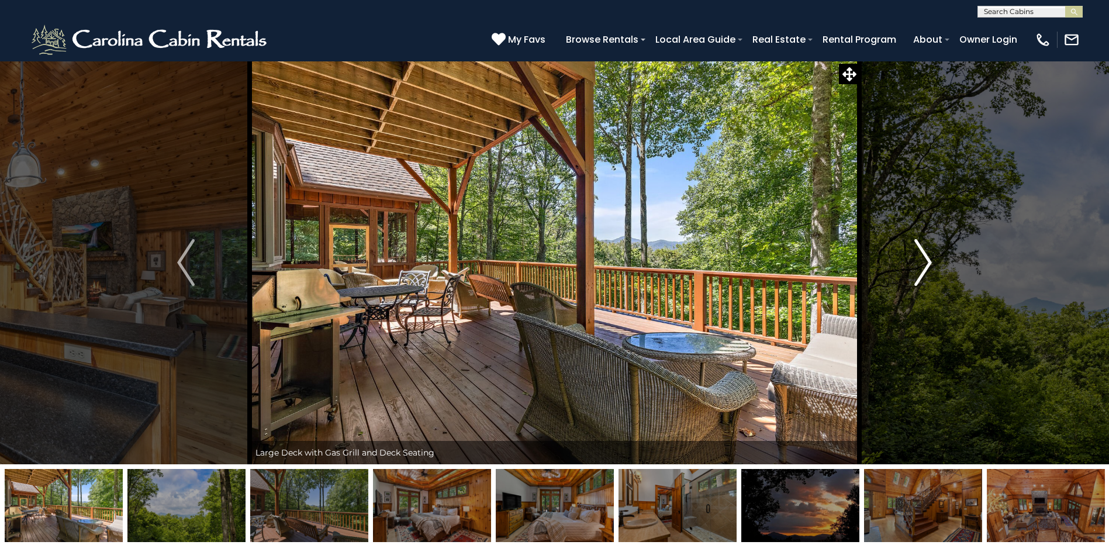
click at [923, 262] on img "Next" at bounding box center [923, 262] width 18 height 47
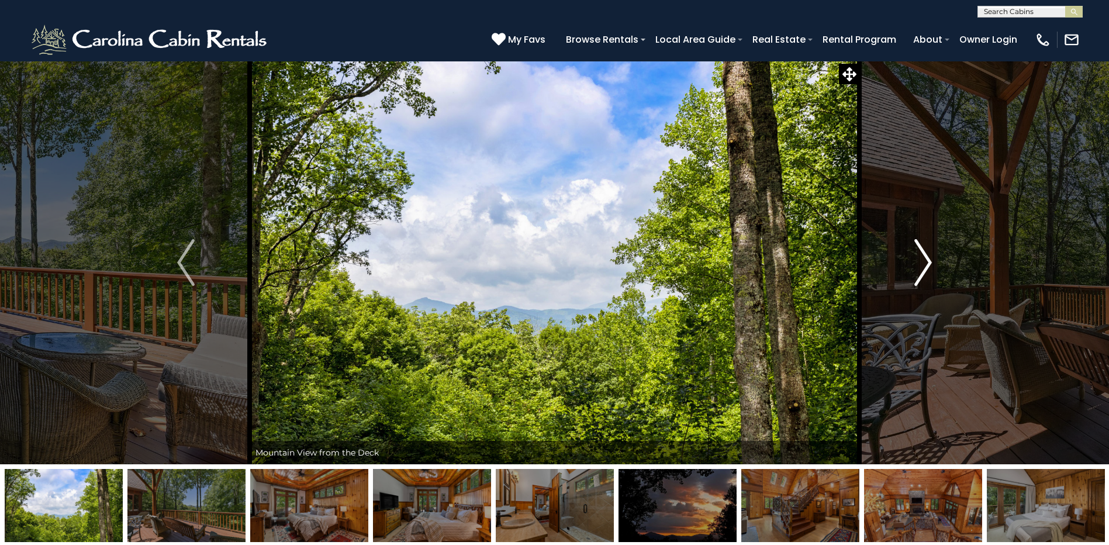
click at [923, 262] on img "Next" at bounding box center [923, 262] width 18 height 47
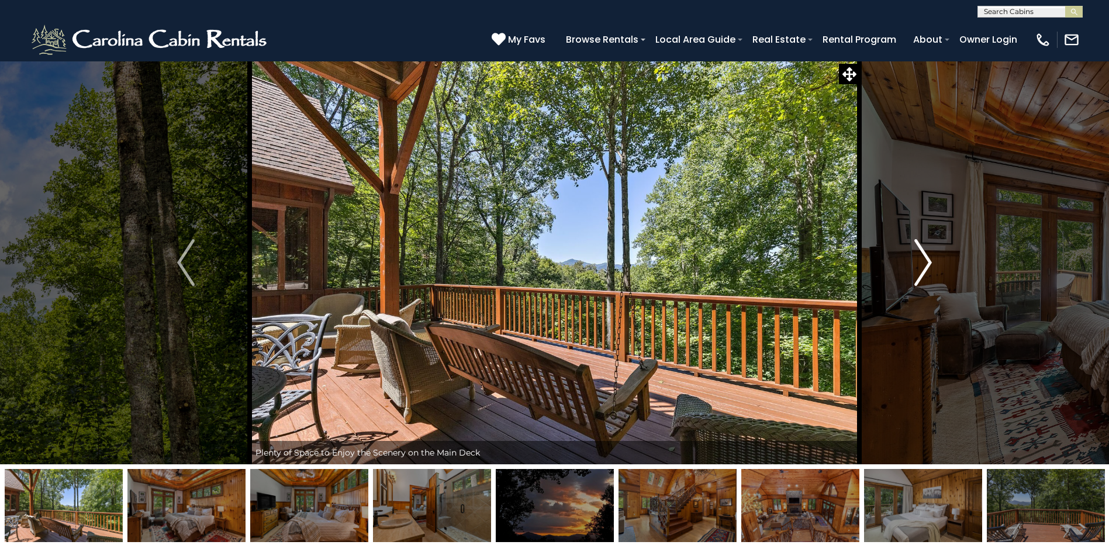
click at [923, 262] on img "Next" at bounding box center [923, 262] width 18 height 47
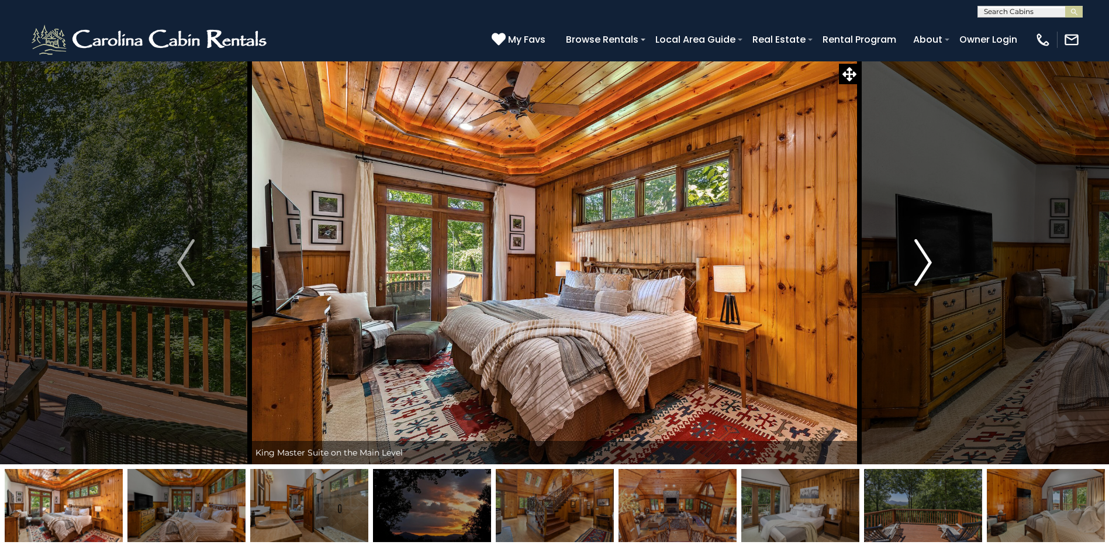
click at [923, 262] on img "Next" at bounding box center [923, 262] width 18 height 47
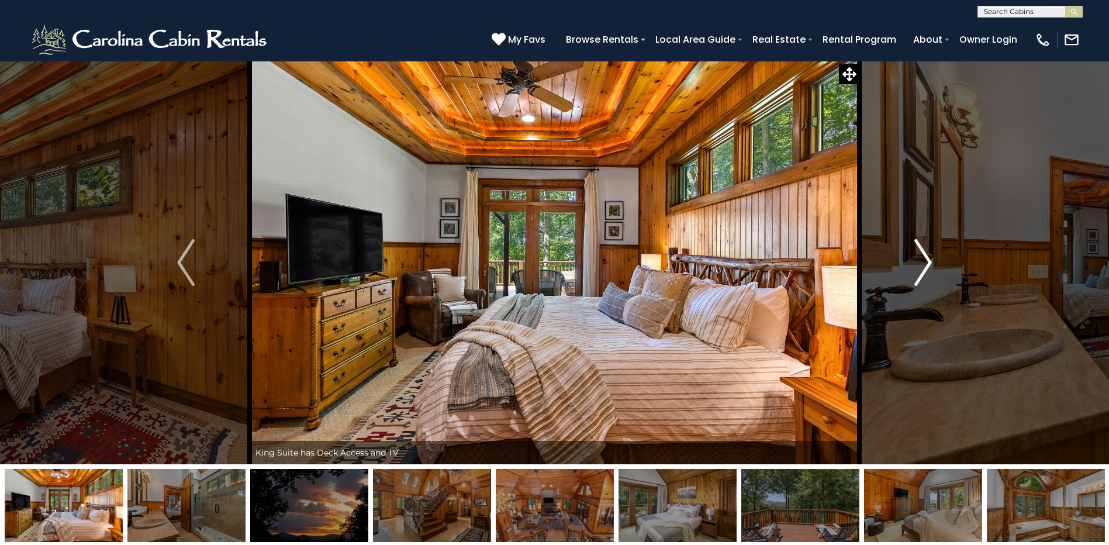
click at [923, 262] on img "Next" at bounding box center [923, 262] width 18 height 47
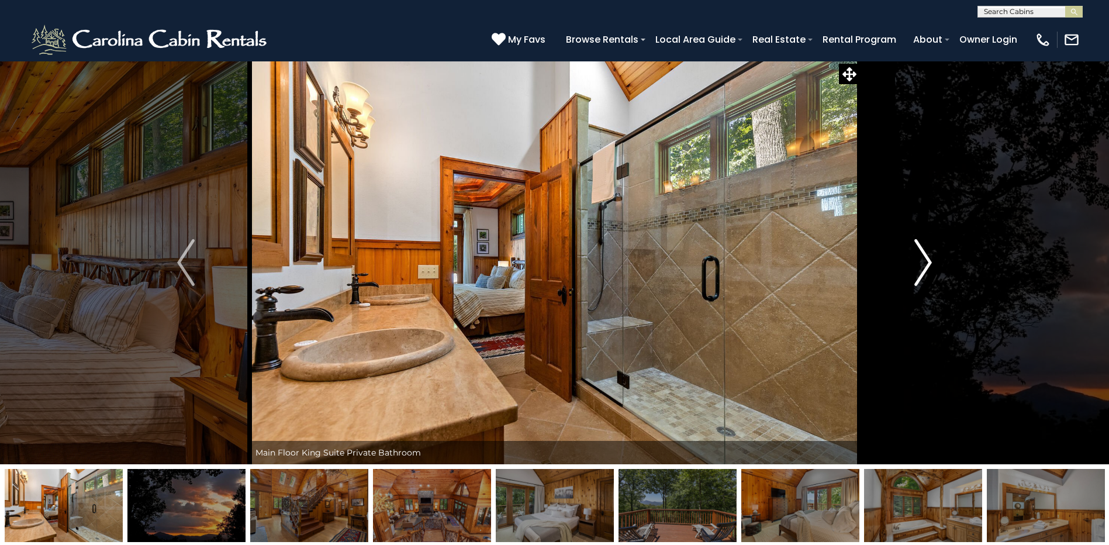
click at [923, 262] on img "Next" at bounding box center [923, 262] width 18 height 47
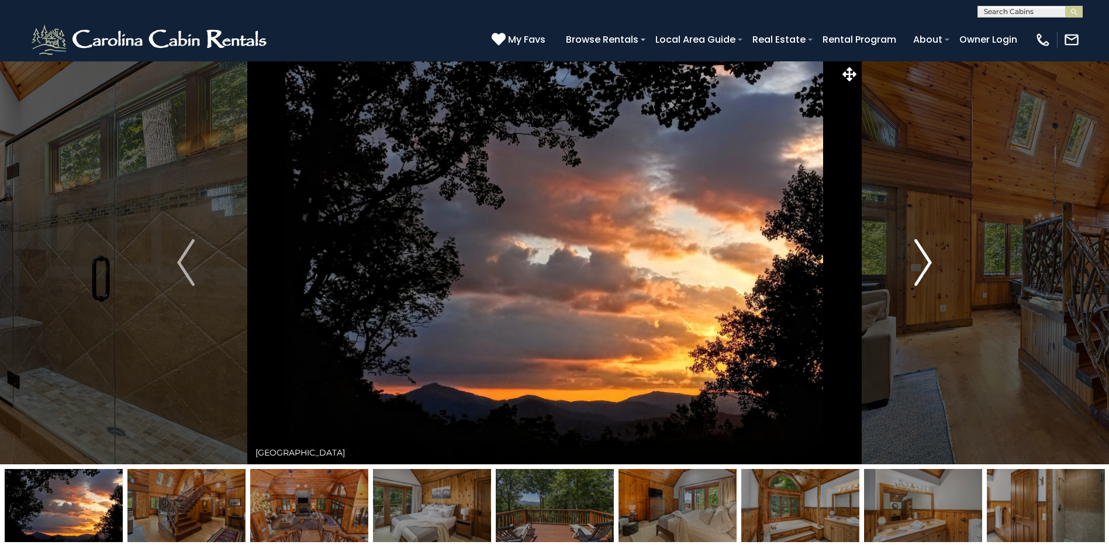
click at [923, 262] on img "Next" at bounding box center [923, 262] width 18 height 47
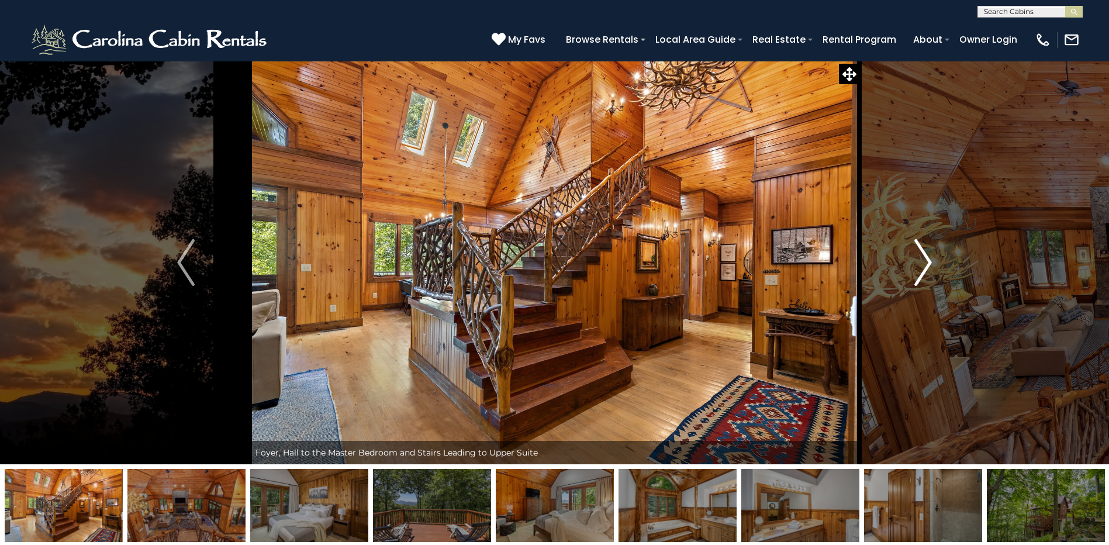
click at [923, 262] on img "Next" at bounding box center [923, 262] width 18 height 47
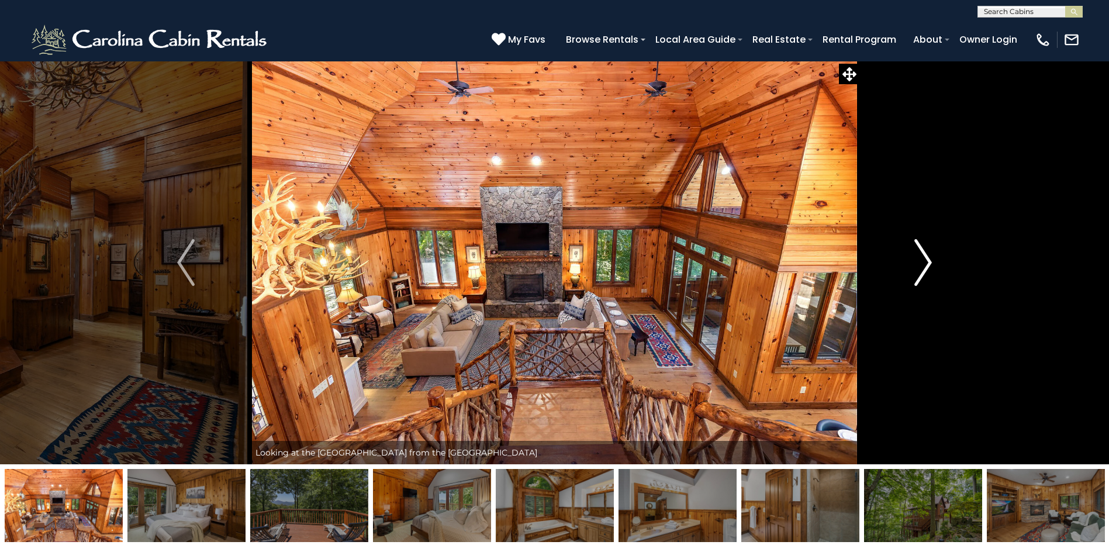
click at [923, 262] on img "Next" at bounding box center [923, 262] width 18 height 47
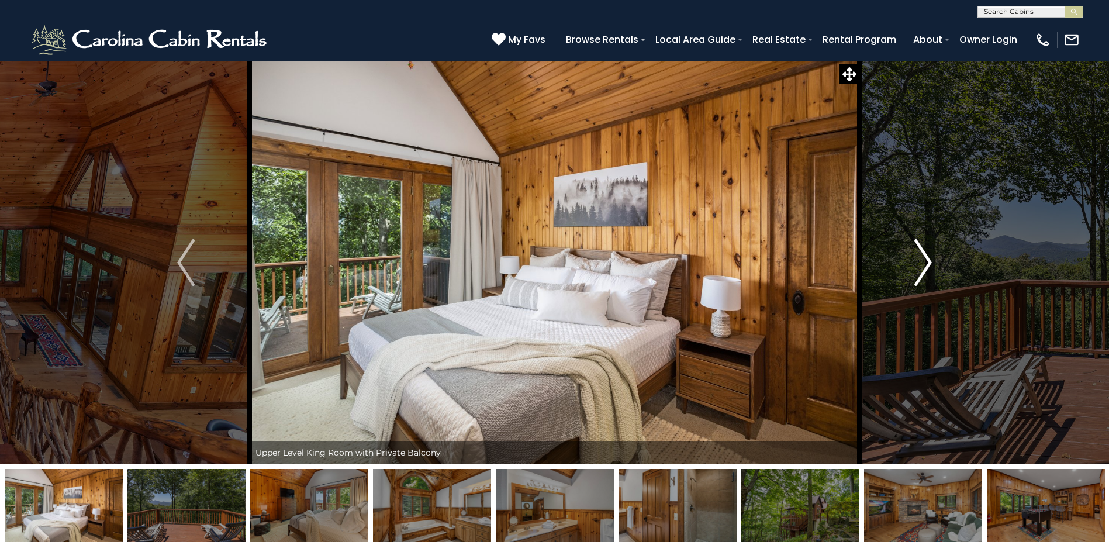
click at [923, 262] on img "Next" at bounding box center [923, 262] width 18 height 47
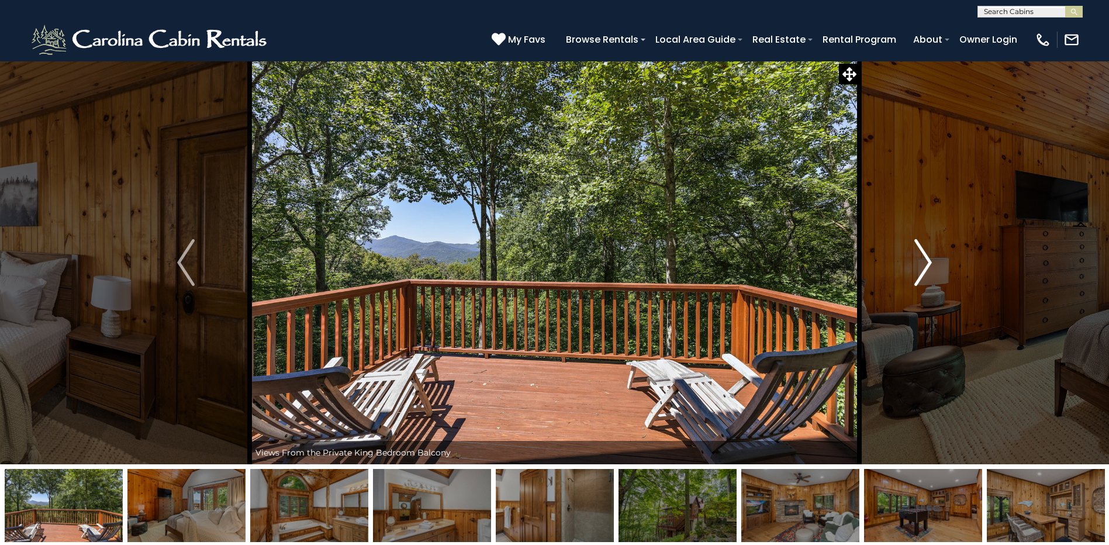
click at [923, 262] on img "Next" at bounding box center [923, 262] width 18 height 47
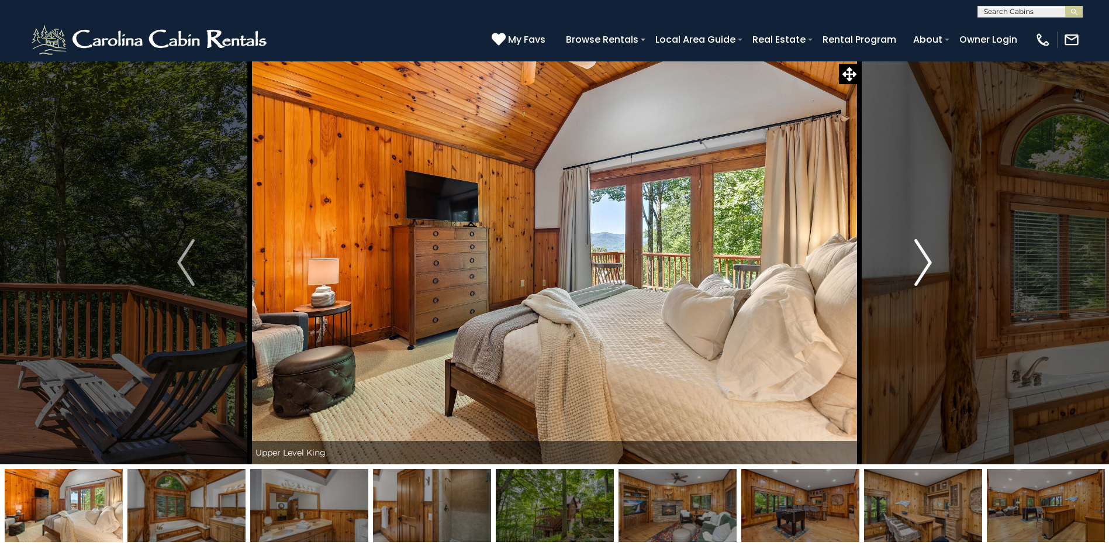
click at [923, 262] on img "Next" at bounding box center [923, 262] width 18 height 47
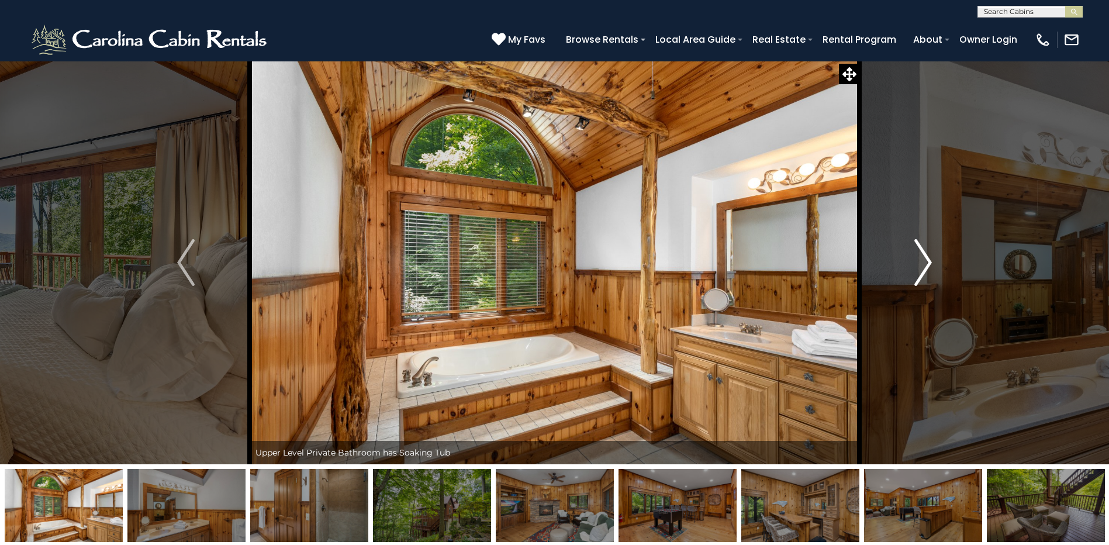
click at [923, 262] on img "Next" at bounding box center [923, 262] width 18 height 47
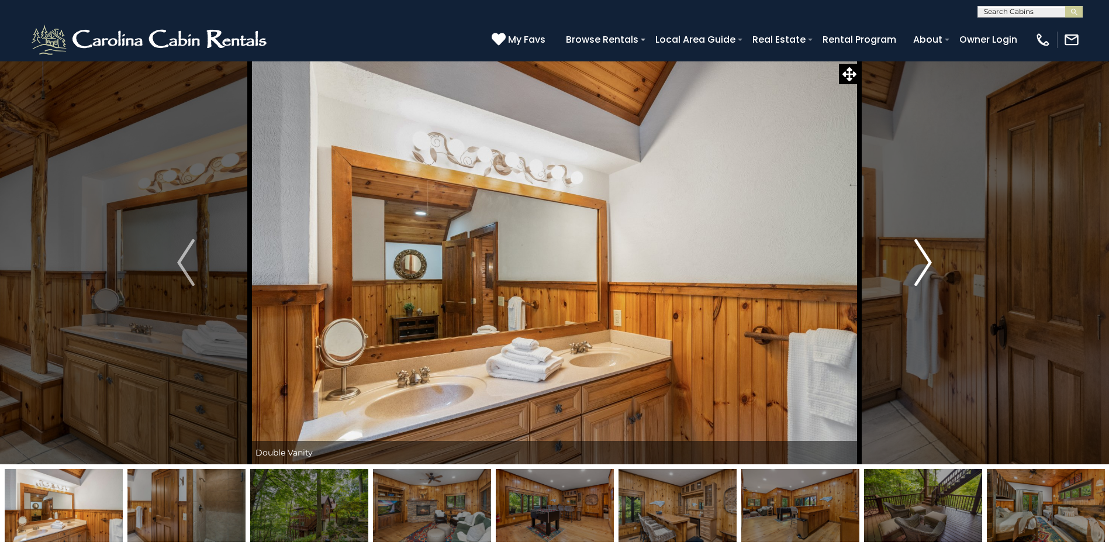
click at [923, 262] on img "Next" at bounding box center [923, 262] width 18 height 47
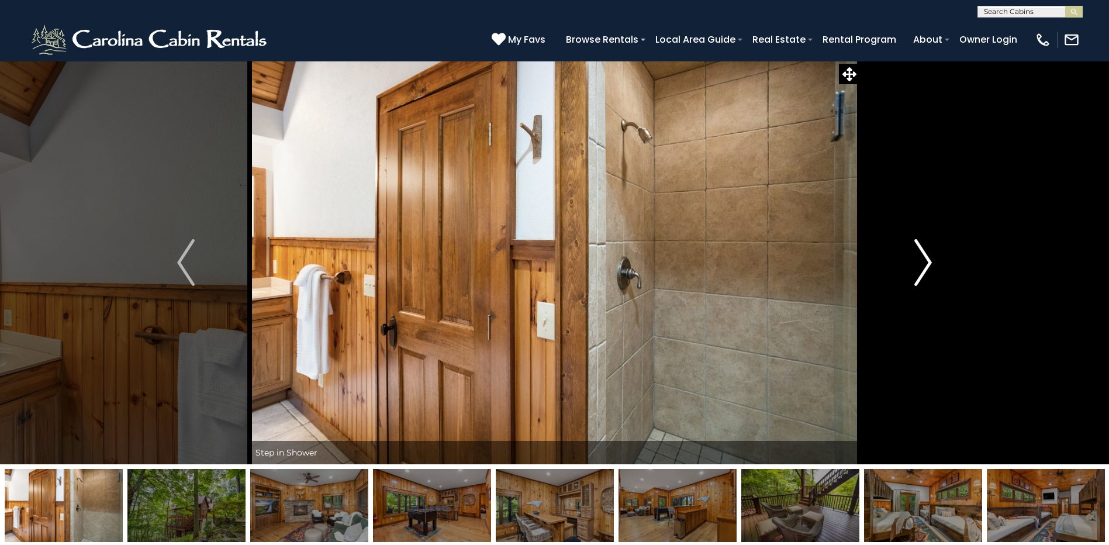
click at [923, 262] on img "Next" at bounding box center [923, 262] width 18 height 47
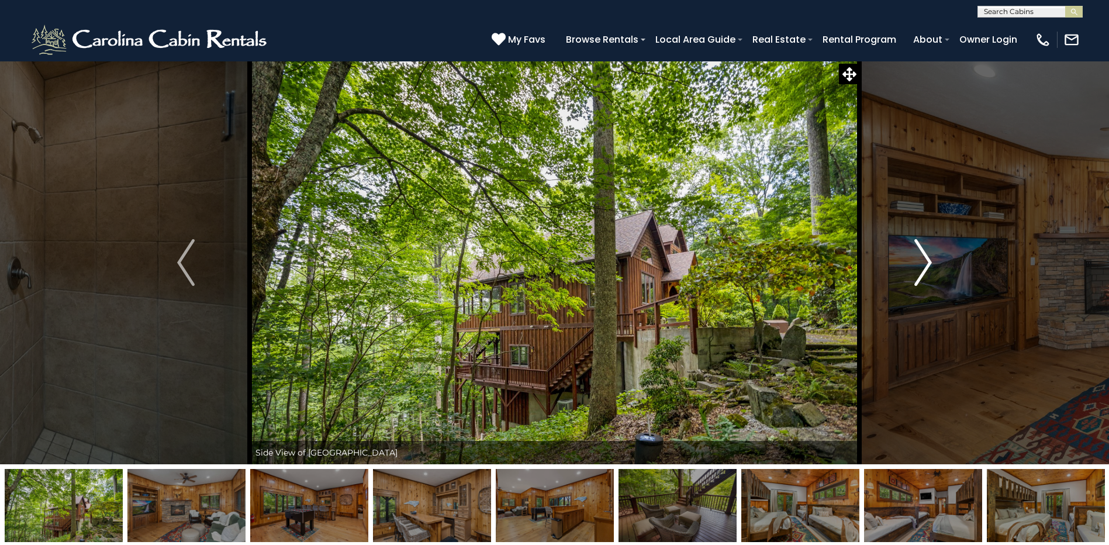
click at [923, 262] on img "Next" at bounding box center [923, 262] width 18 height 47
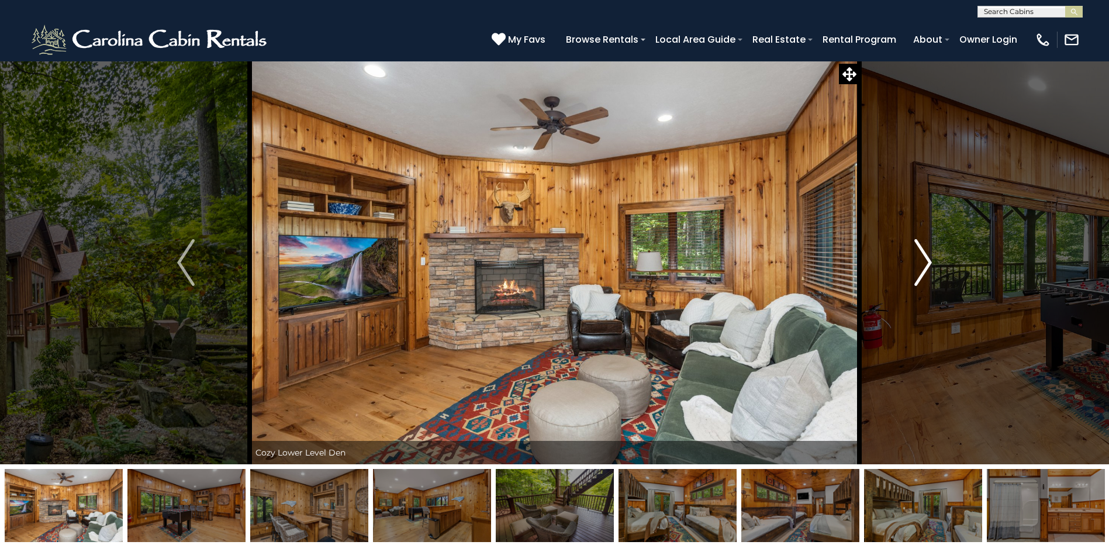
click at [923, 262] on img "Next" at bounding box center [923, 262] width 18 height 47
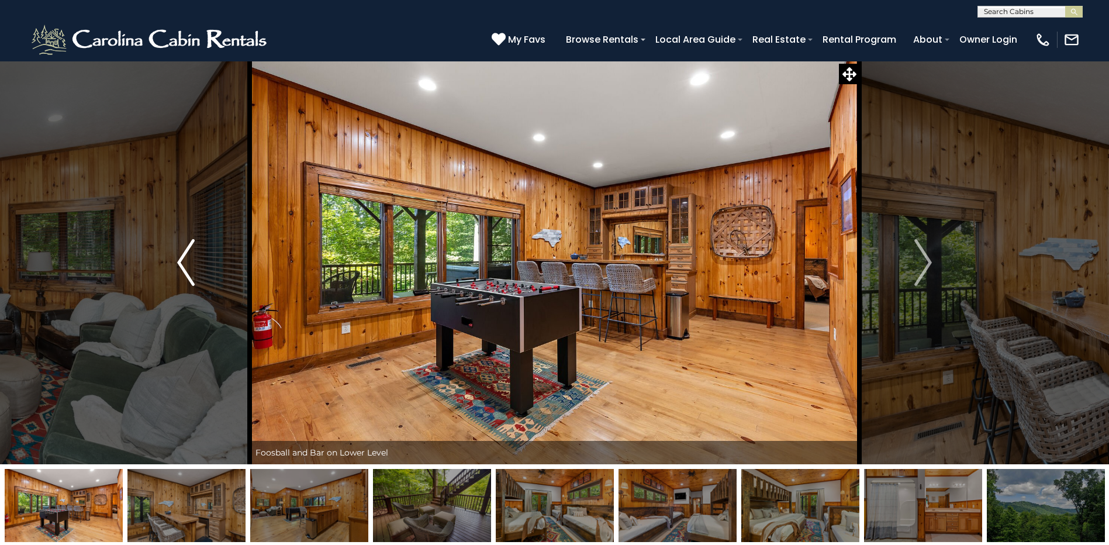
click at [184, 259] on img "Previous" at bounding box center [186, 262] width 18 height 47
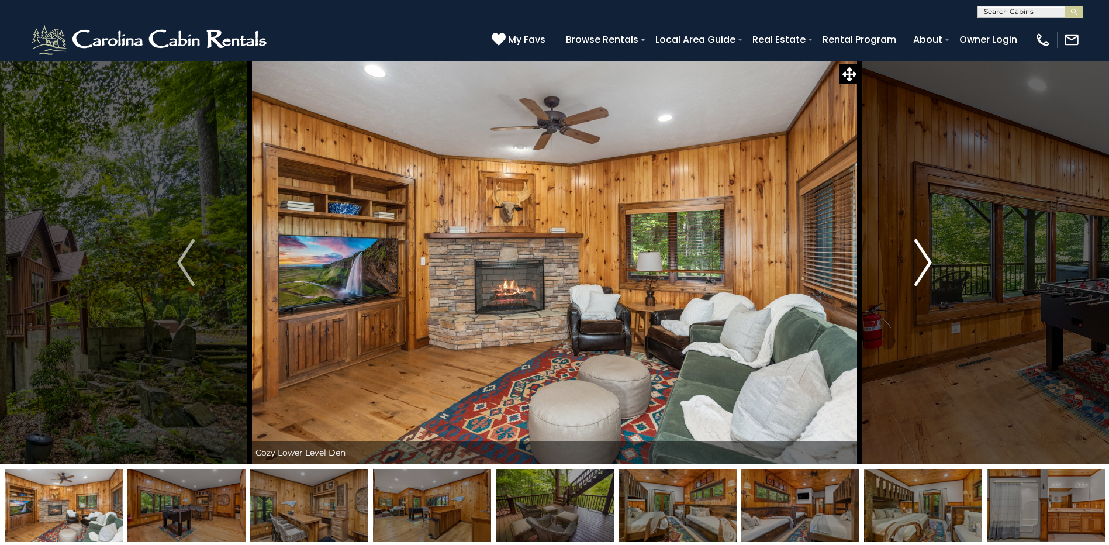
click at [924, 256] on img "Next" at bounding box center [923, 262] width 18 height 47
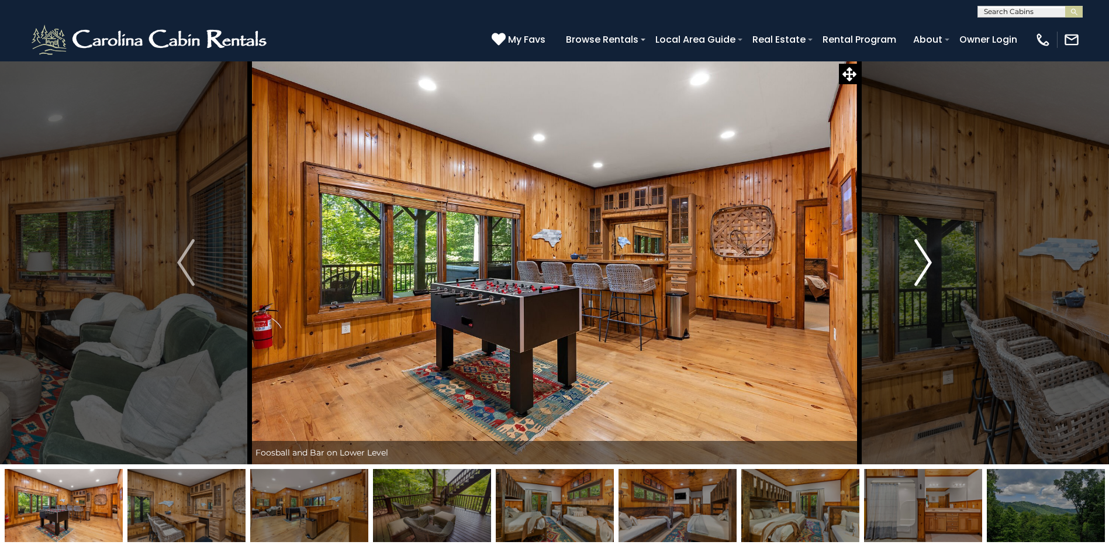
click at [924, 256] on img "Next" at bounding box center [923, 262] width 18 height 47
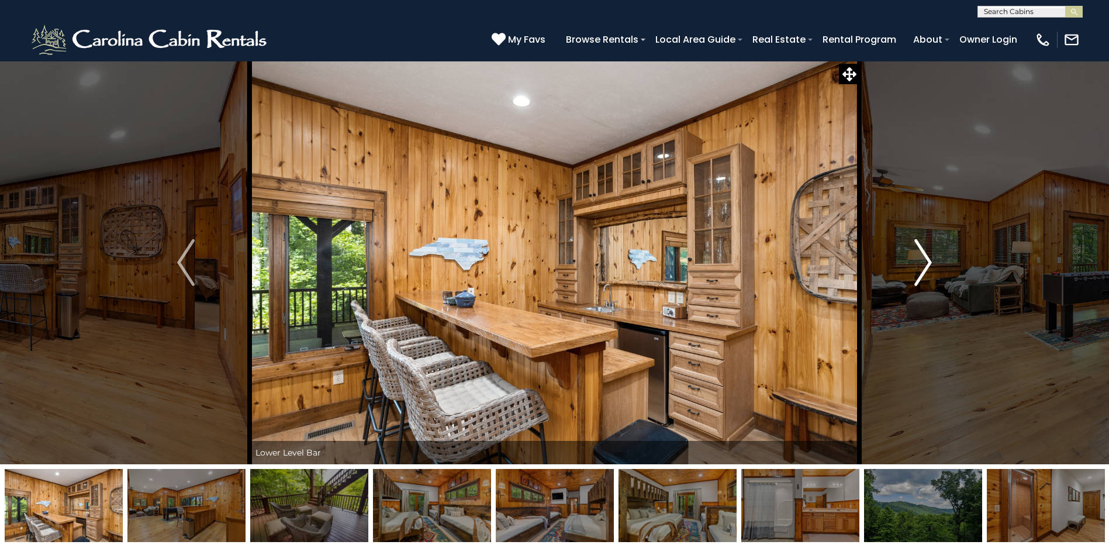
click at [924, 256] on img "Next" at bounding box center [923, 262] width 18 height 47
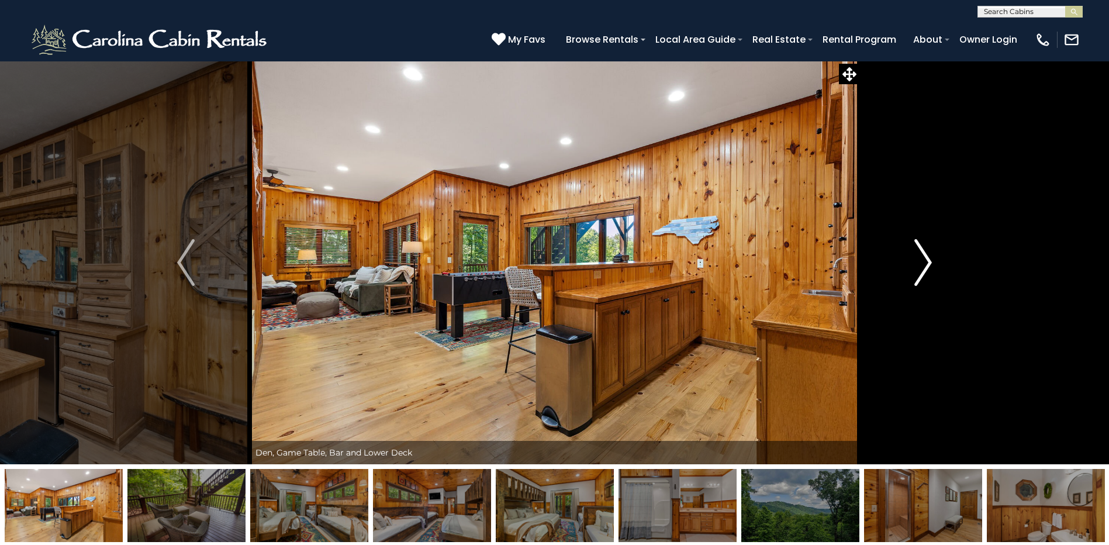
click at [924, 256] on img "Next" at bounding box center [923, 262] width 18 height 47
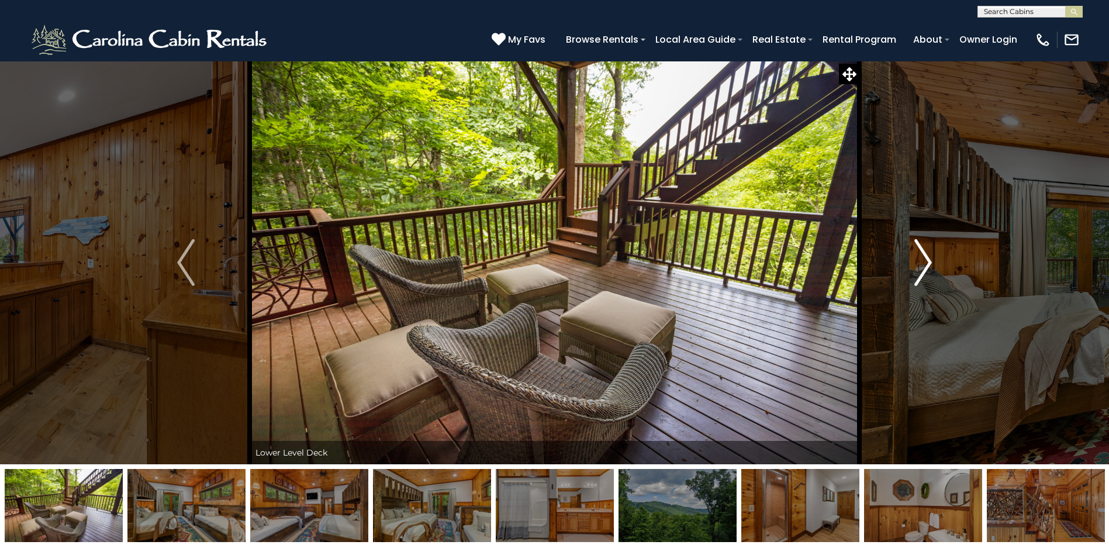
click at [924, 256] on img "Next" at bounding box center [923, 262] width 18 height 47
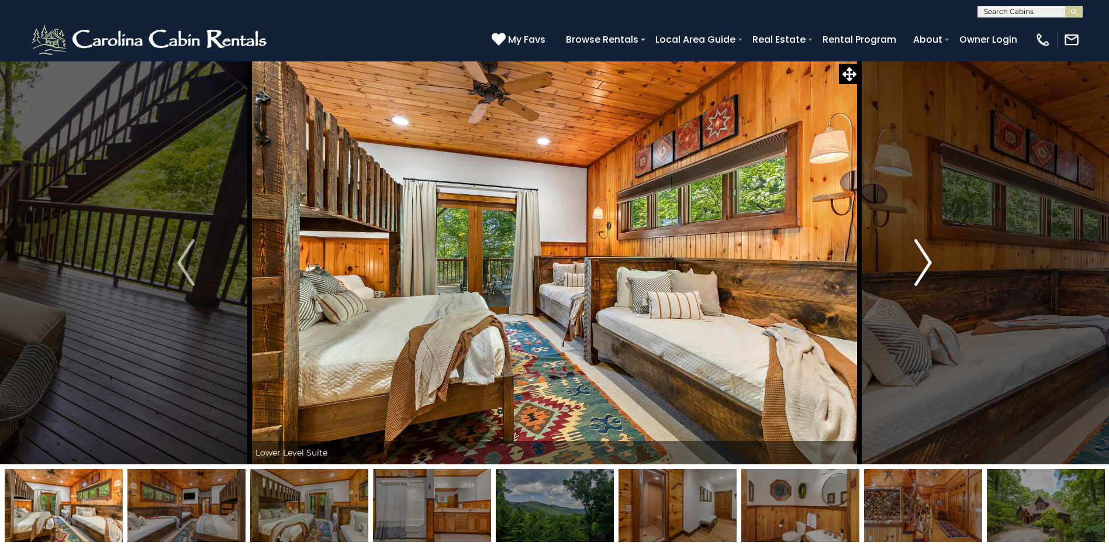
click at [924, 256] on img "Next" at bounding box center [923, 262] width 18 height 47
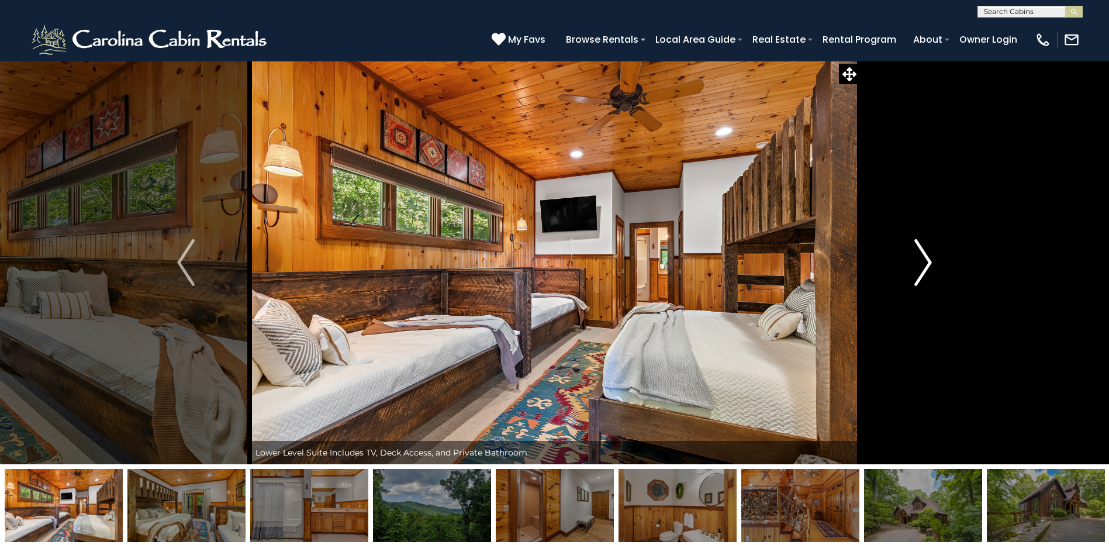
click at [924, 256] on img "Next" at bounding box center [923, 262] width 18 height 47
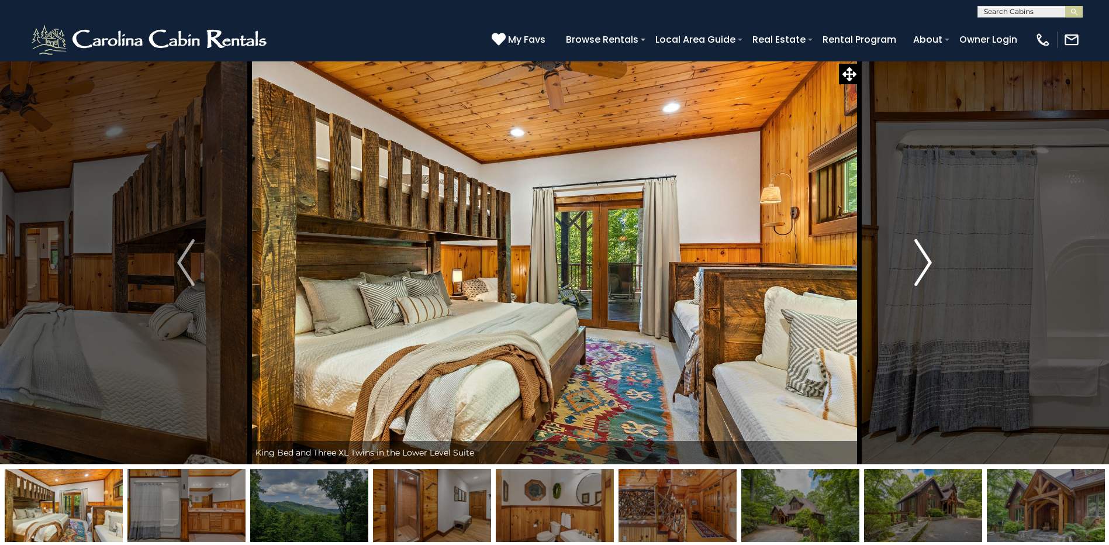
click at [924, 256] on img "Next" at bounding box center [923, 262] width 18 height 47
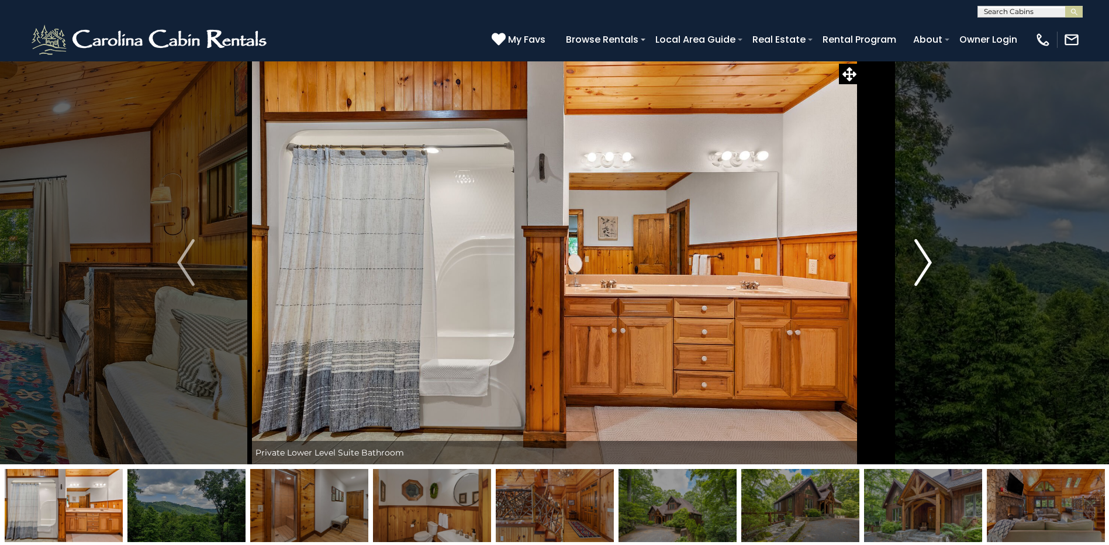
click at [924, 256] on img "Next" at bounding box center [923, 262] width 18 height 47
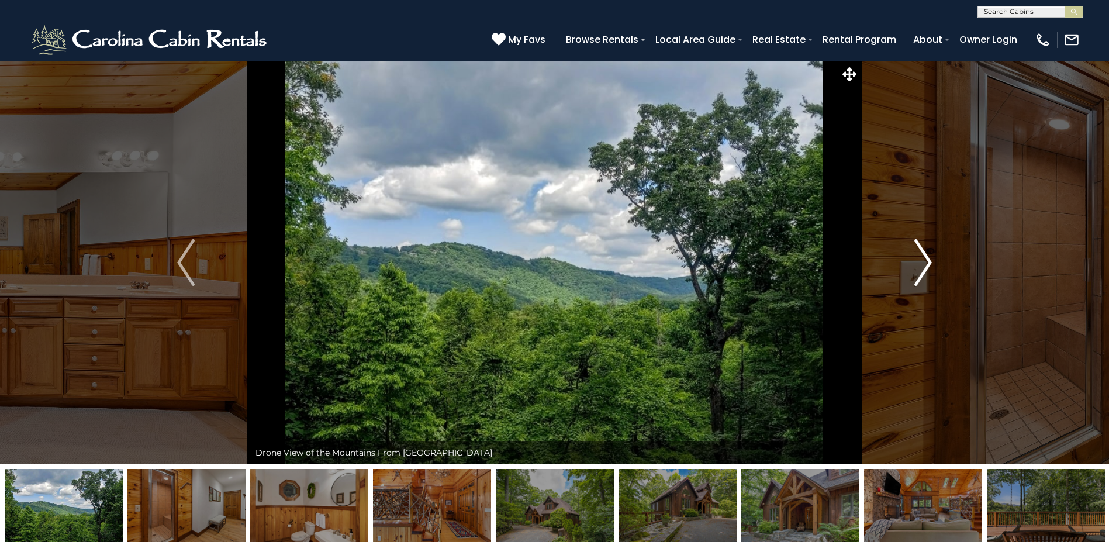
click at [924, 256] on img "Next" at bounding box center [923, 262] width 18 height 47
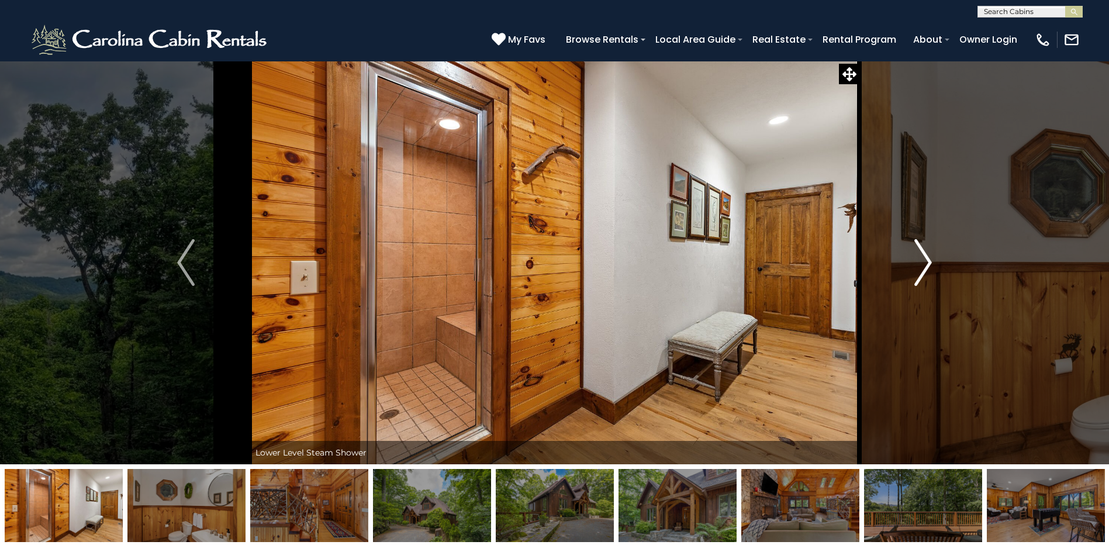
click at [924, 256] on img "Next" at bounding box center [923, 262] width 18 height 47
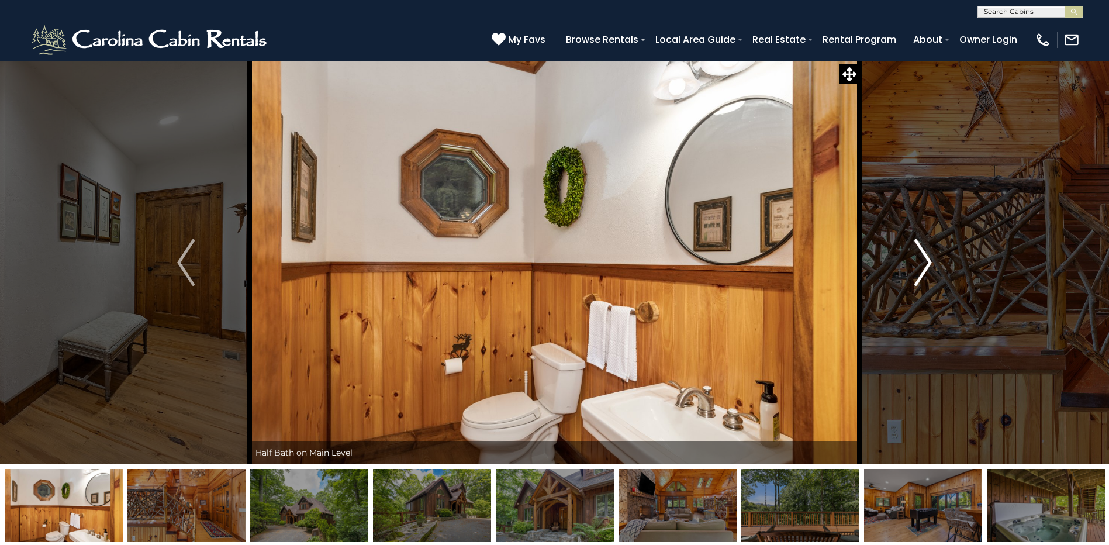
click at [924, 256] on img "Next" at bounding box center [923, 262] width 18 height 47
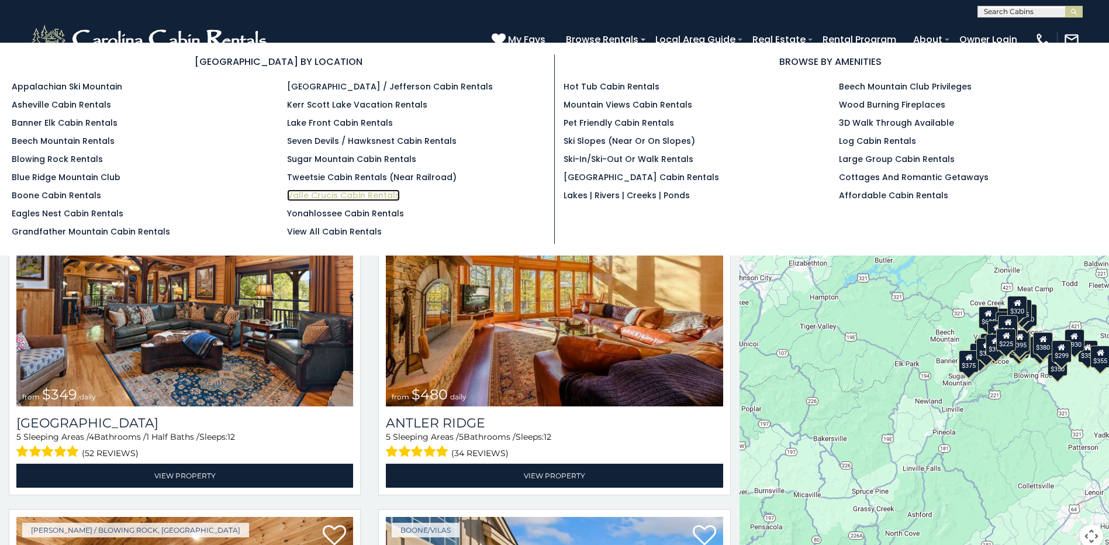
click at [374, 192] on link "Valle Crucis Cabin Rentals" at bounding box center [343, 195] width 113 height 12
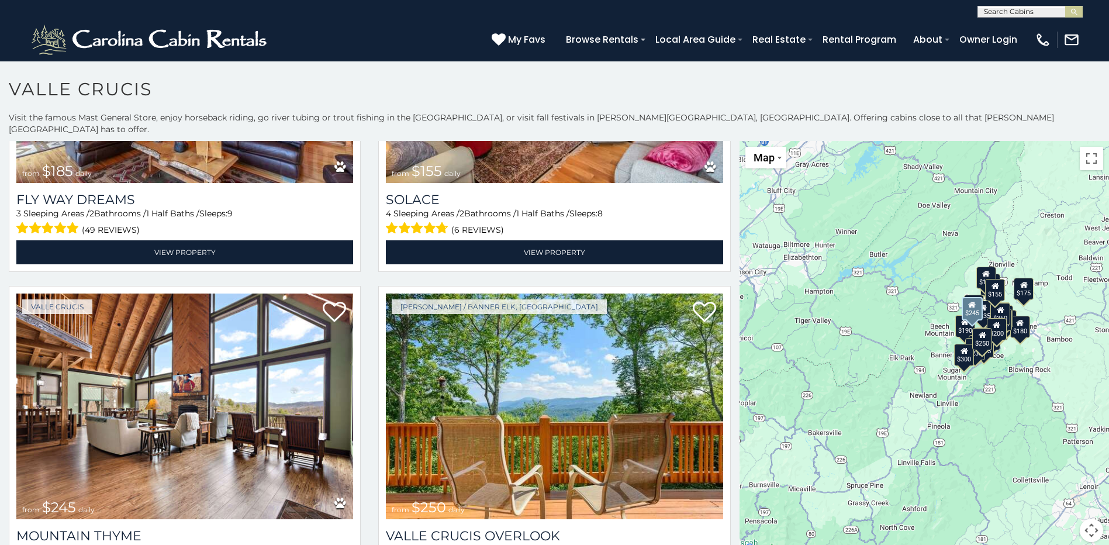
scroll to position [3974, 0]
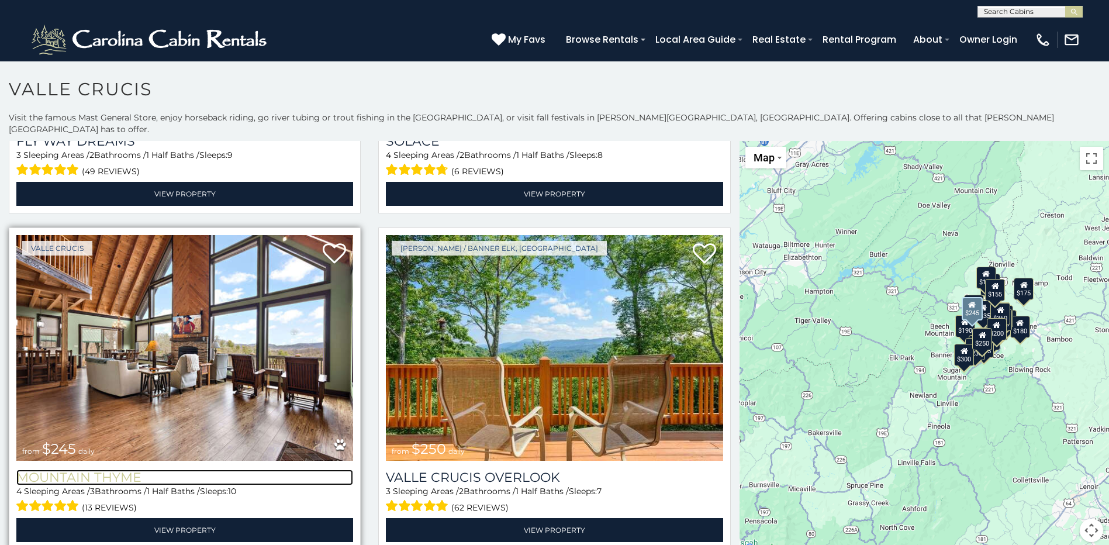
click at [116, 469] on h3 "Mountain Thyme" at bounding box center [184, 477] width 337 height 16
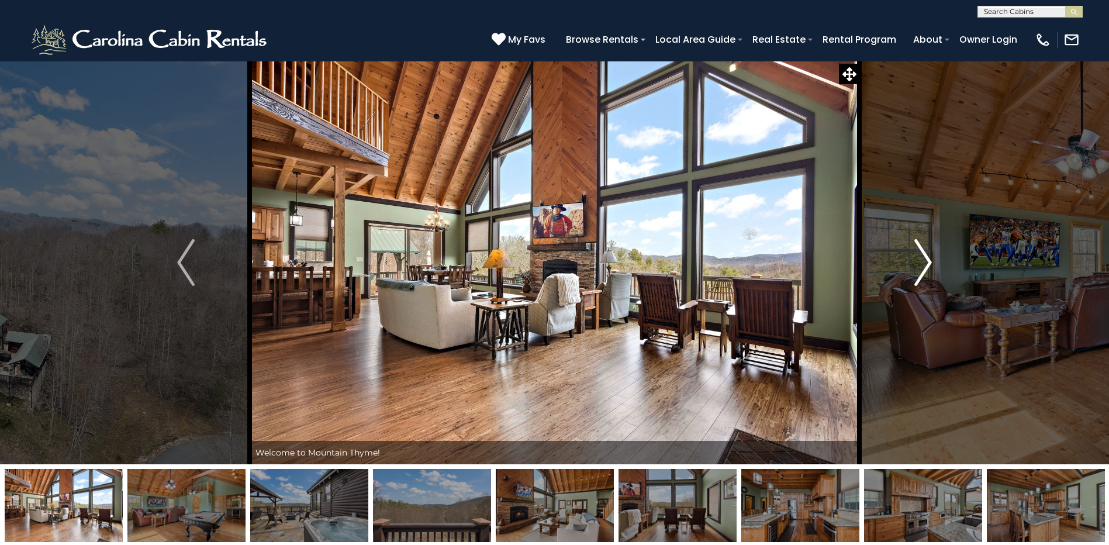
click at [923, 258] on img "Next" at bounding box center [923, 262] width 18 height 47
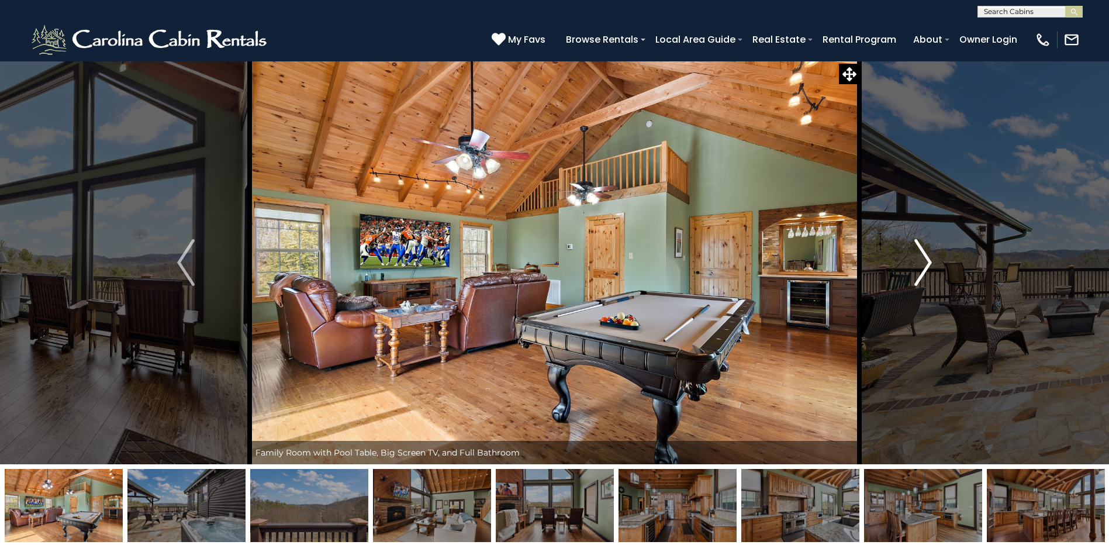
click at [923, 258] on img "Next" at bounding box center [923, 262] width 18 height 47
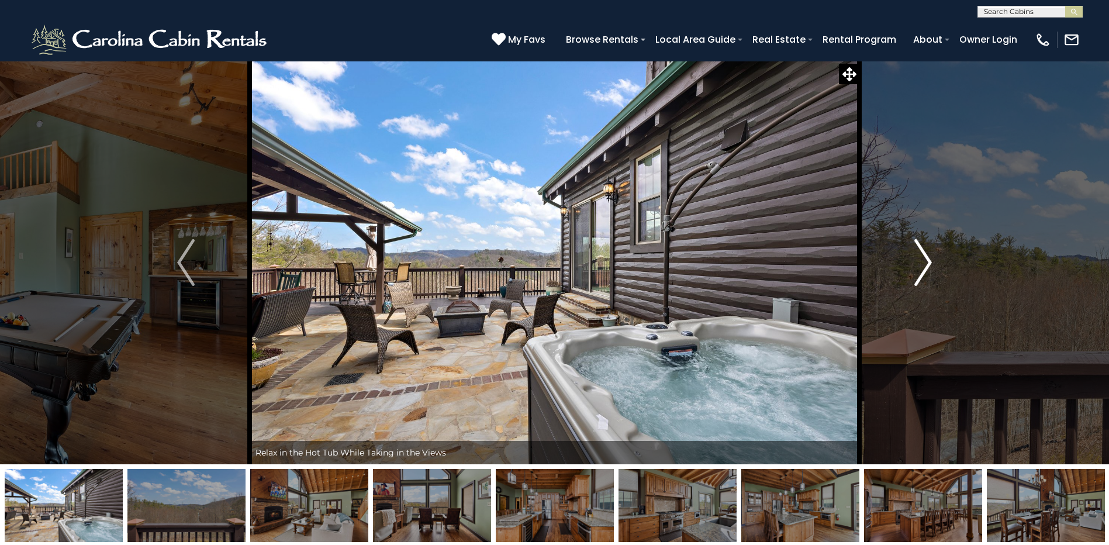
click at [923, 258] on img "Next" at bounding box center [923, 262] width 18 height 47
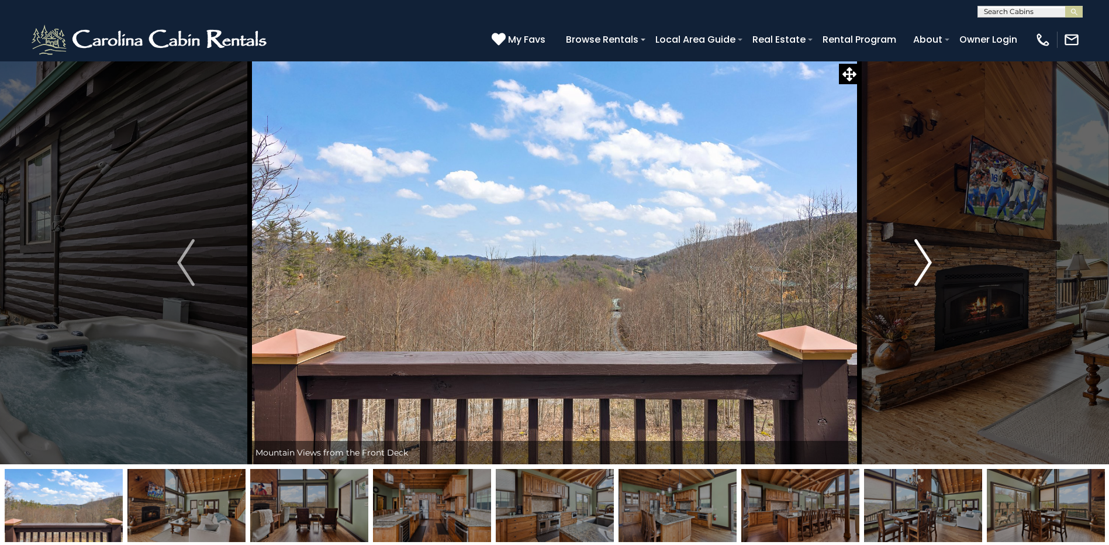
click at [923, 258] on img "Next" at bounding box center [923, 262] width 18 height 47
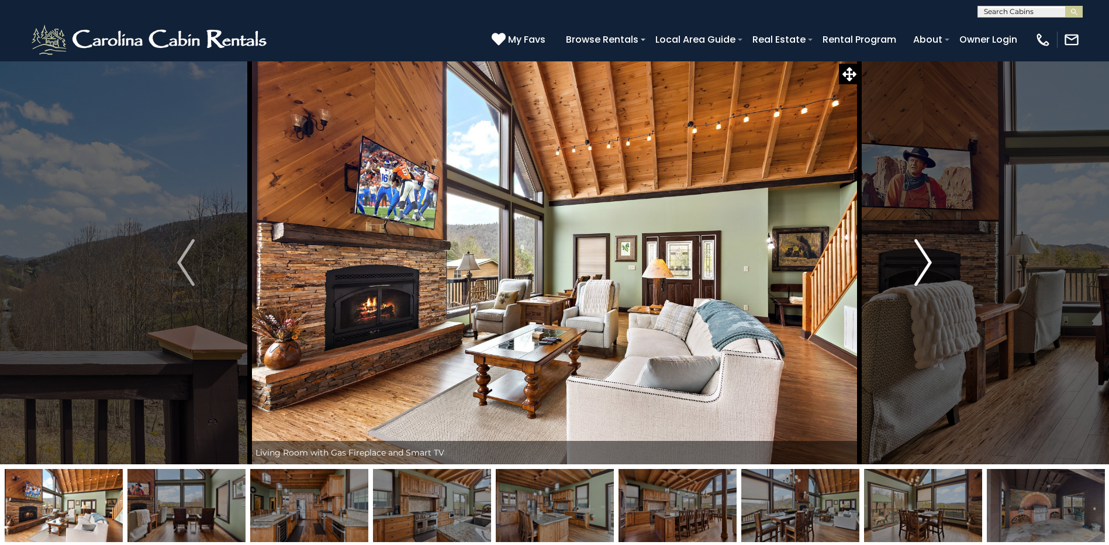
click at [925, 259] on img "Next" at bounding box center [923, 262] width 18 height 47
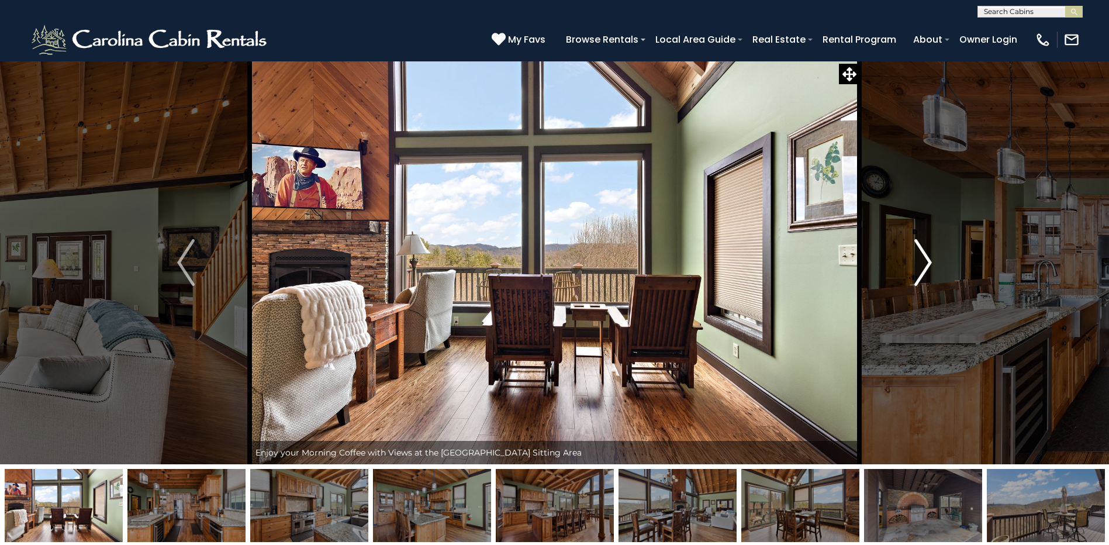
click at [925, 259] on img "Next" at bounding box center [923, 262] width 18 height 47
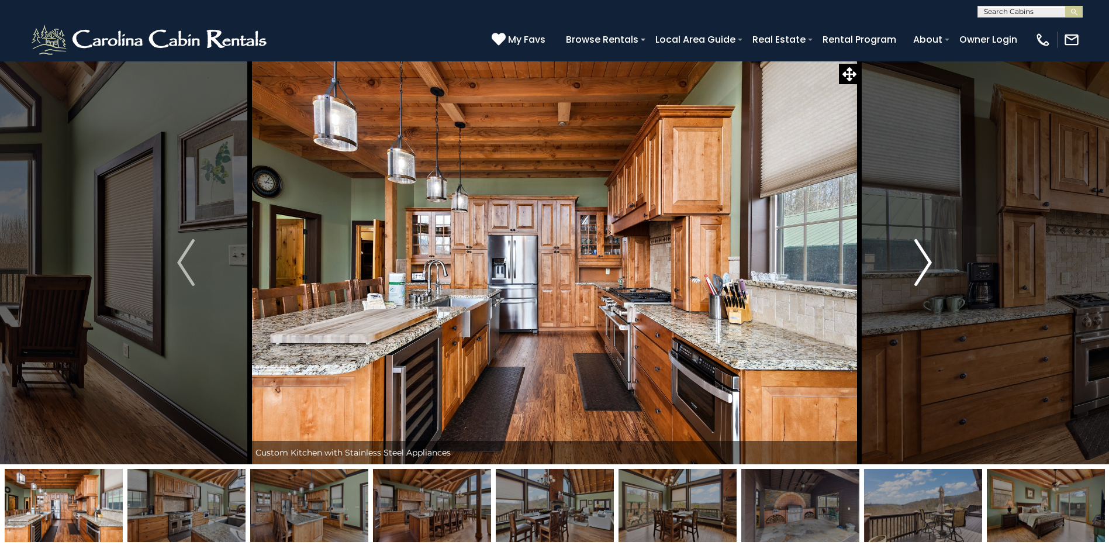
click at [925, 259] on img "Next" at bounding box center [923, 262] width 18 height 47
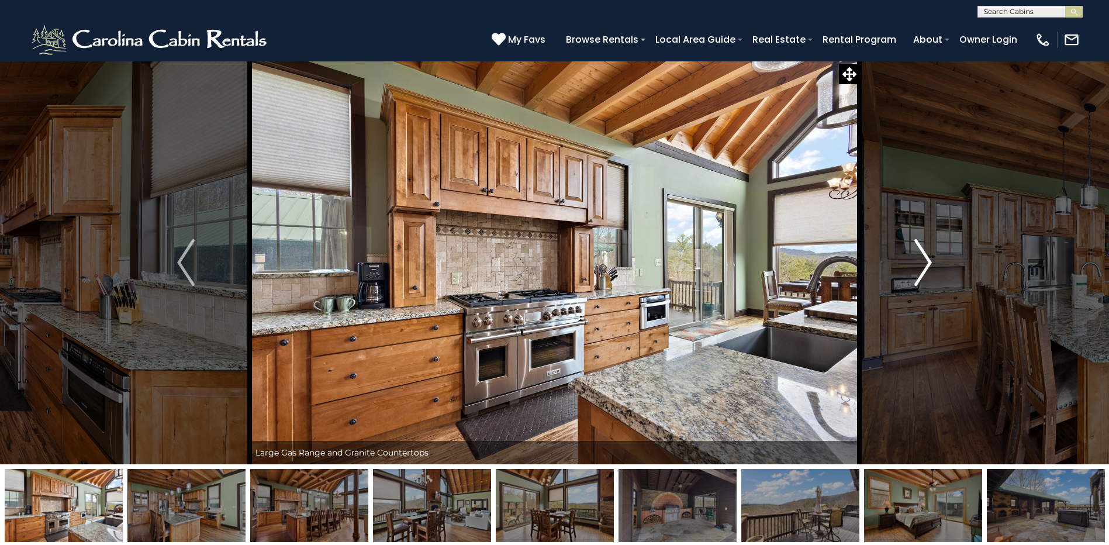
click at [925, 259] on img "Next" at bounding box center [923, 262] width 18 height 47
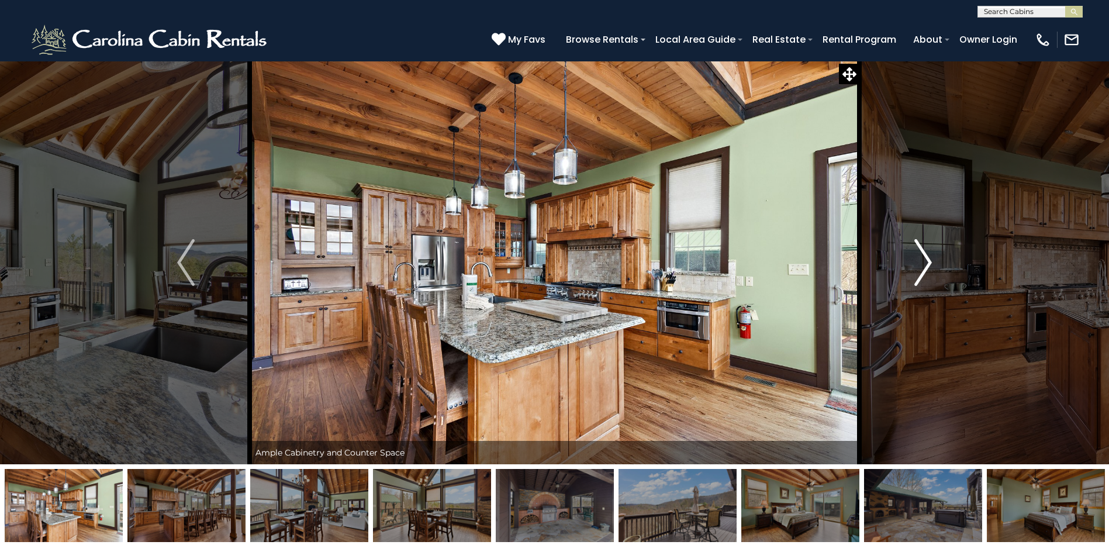
click at [925, 259] on img "Next" at bounding box center [923, 262] width 18 height 47
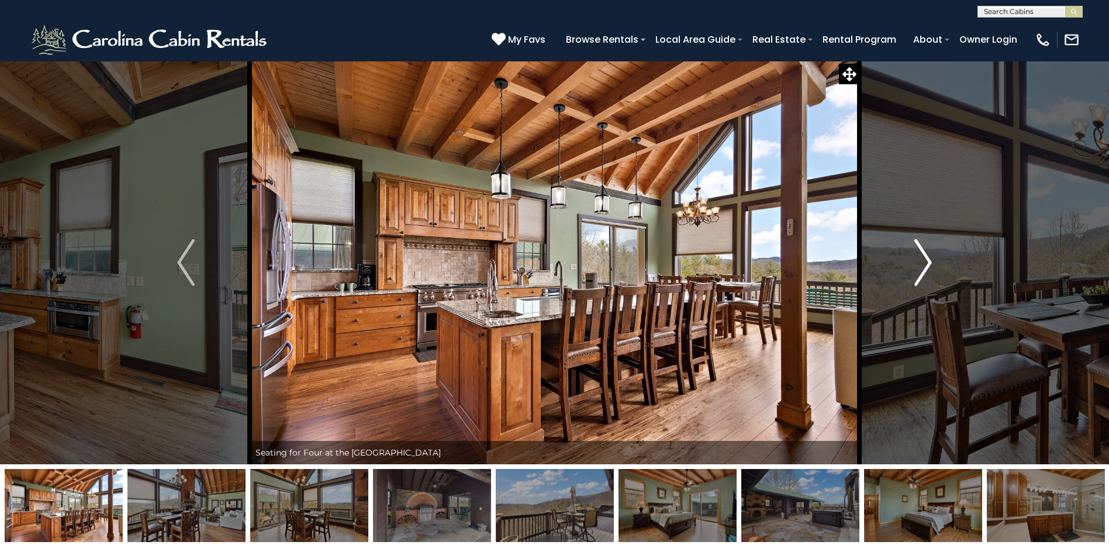
click at [925, 259] on img "Next" at bounding box center [923, 262] width 18 height 47
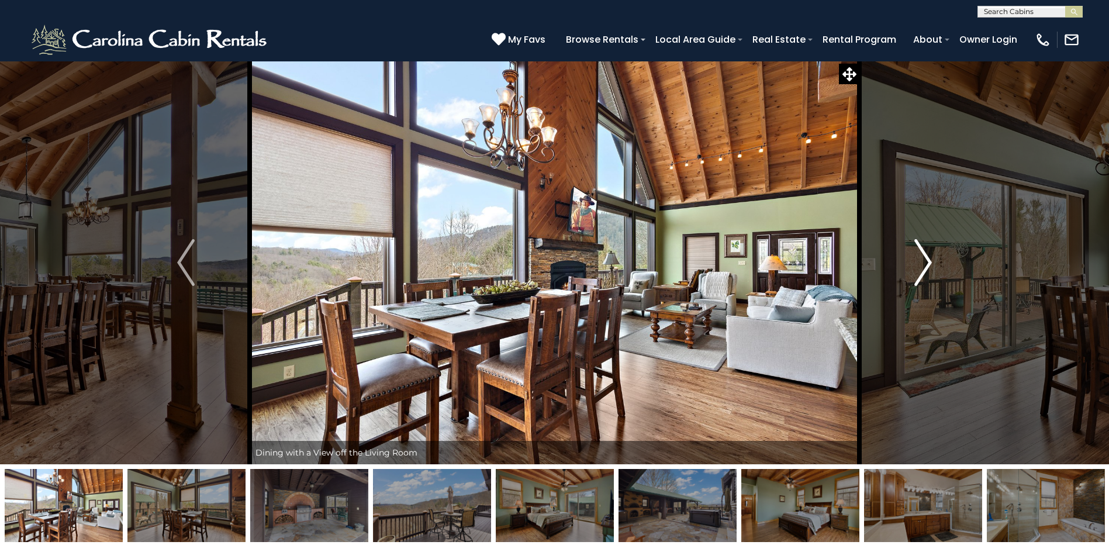
click at [925, 259] on img "Next" at bounding box center [923, 262] width 18 height 47
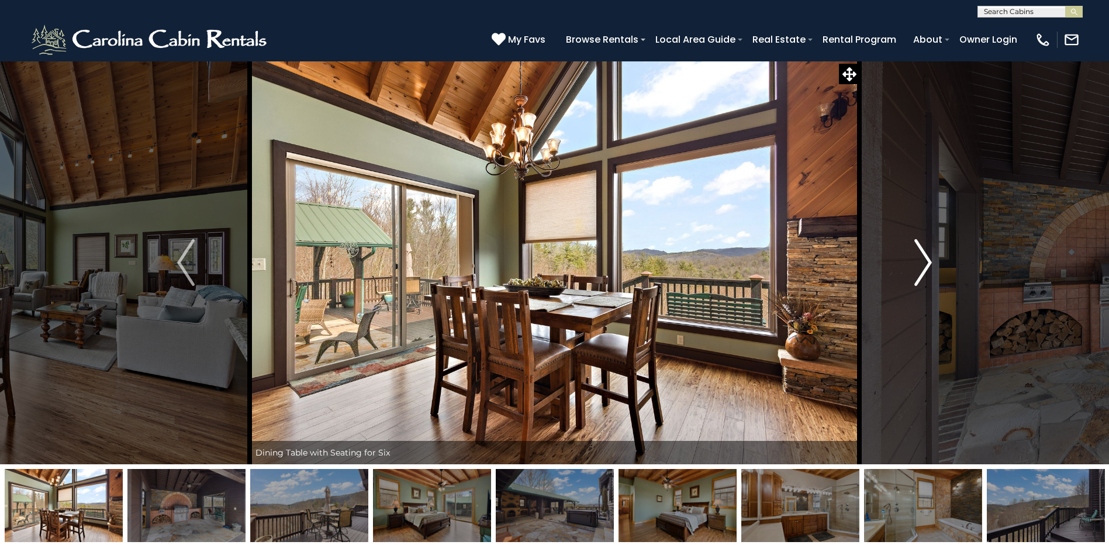
click at [925, 259] on img "Next" at bounding box center [923, 262] width 18 height 47
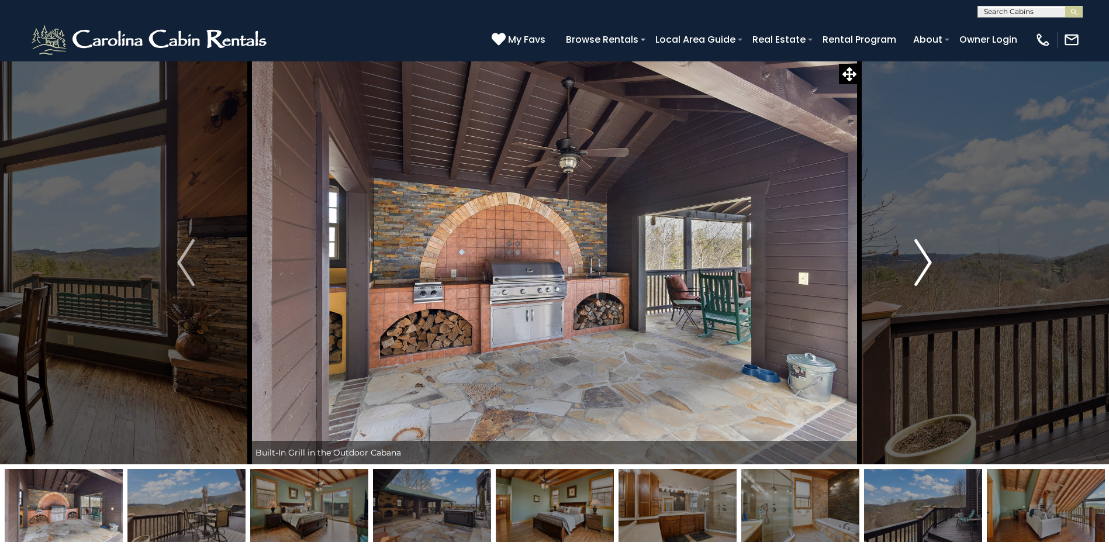
click at [925, 259] on img "Next" at bounding box center [923, 262] width 18 height 47
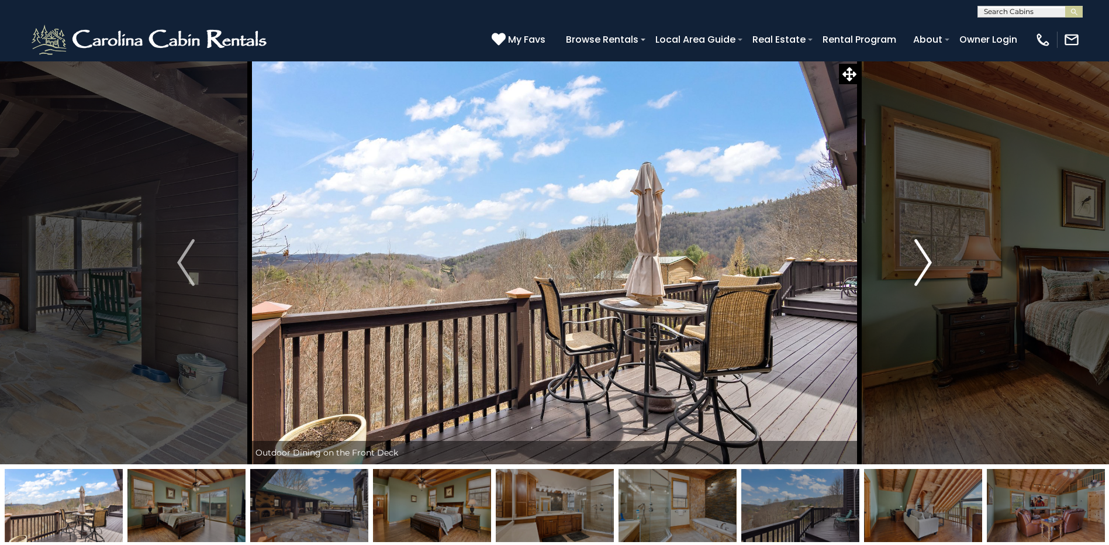
click at [925, 259] on img "Next" at bounding box center [923, 262] width 18 height 47
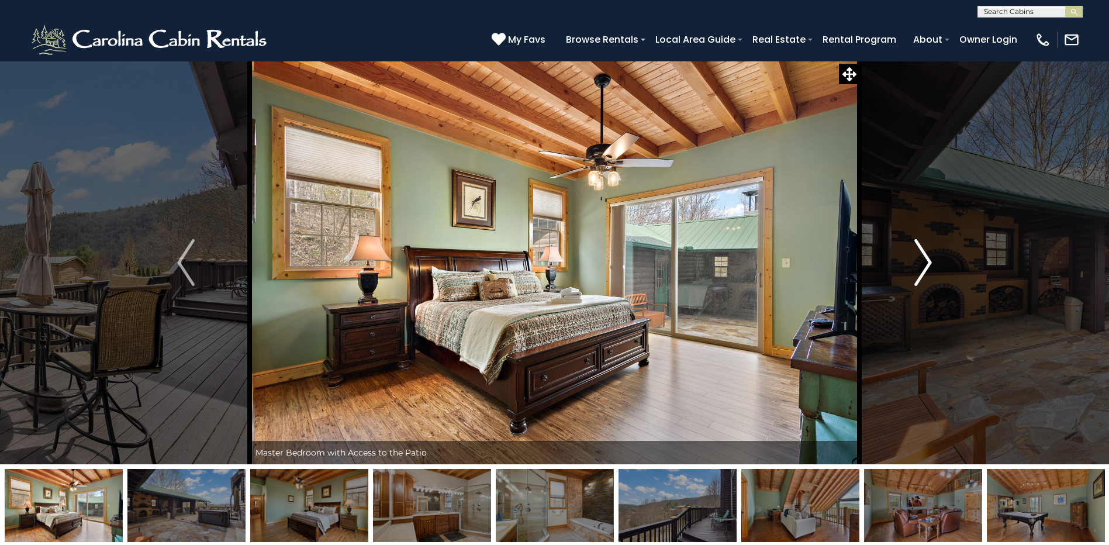
click at [925, 259] on img "Next" at bounding box center [923, 262] width 18 height 47
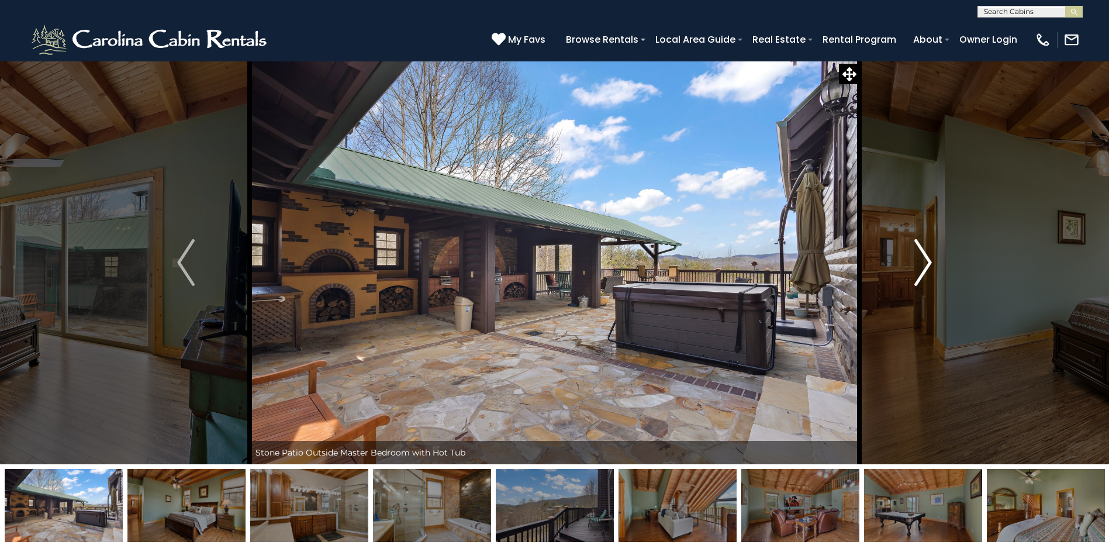
click at [925, 259] on img "Next" at bounding box center [923, 262] width 18 height 47
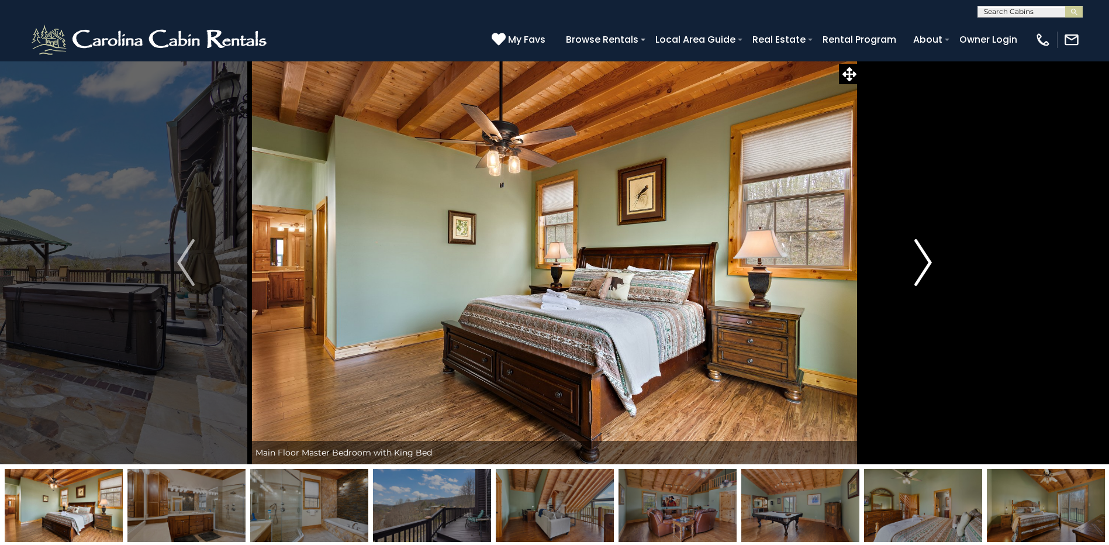
click at [925, 259] on img "Next" at bounding box center [923, 262] width 18 height 47
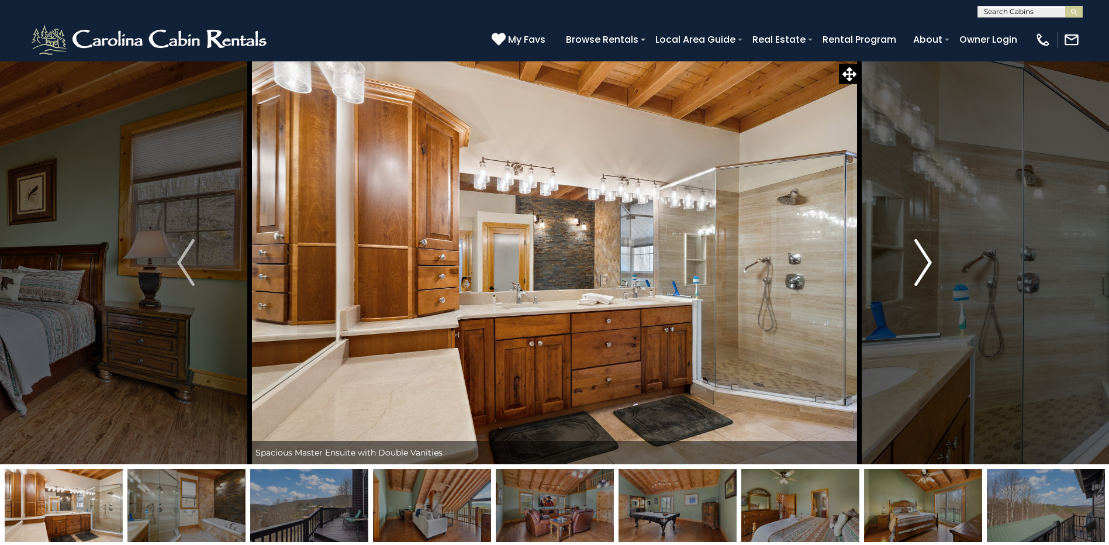
click at [925, 259] on img "Next" at bounding box center [923, 262] width 18 height 47
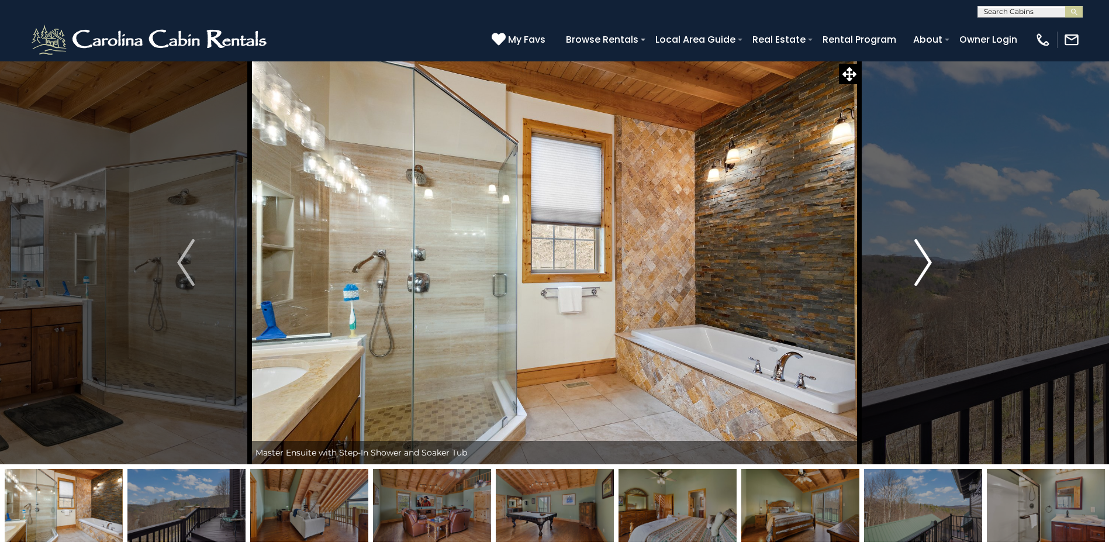
click at [925, 259] on img "Next" at bounding box center [923, 262] width 18 height 47
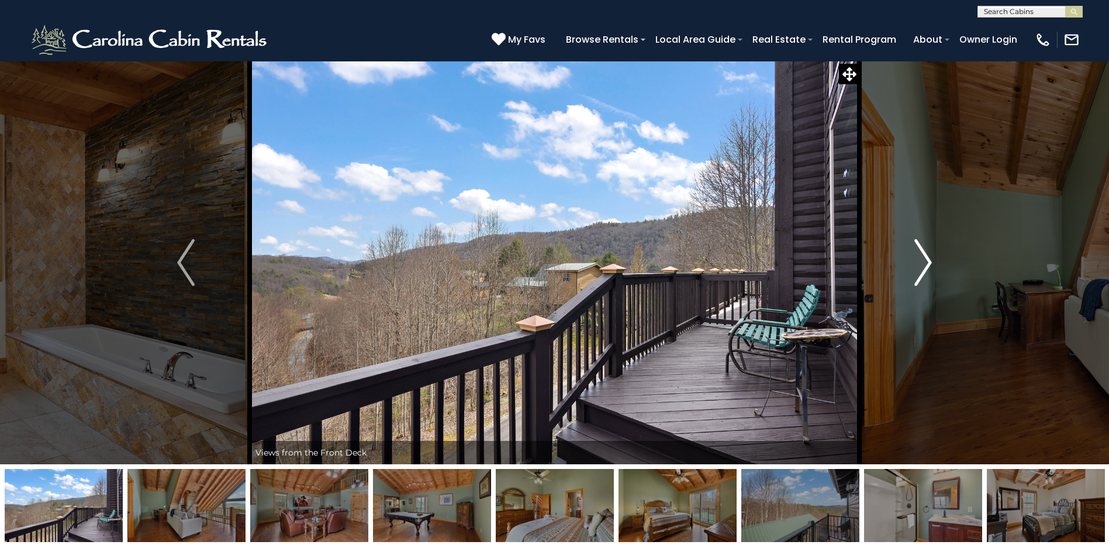
click at [925, 259] on img "Next" at bounding box center [923, 262] width 18 height 47
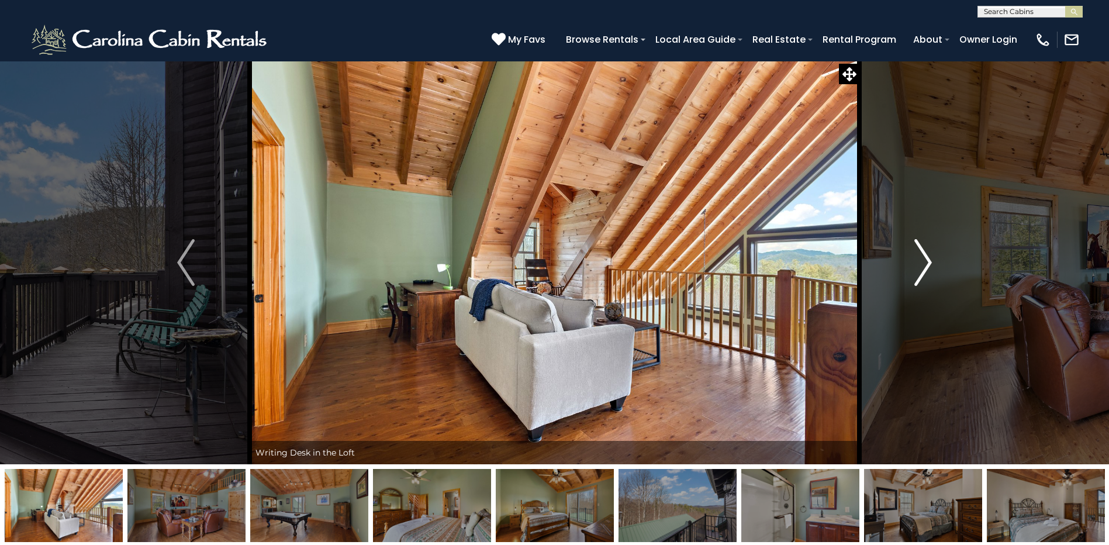
click at [925, 259] on img "Next" at bounding box center [923, 262] width 18 height 47
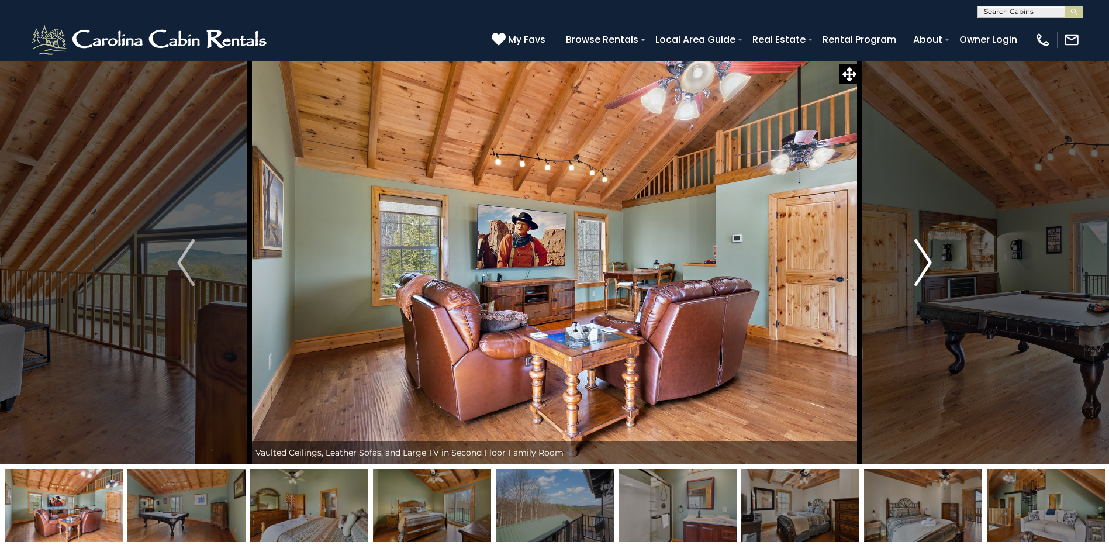
click at [925, 259] on img "Next" at bounding box center [923, 262] width 18 height 47
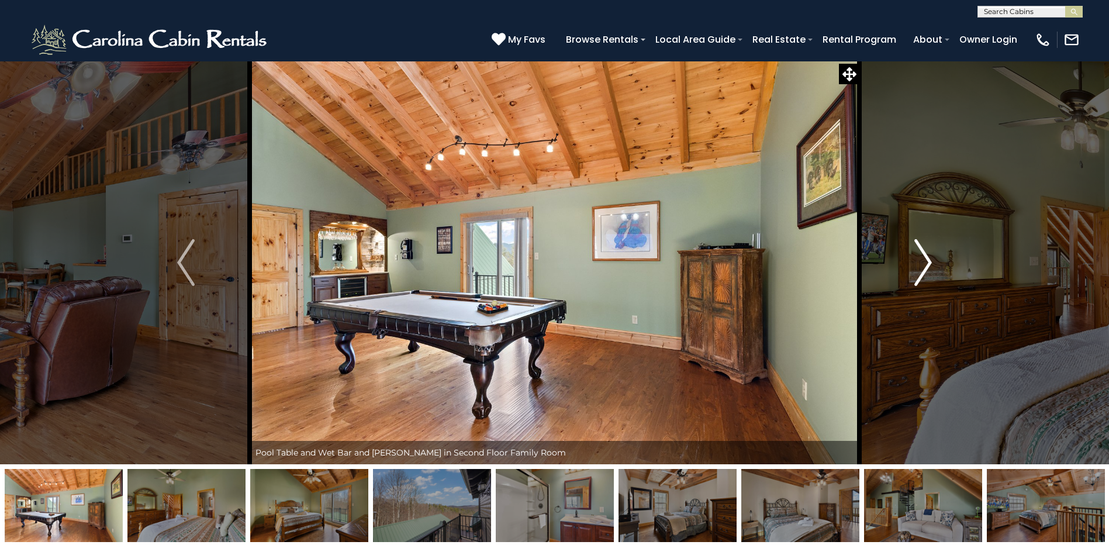
click at [925, 259] on img "Next" at bounding box center [923, 262] width 18 height 47
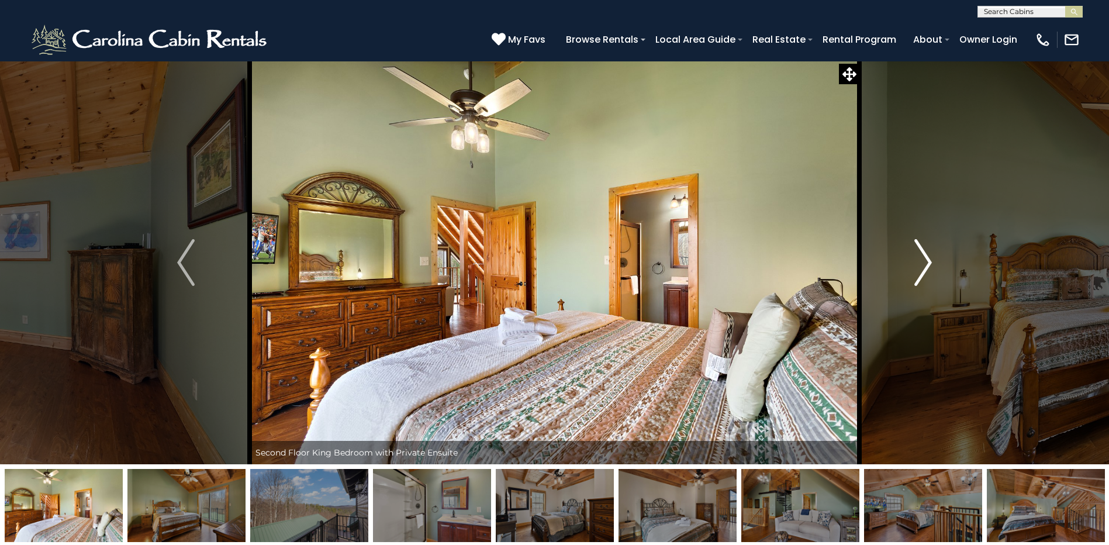
click at [925, 259] on img "Next" at bounding box center [923, 262] width 18 height 47
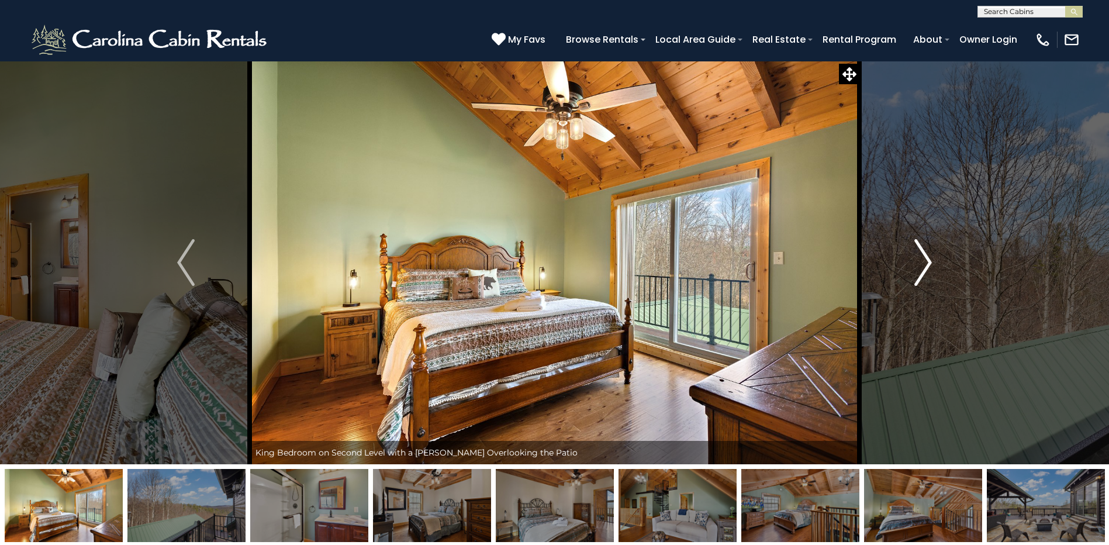
click at [925, 259] on img "Next" at bounding box center [923, 262] width 18 height 47
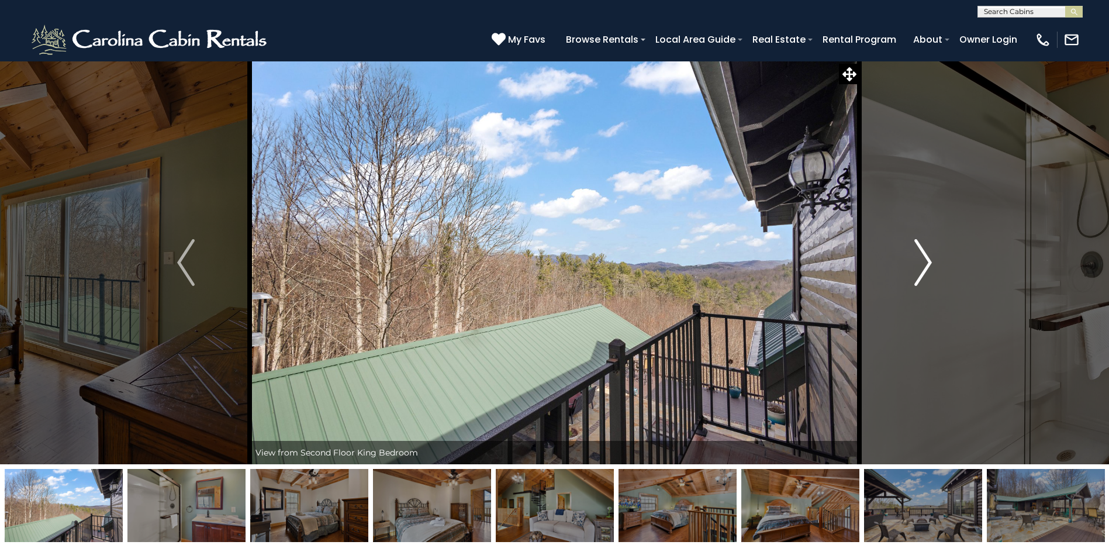
click at [925, 259] on img "Next" at bounding box center [923, 262] width 18 height 47
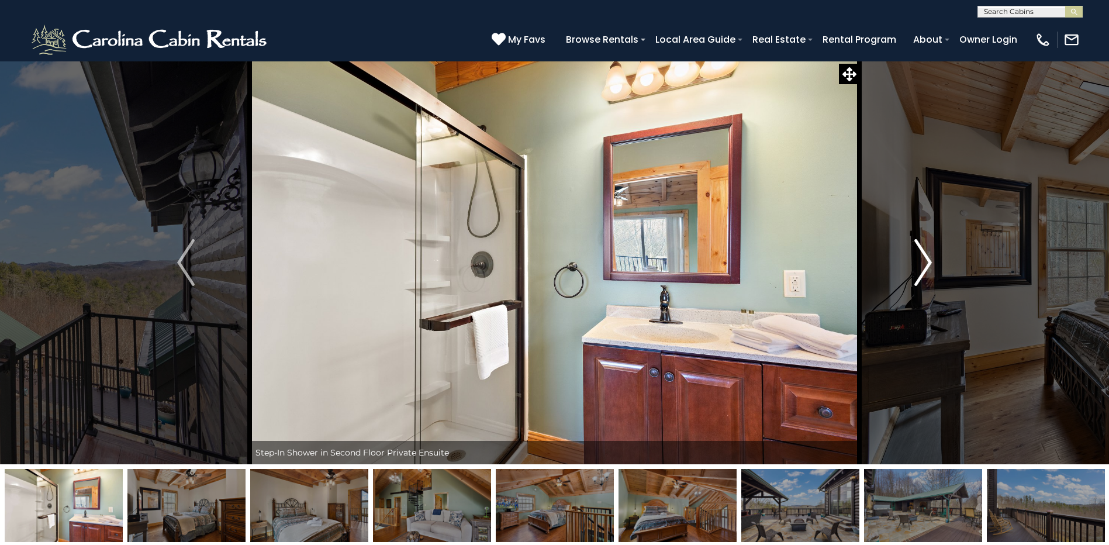
click at [925, 259] on img "Next" at bounding box center [923, 262] width 18 height 47
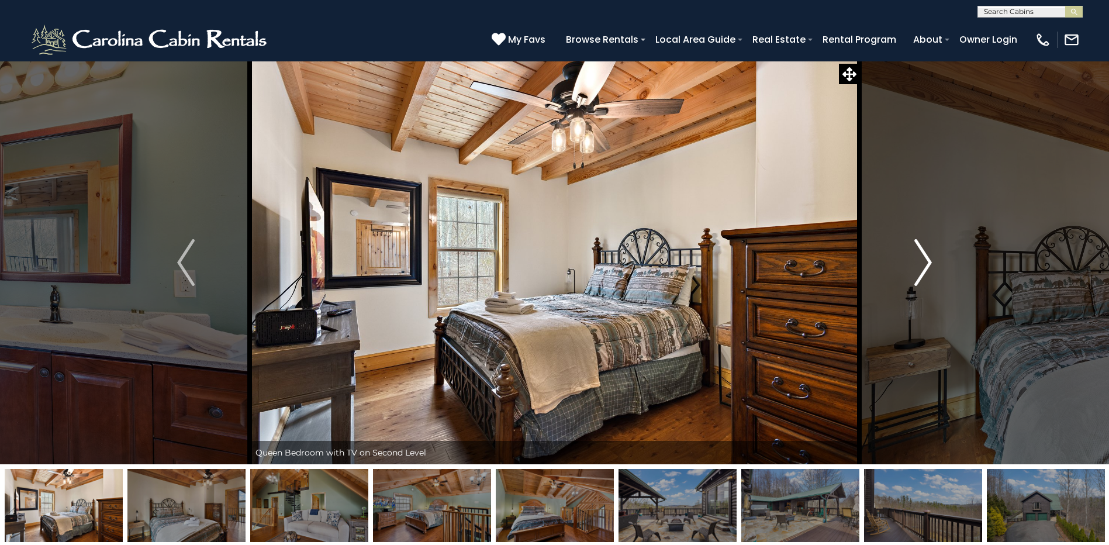
click at [925, 259] on img "Next" at bounding box center [923, 262] width 18 height 47
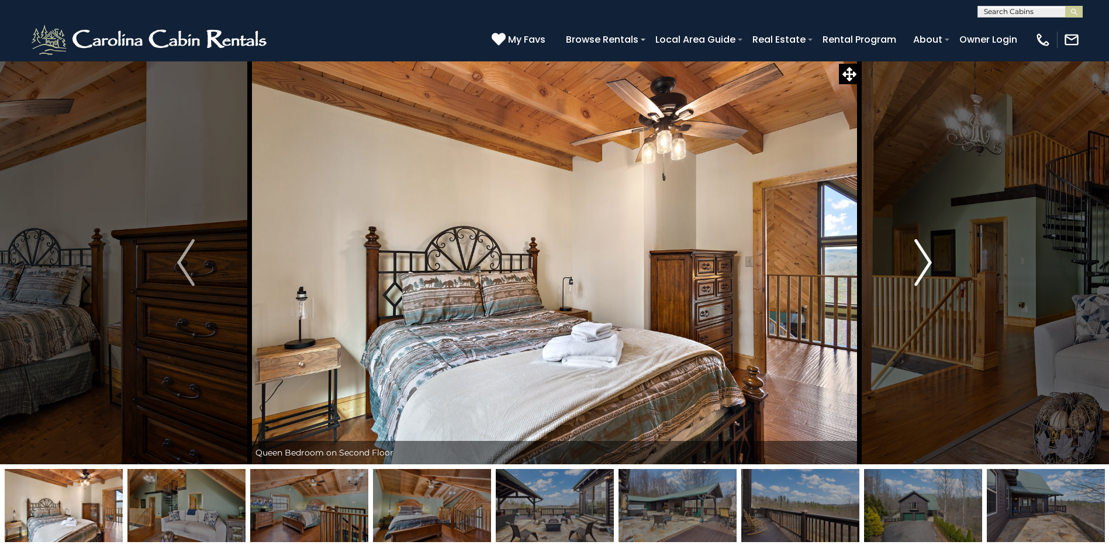
click at [925, 259] on img "Next" at bounding box center [923, 262] width 18 height 47
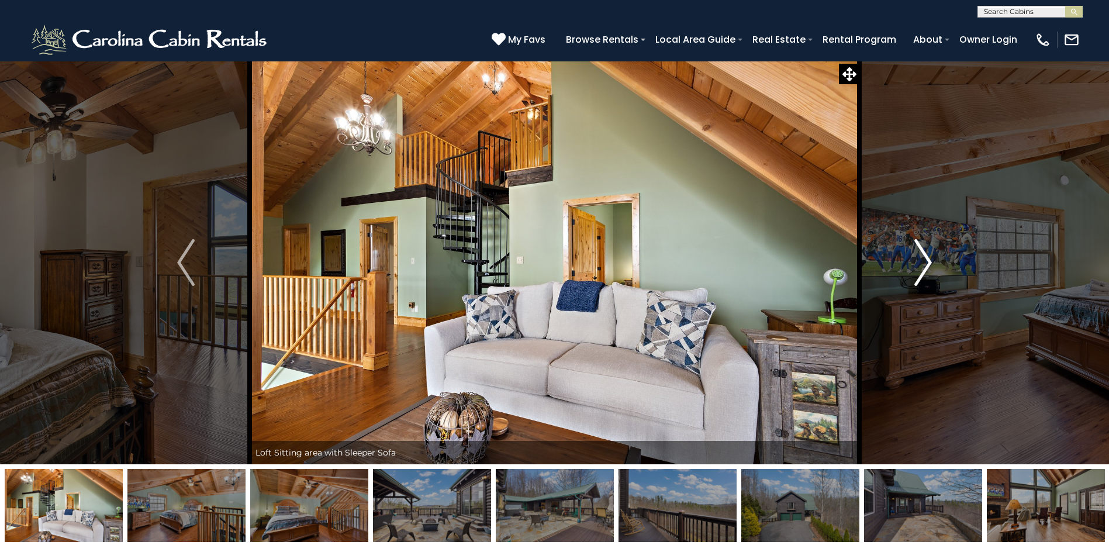
click at [925, 259] on img "Next" at bounding box center [923, 262] width 18 height 47
